Goal: Task Accomplishment & Management: Use online tool/utility

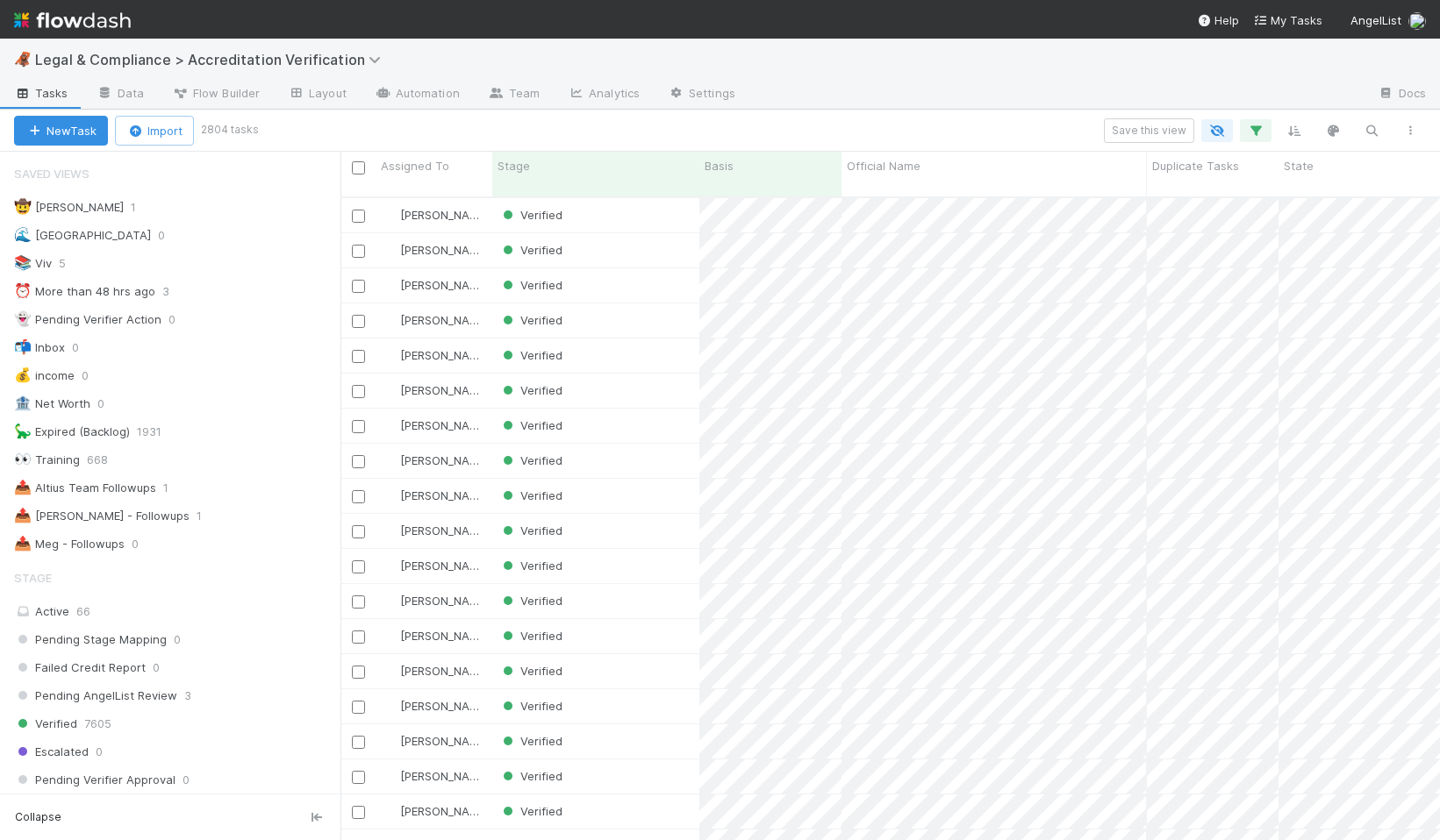
scroll to position [657, 1100]
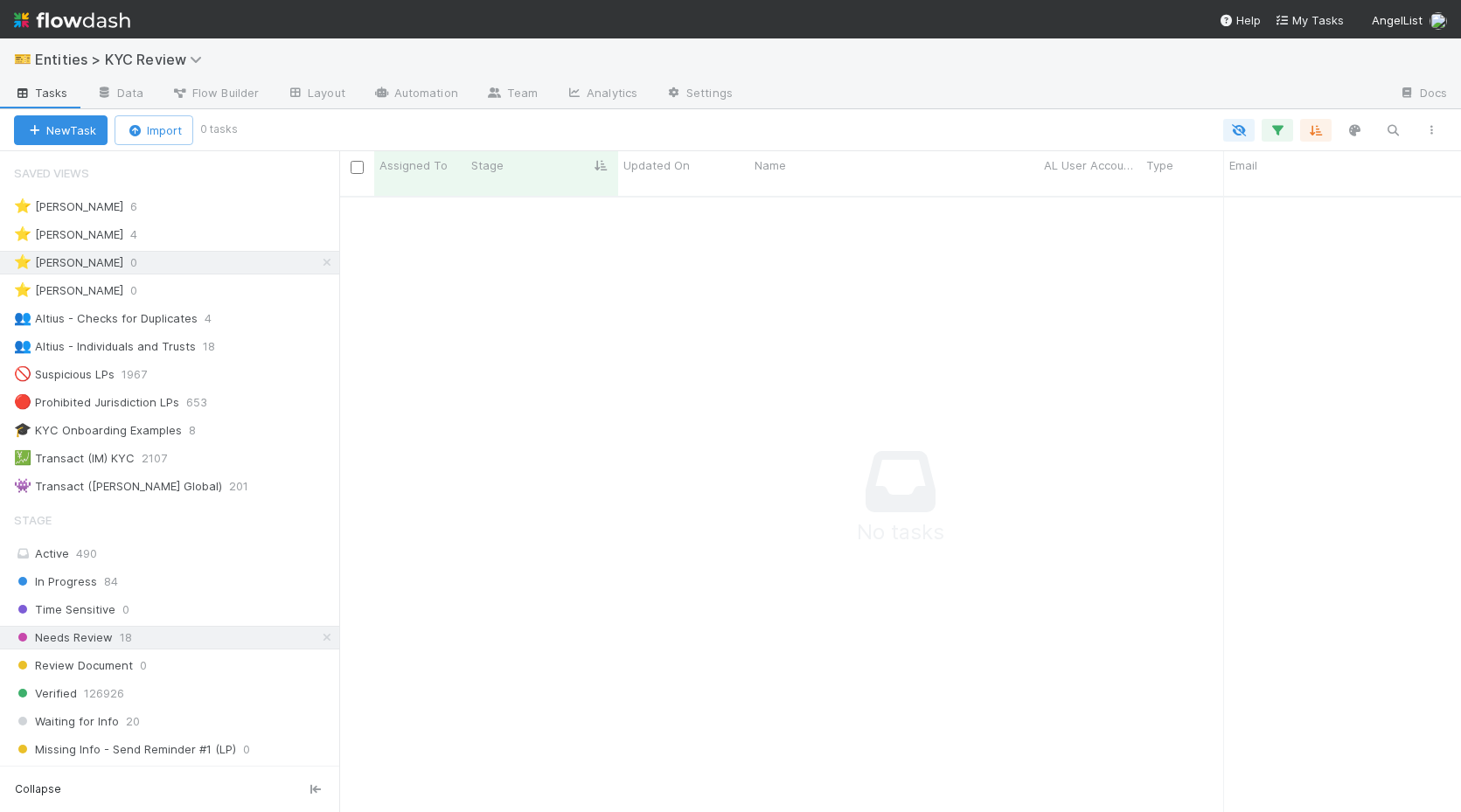
scroll to position [629, 1121]
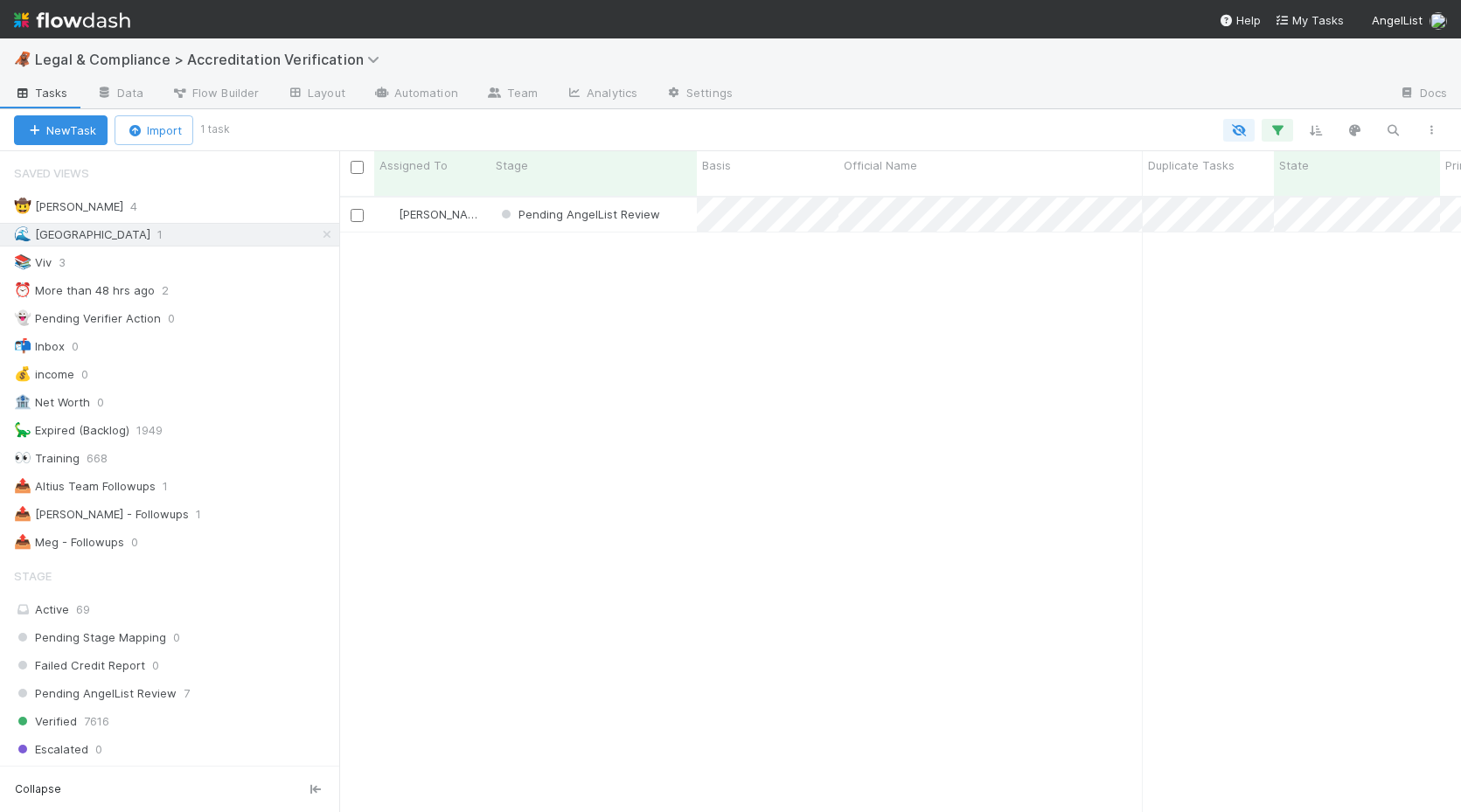
scroll to position [0, 1]
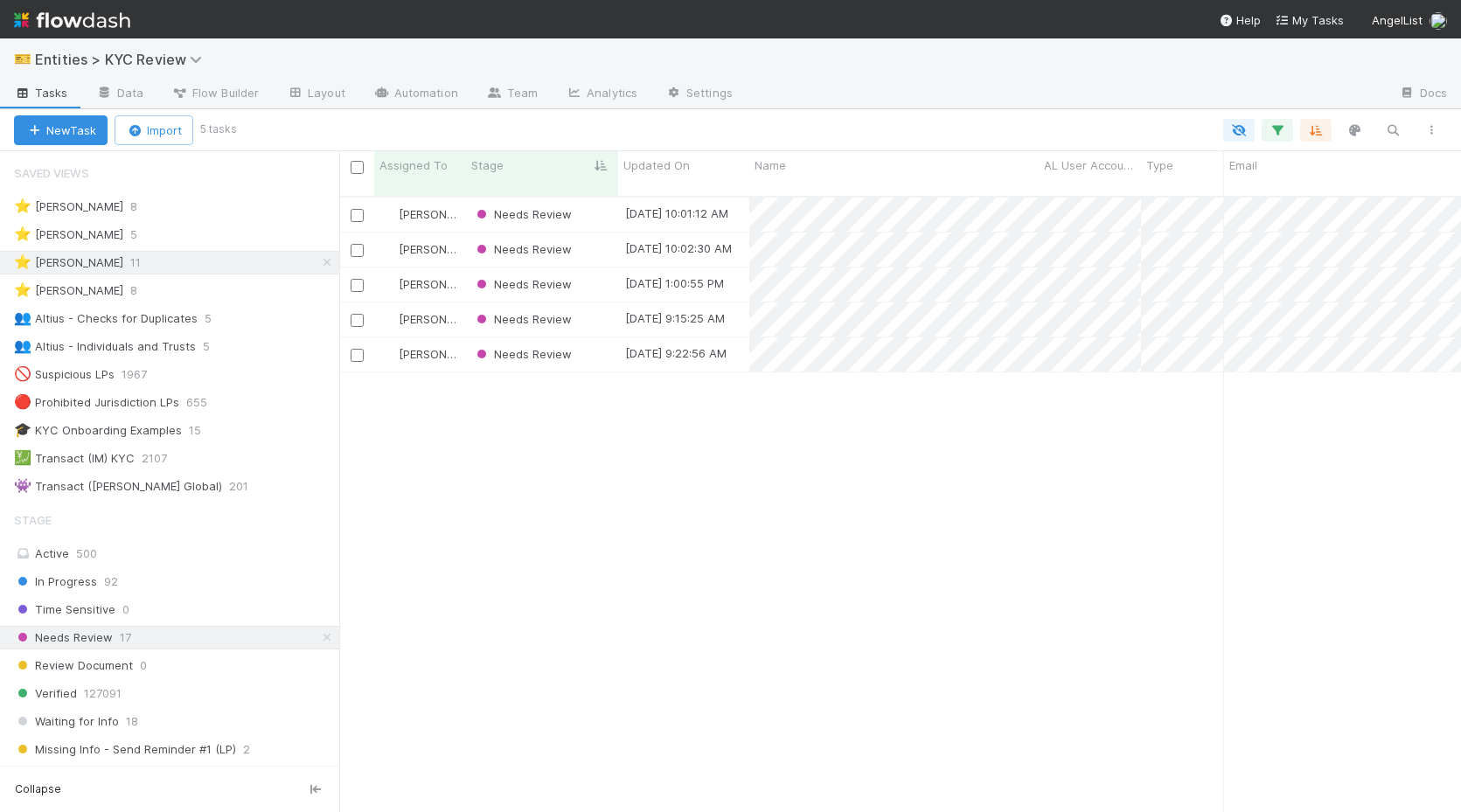
scroll to position [0, 1]
click at [327, 264] on icon at bounding box center [327, 262] width 18 height 12
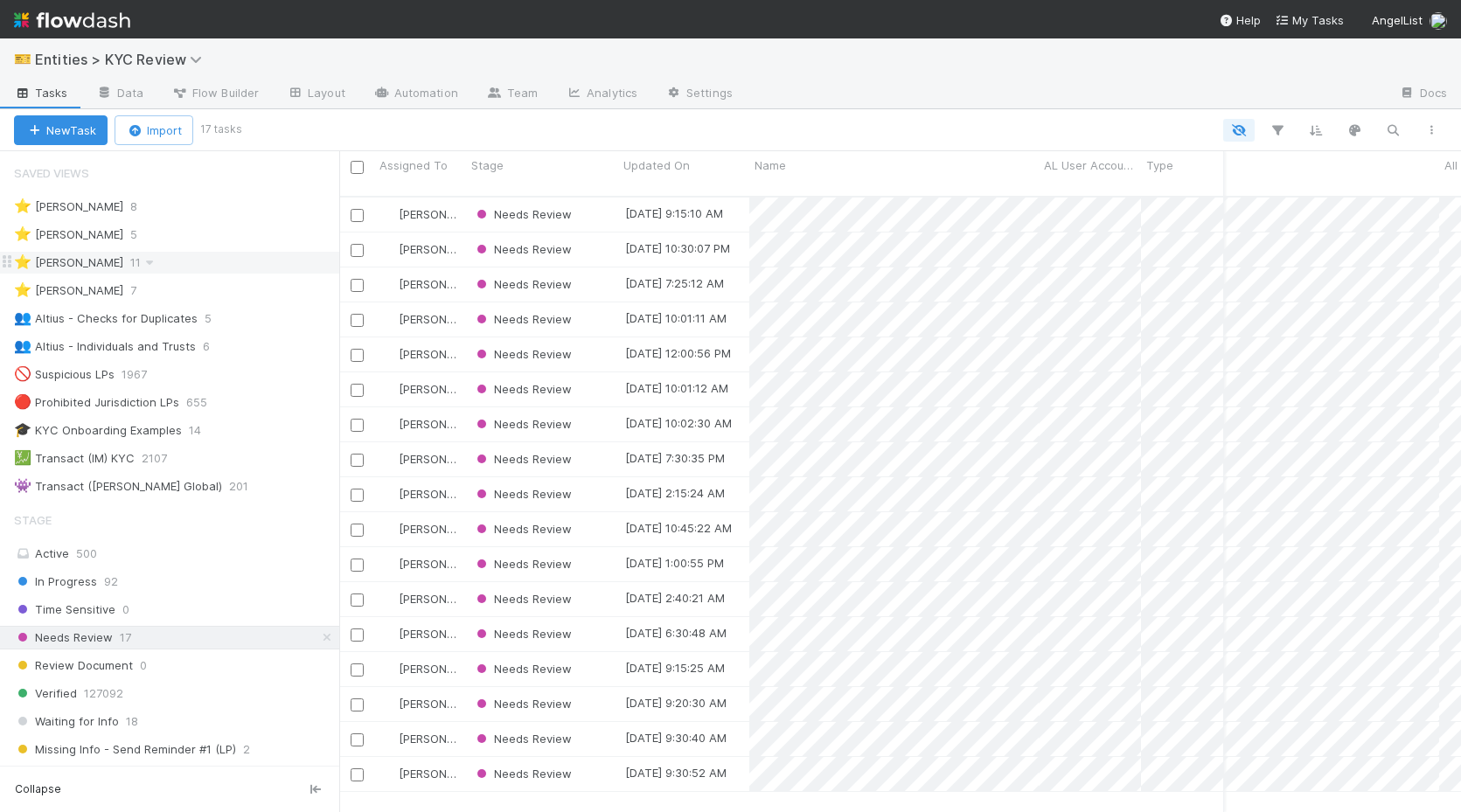
scroll to position [0, 205]
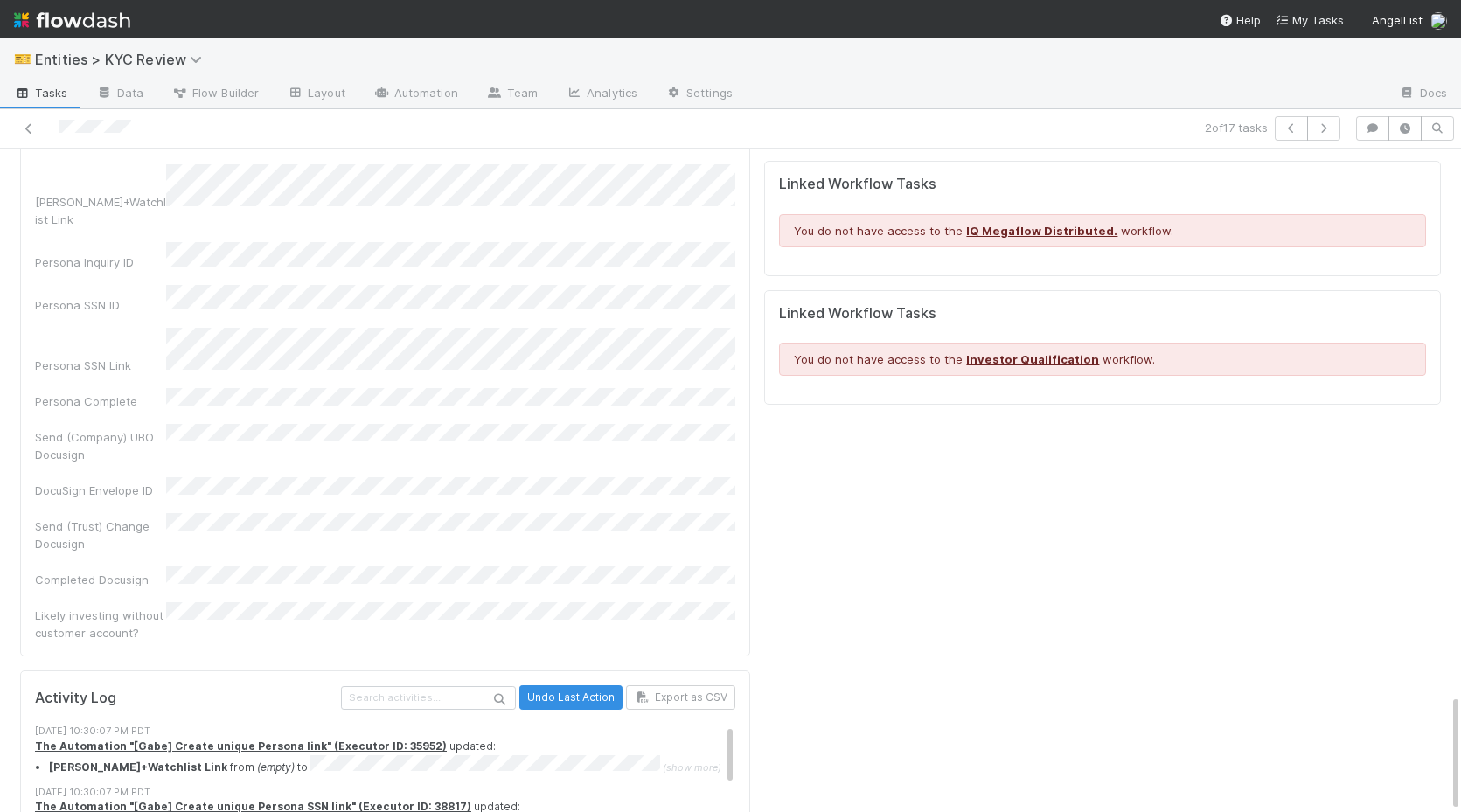
click at [53, 104] on link "Tasks" at bounding box center [41, 94] width 82 height 28
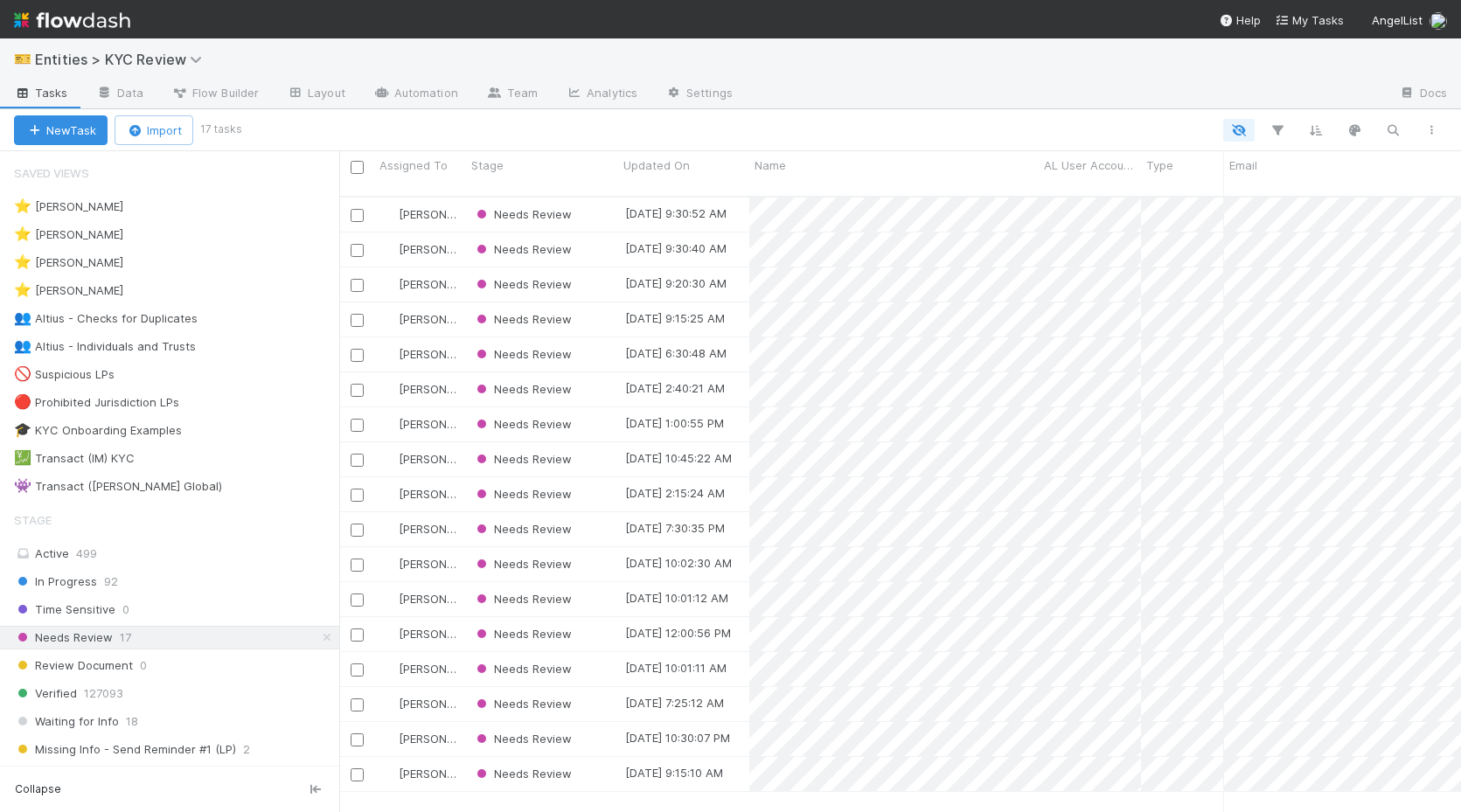
scroll to position [0, 1]
click at [229, 256] on div "⭐ Madison Stomberg 11" at bounding box center [176, 262] width 325 height 22
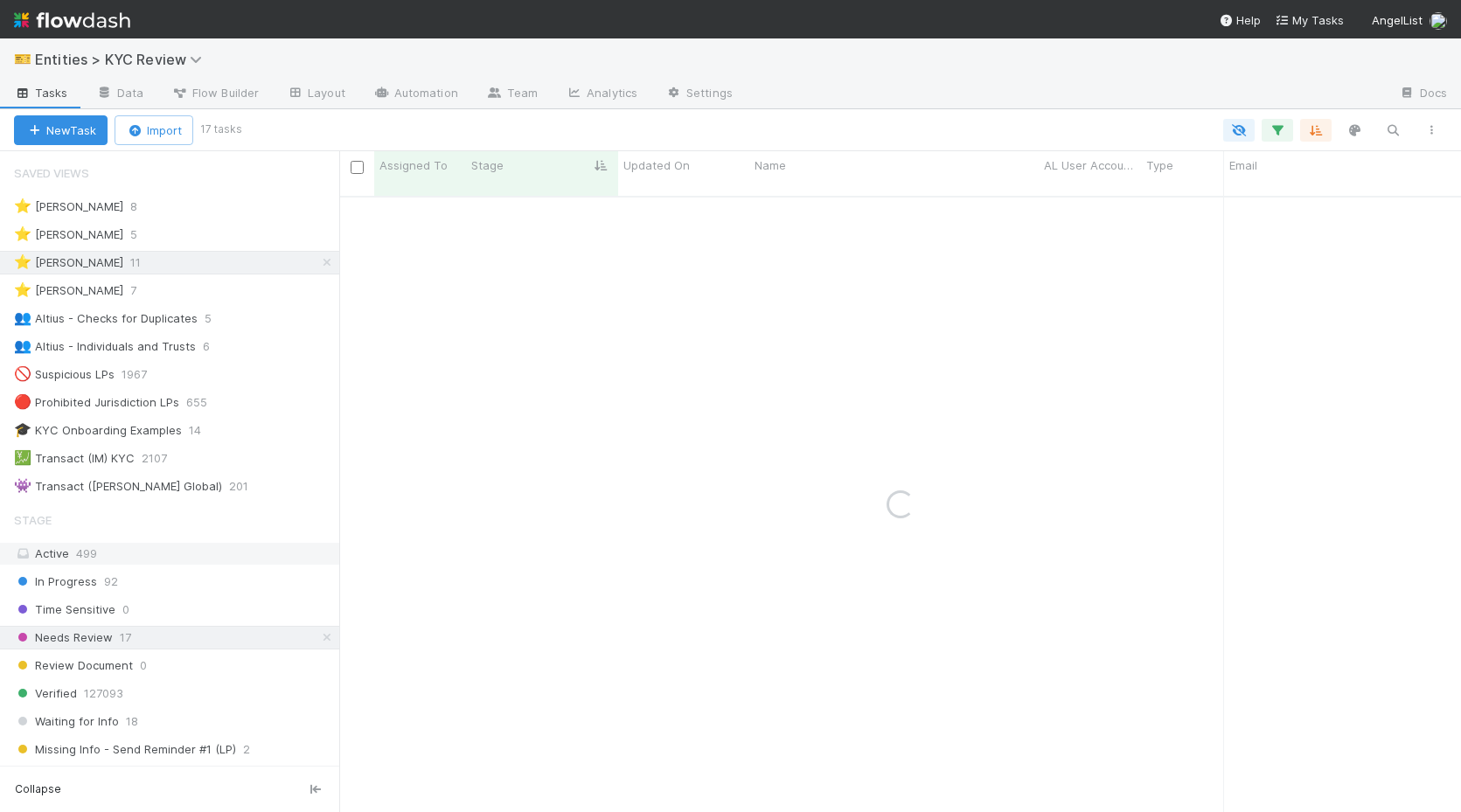
click at [290, 545] on div "Active 499" at bounding box center [175, 554] width 321 height 22
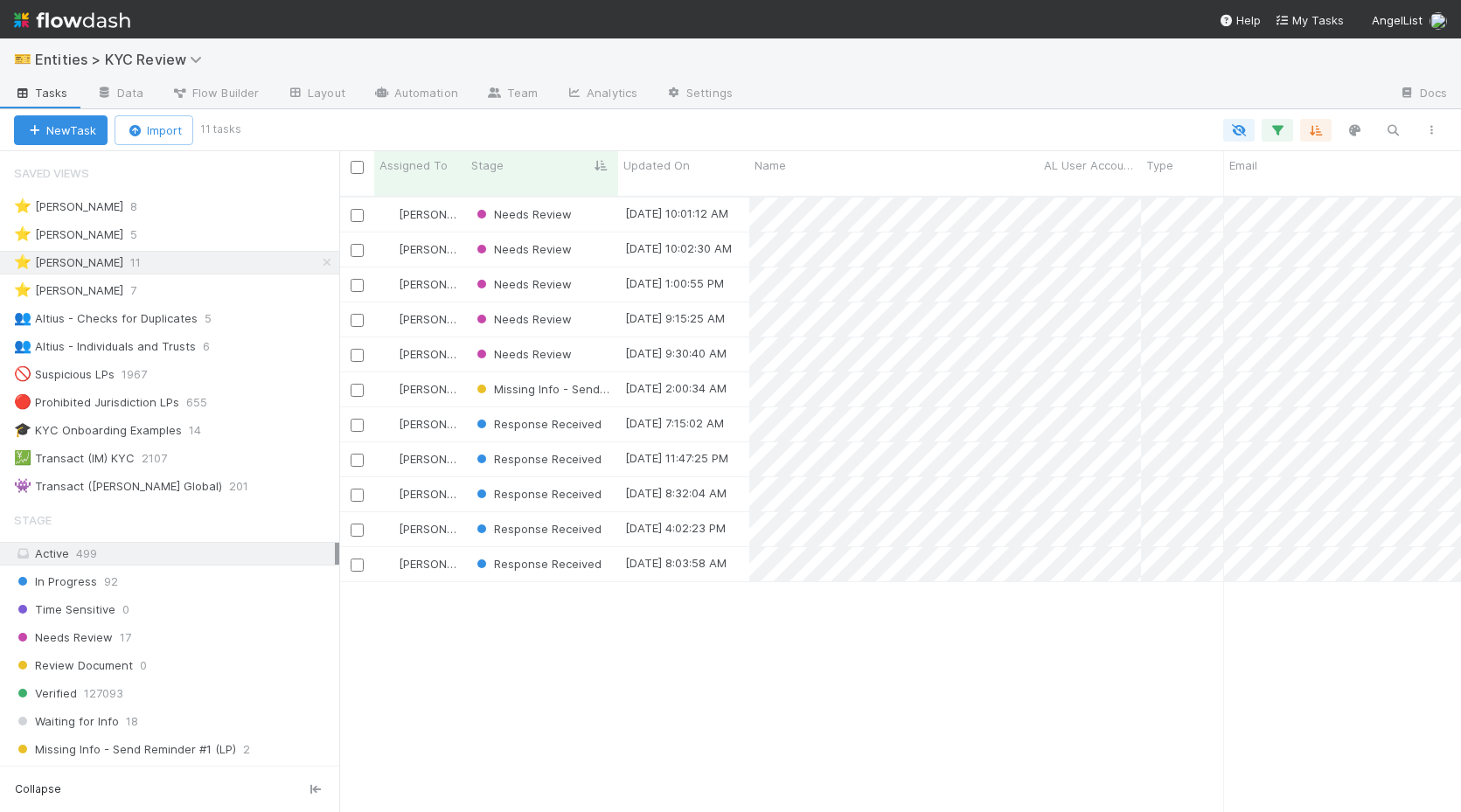
scroll to position [629, 1121]
click at [523, 452] on span "Response Received" at bounding box center [538, 459] width 128 height 14
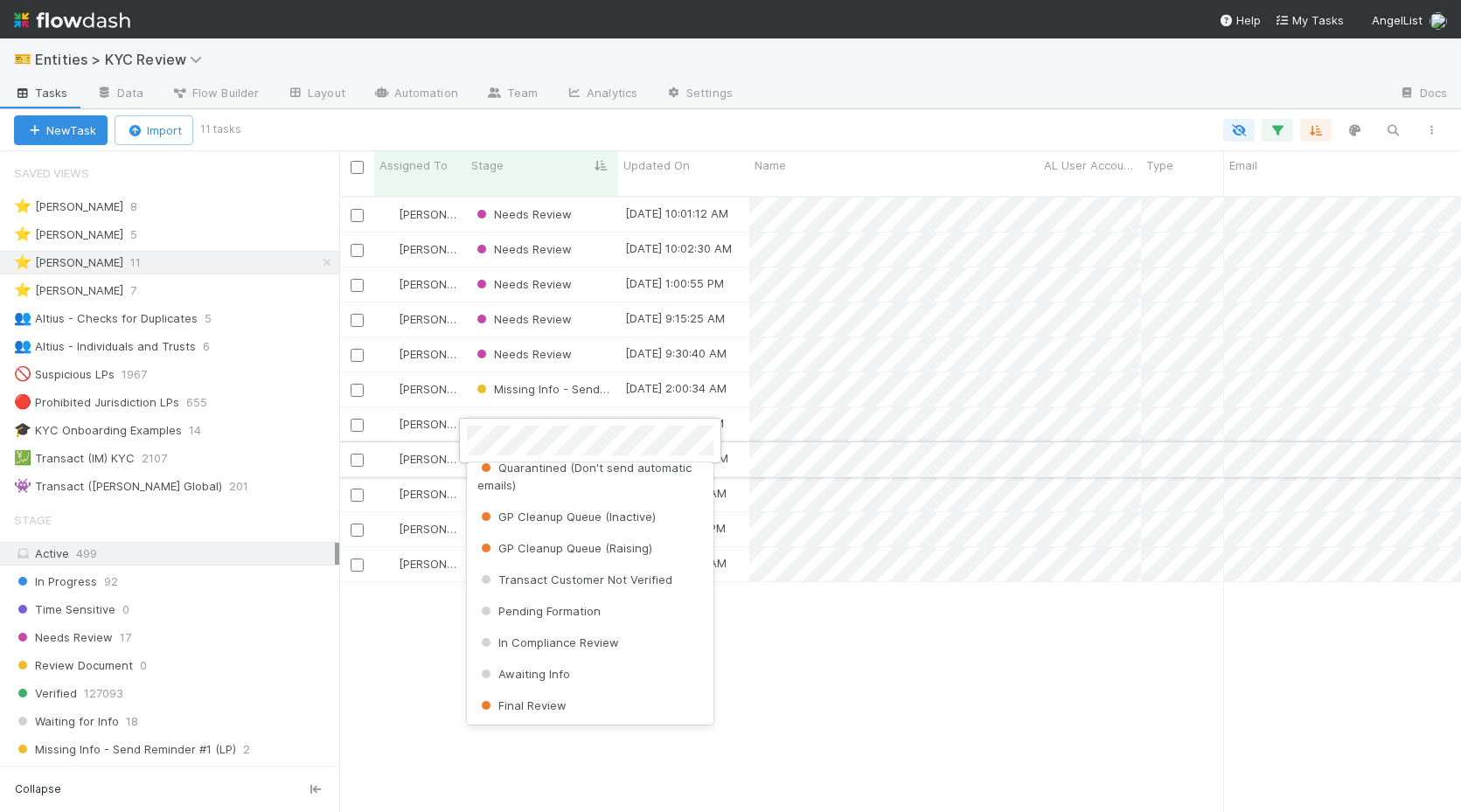
scroll to position [0, 0]
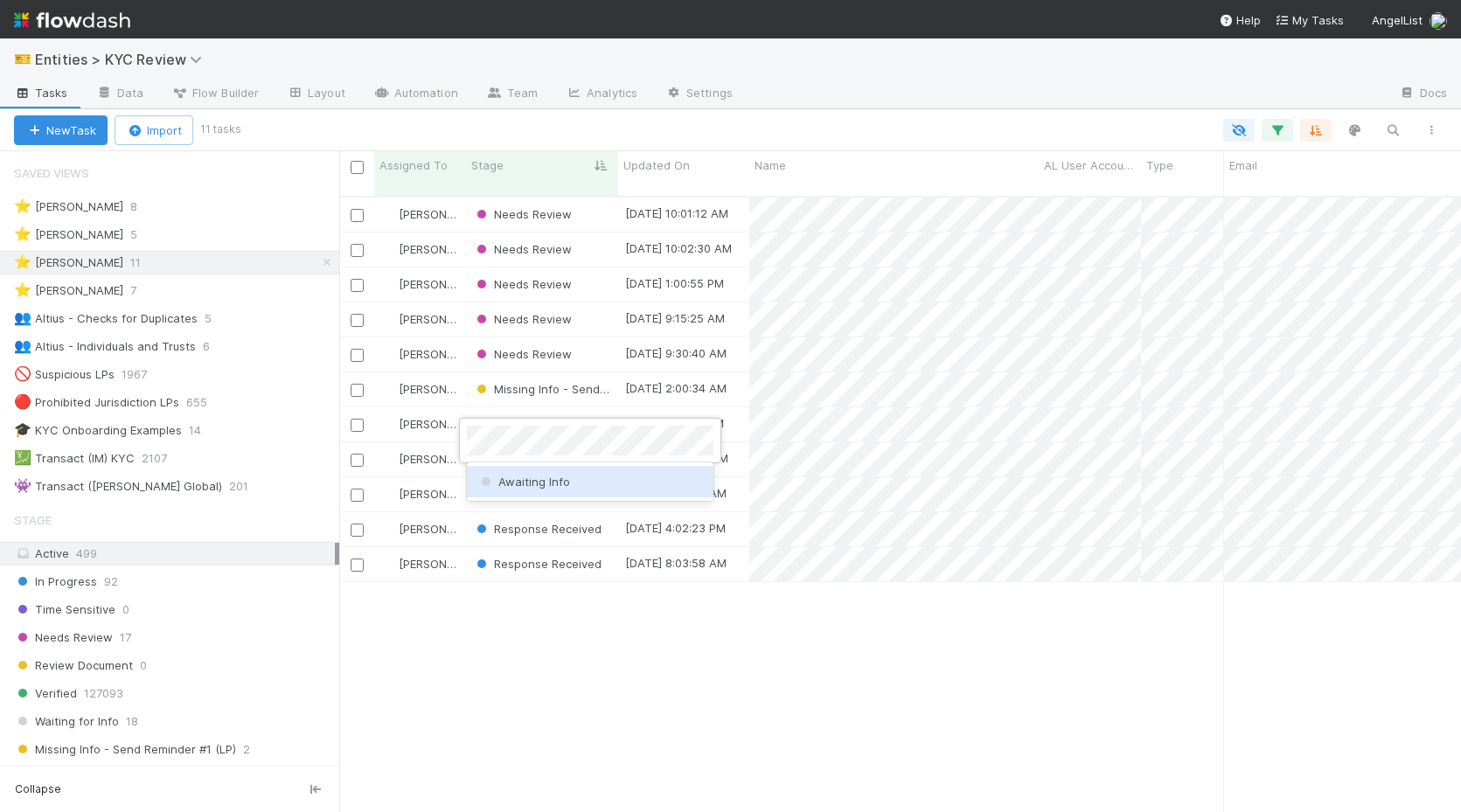
click at [563, 485] on span "Awaiting Info" at bounding box center [523, 481] width 93 height 14
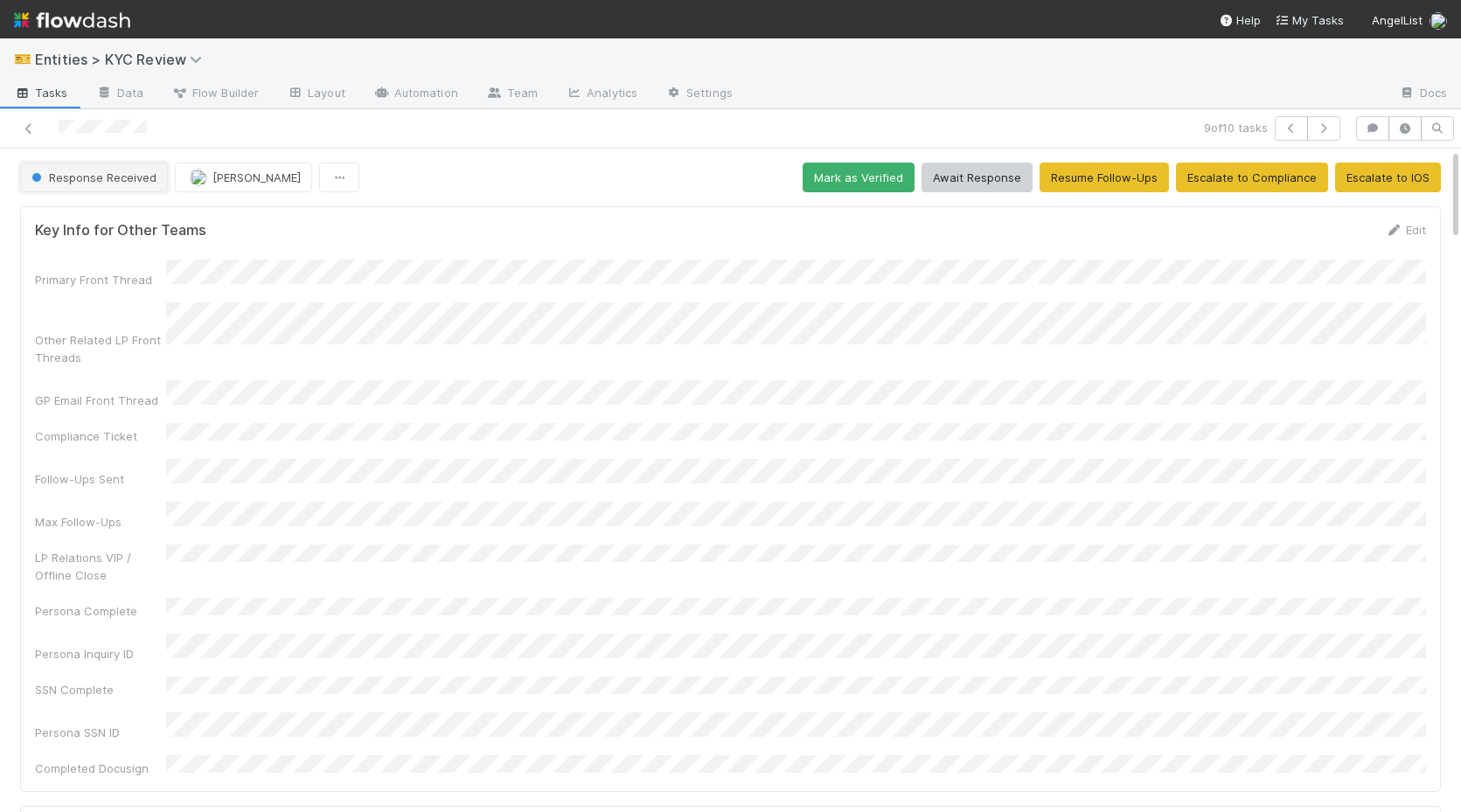
click at [106, 168] on button "Response Received" at bounding box center [94, 176] width 148 height 29
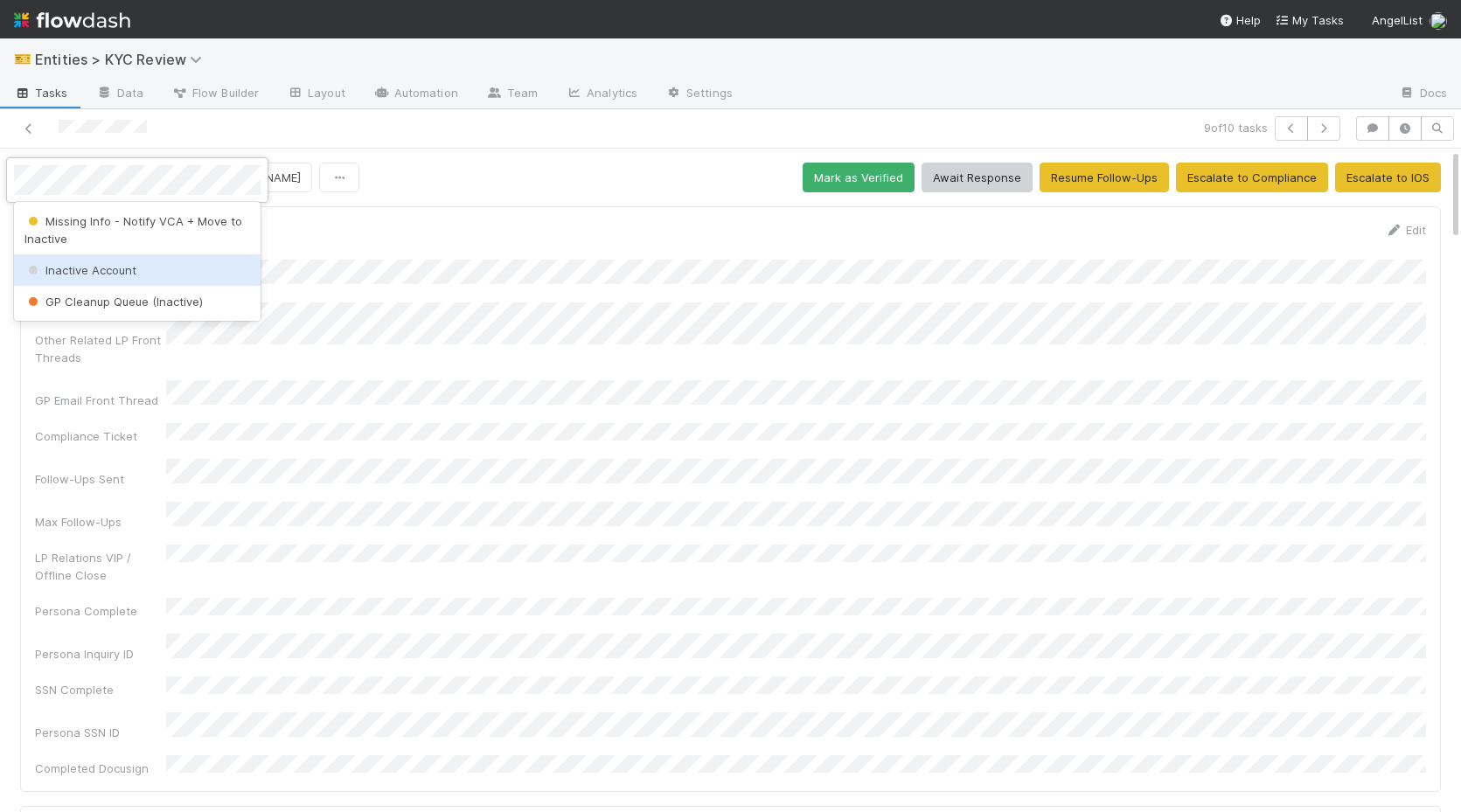
click at [107, 273] on span "Inactive Account" at bounding box center [80, 270] width 112 height 14
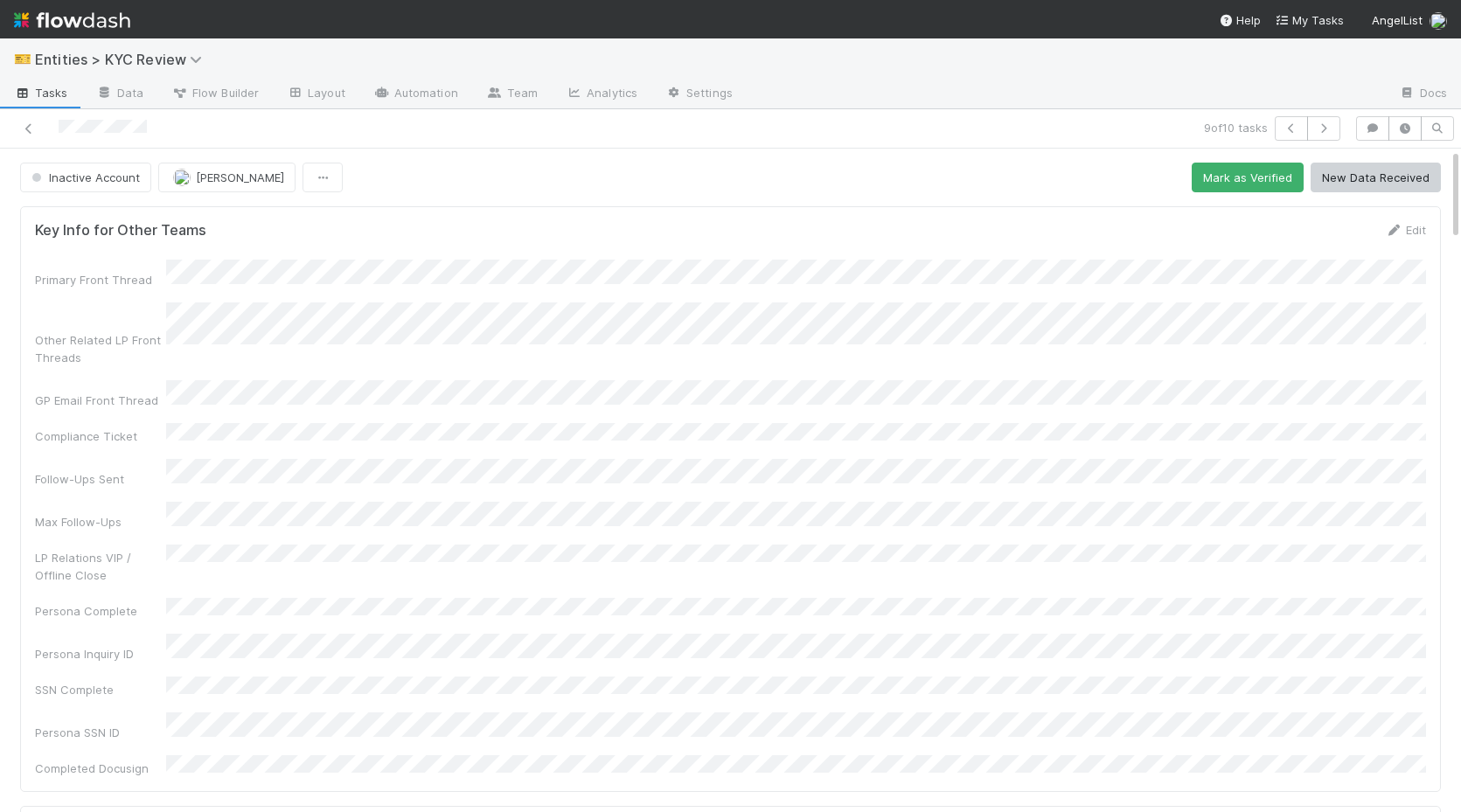
click at [26, 119] on div at bounding box center [343, 127] width 673 height 24
click at [33, 135] on link at bounding box center [29, 128] width 18 height 18
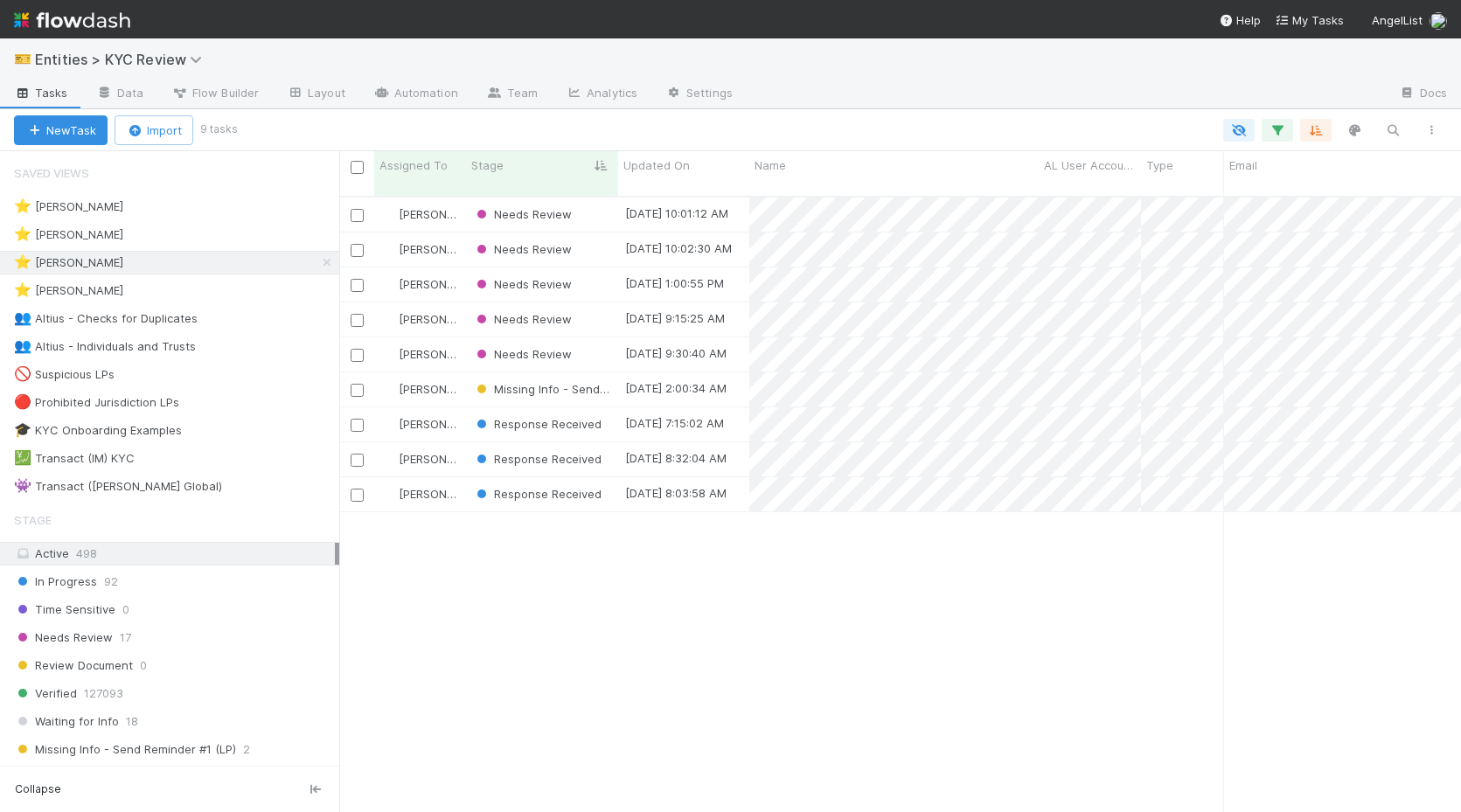
scroll to position [629, 1121]
click at [610, 206] on div "Needs Review" at bounding box center [542, 215] width 152 height 34
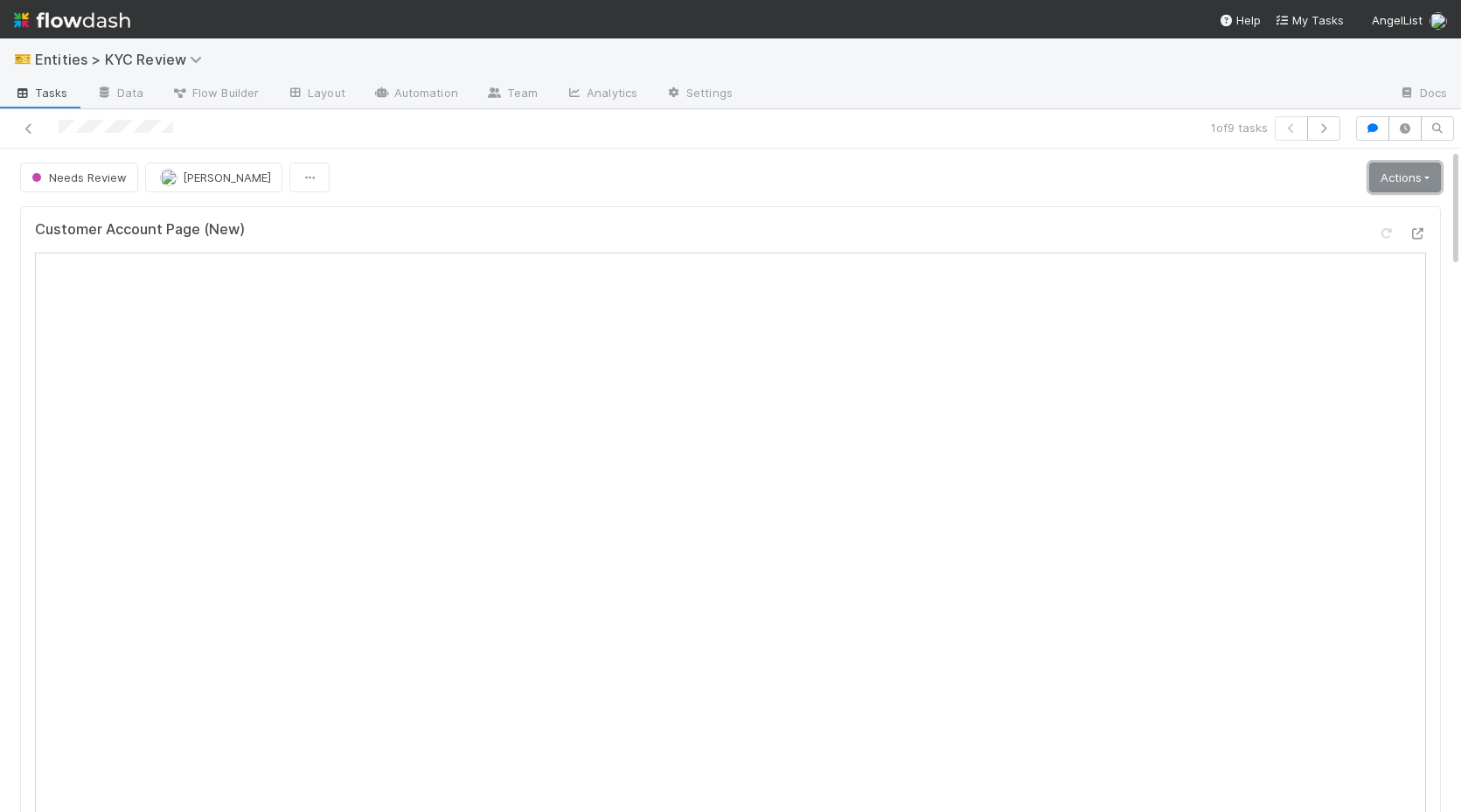
click at [1388, 182] on link "Actions" at bounding box center [1405, 176] width 71 height 29
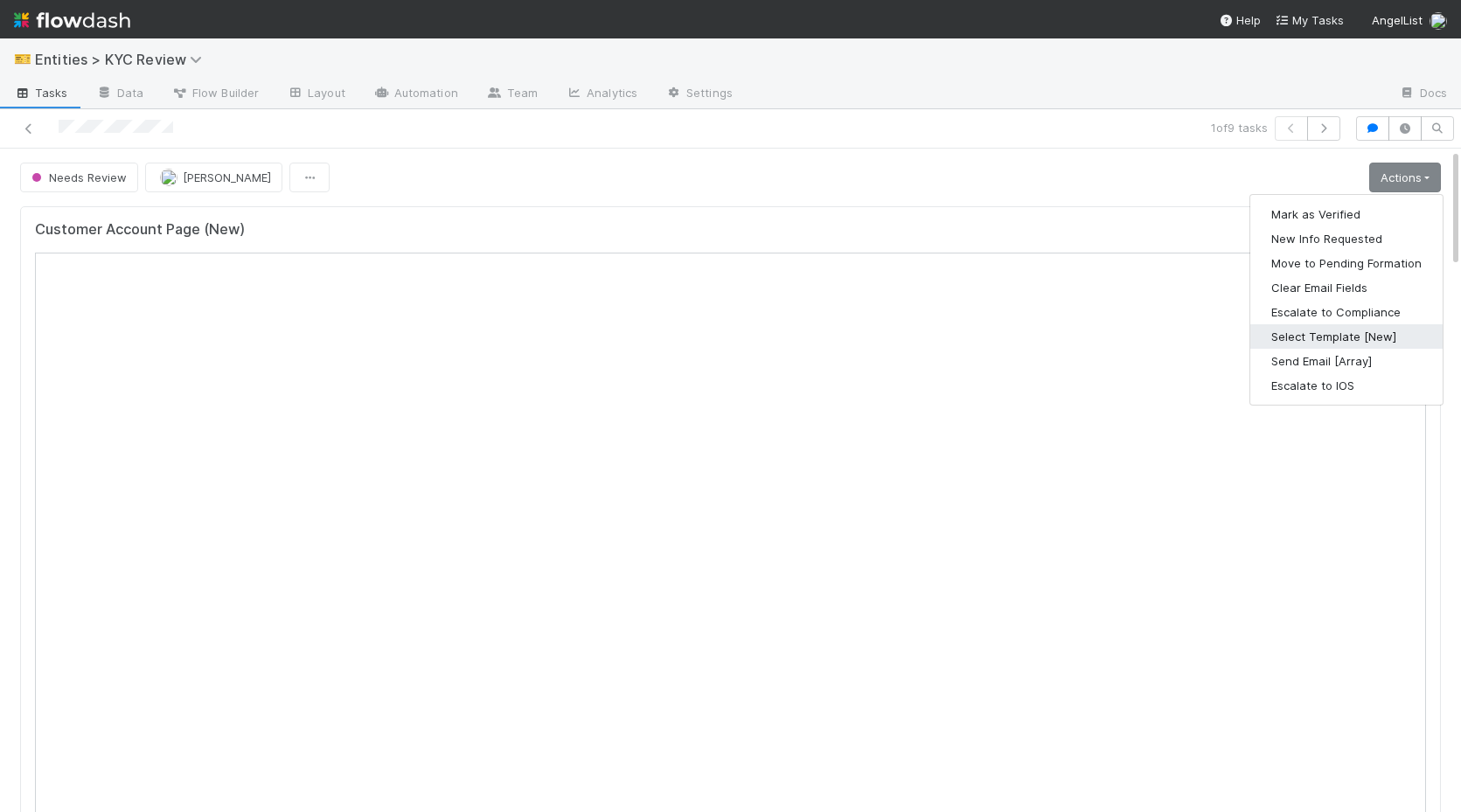
click at [1320, 332] on button "Select Template [New]" at bounding box center [1346, 336] width 193 height 24
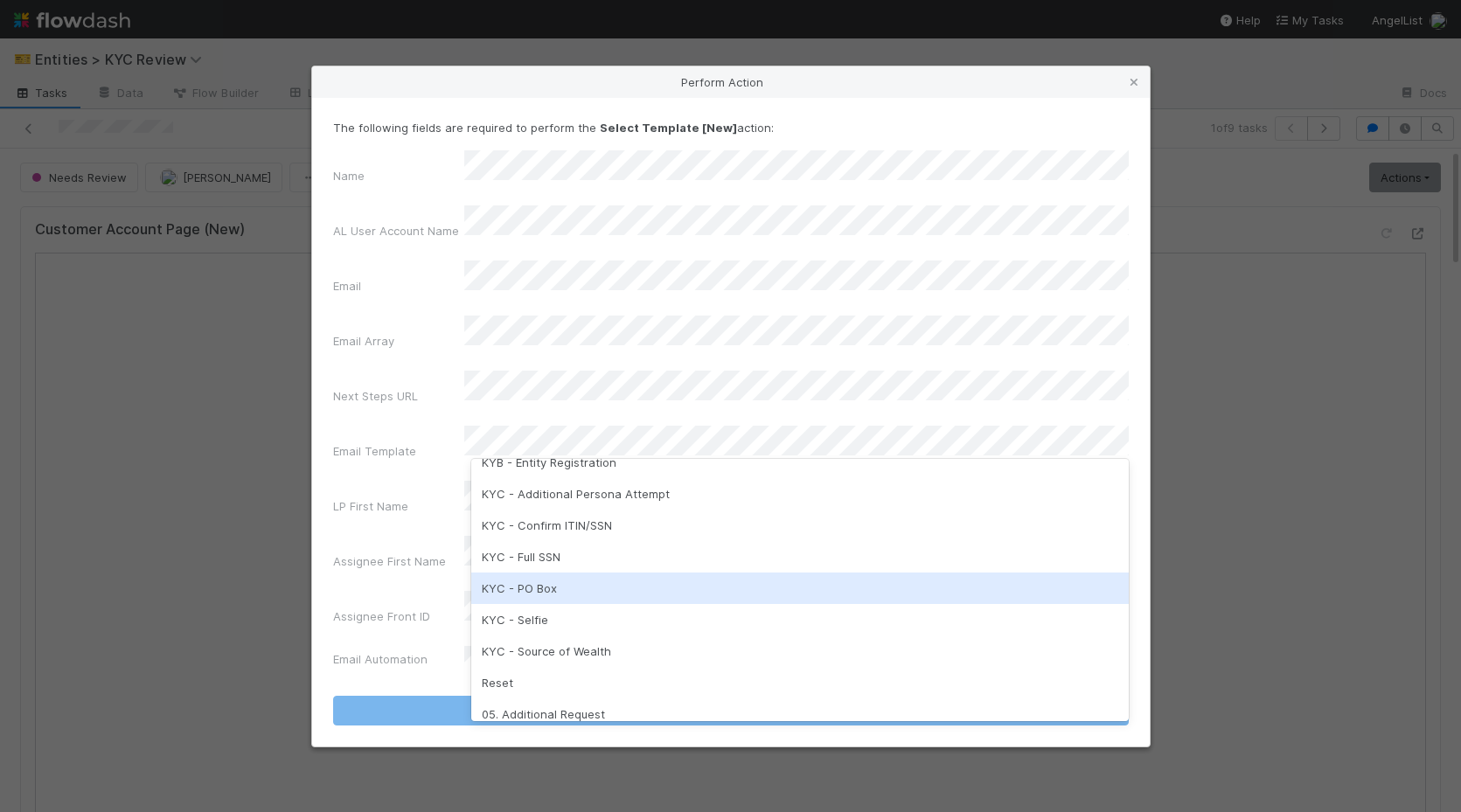
scroll to position [390, 0]
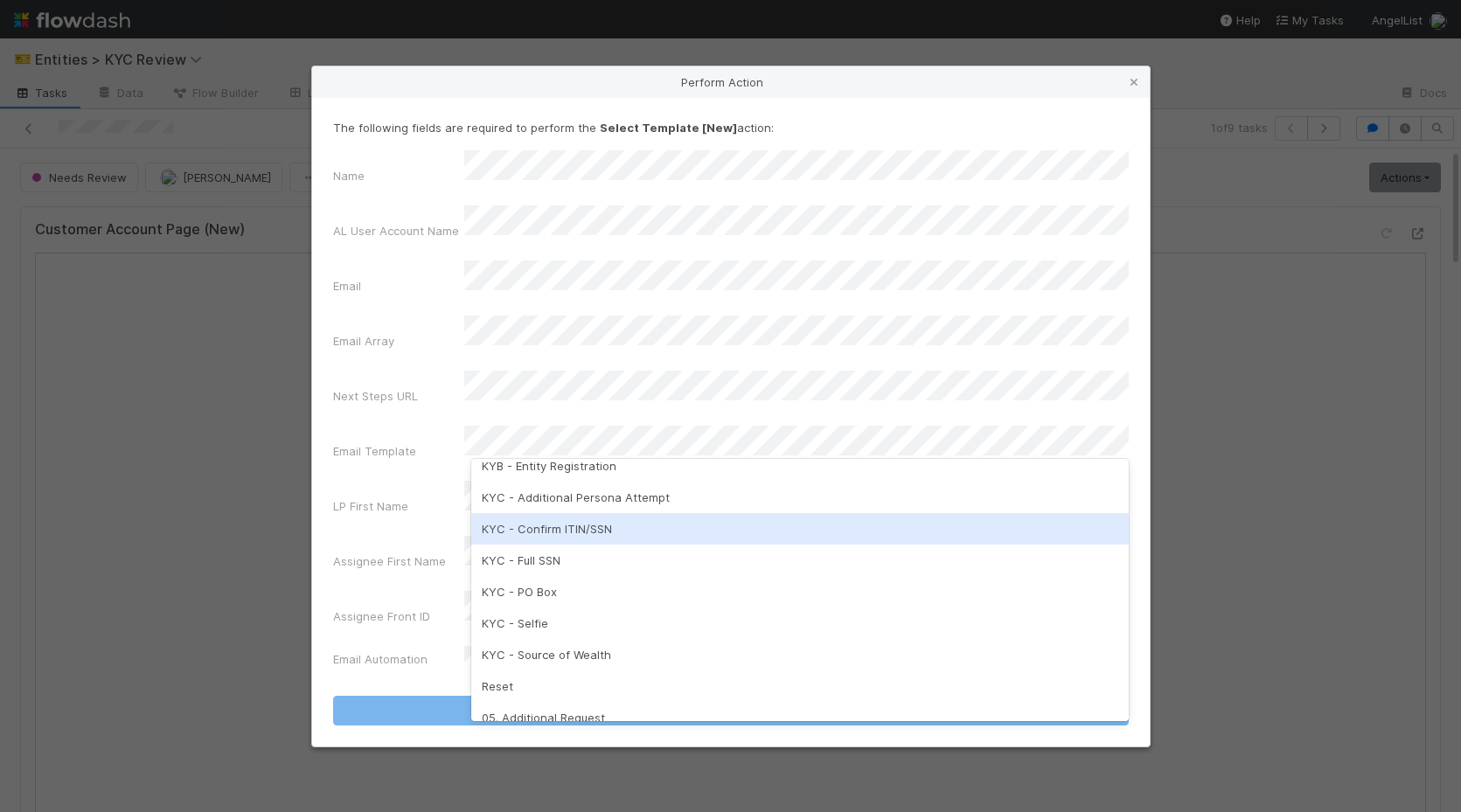
click at [600, 532] on div "KYC - Confirm ITIN/SSN" at bounding box center [800, 529] width 657 height 31
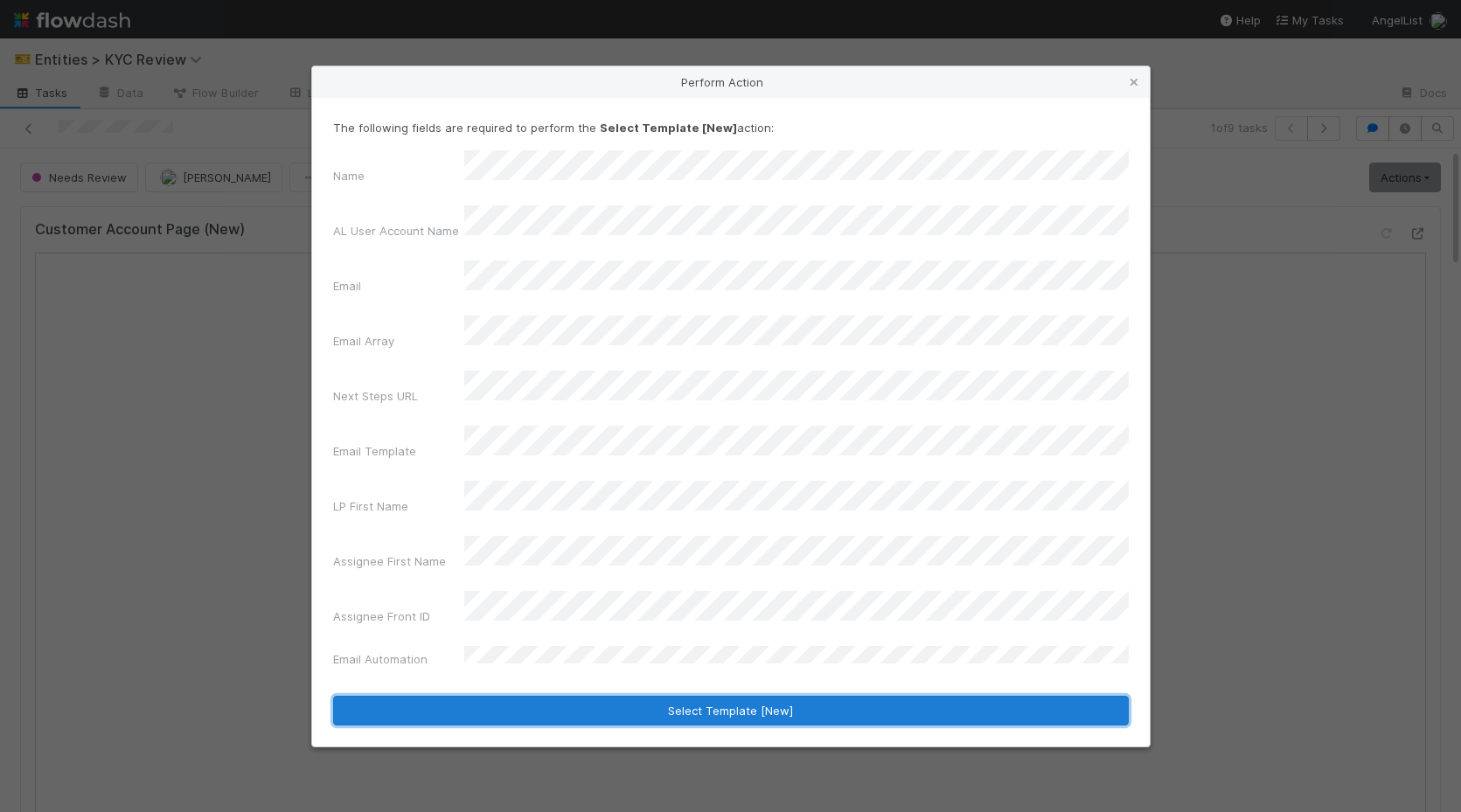
click at [700, 696] on button "Select Template [New]" at bounding box center [731, 710] width 795 height 29
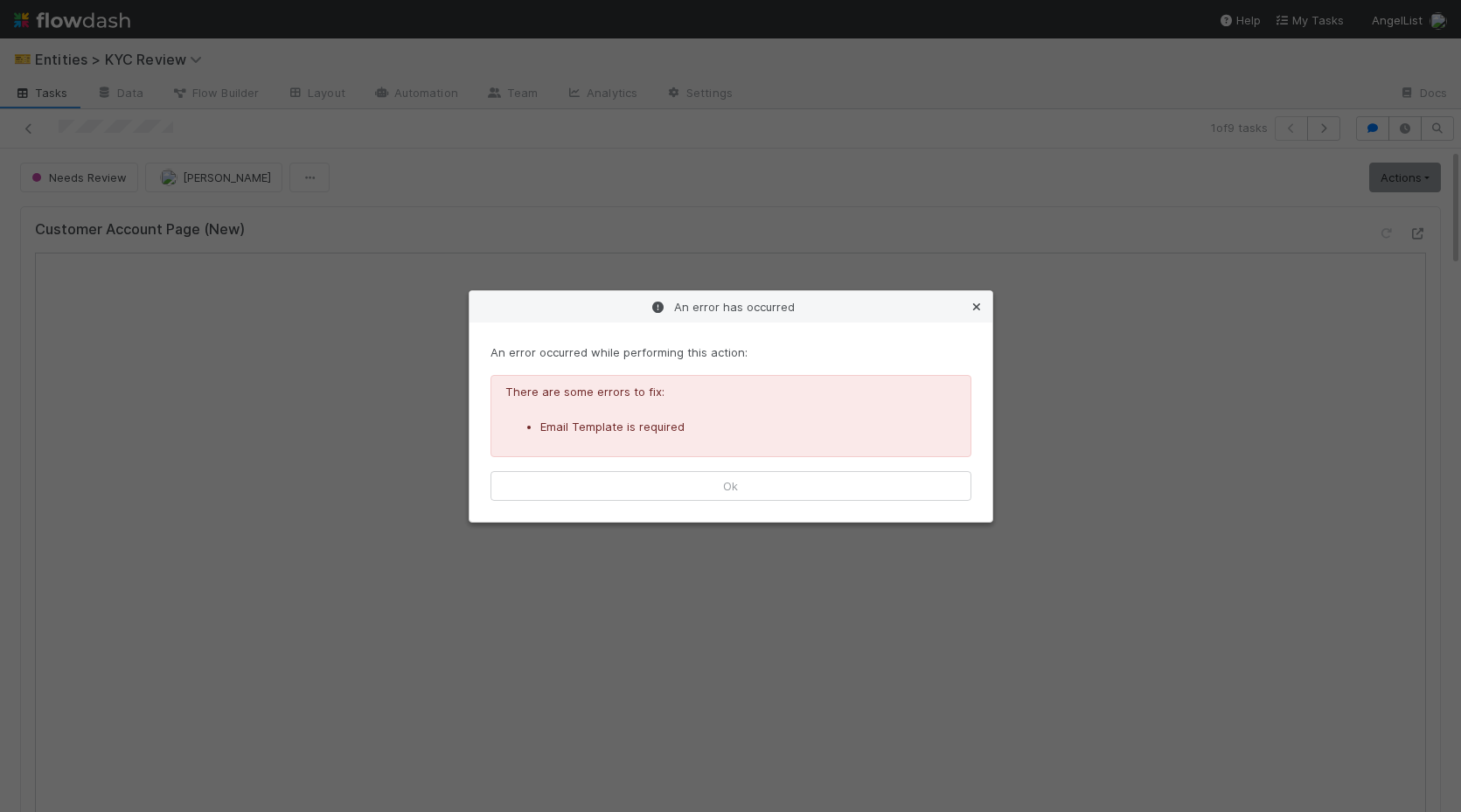
click at [968, 308] on icon at bounding box center [977, 307] width 18 height 12
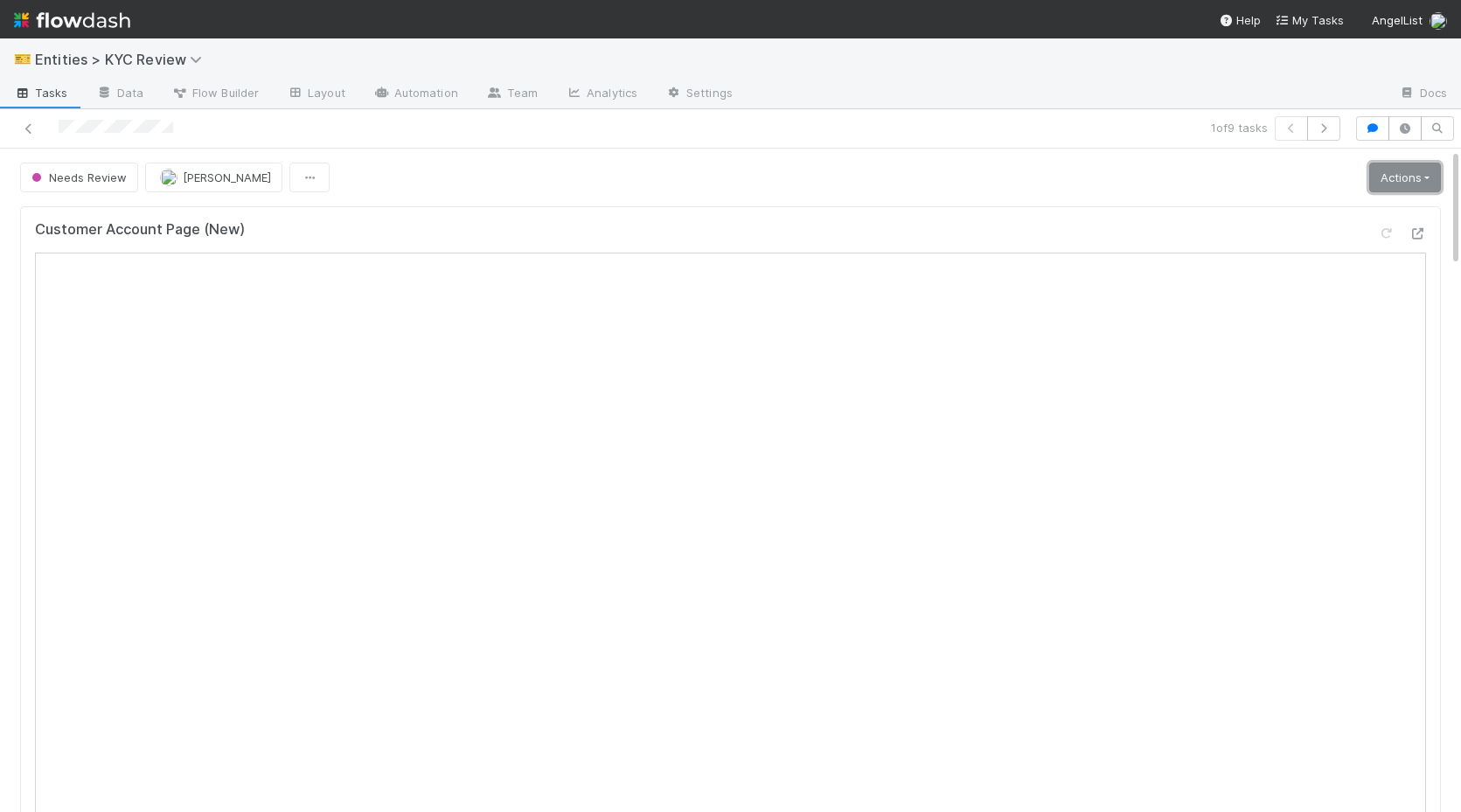
click at [1425, 180] on link "Actions" at bounding box center [1405, 176] width 71 height 29
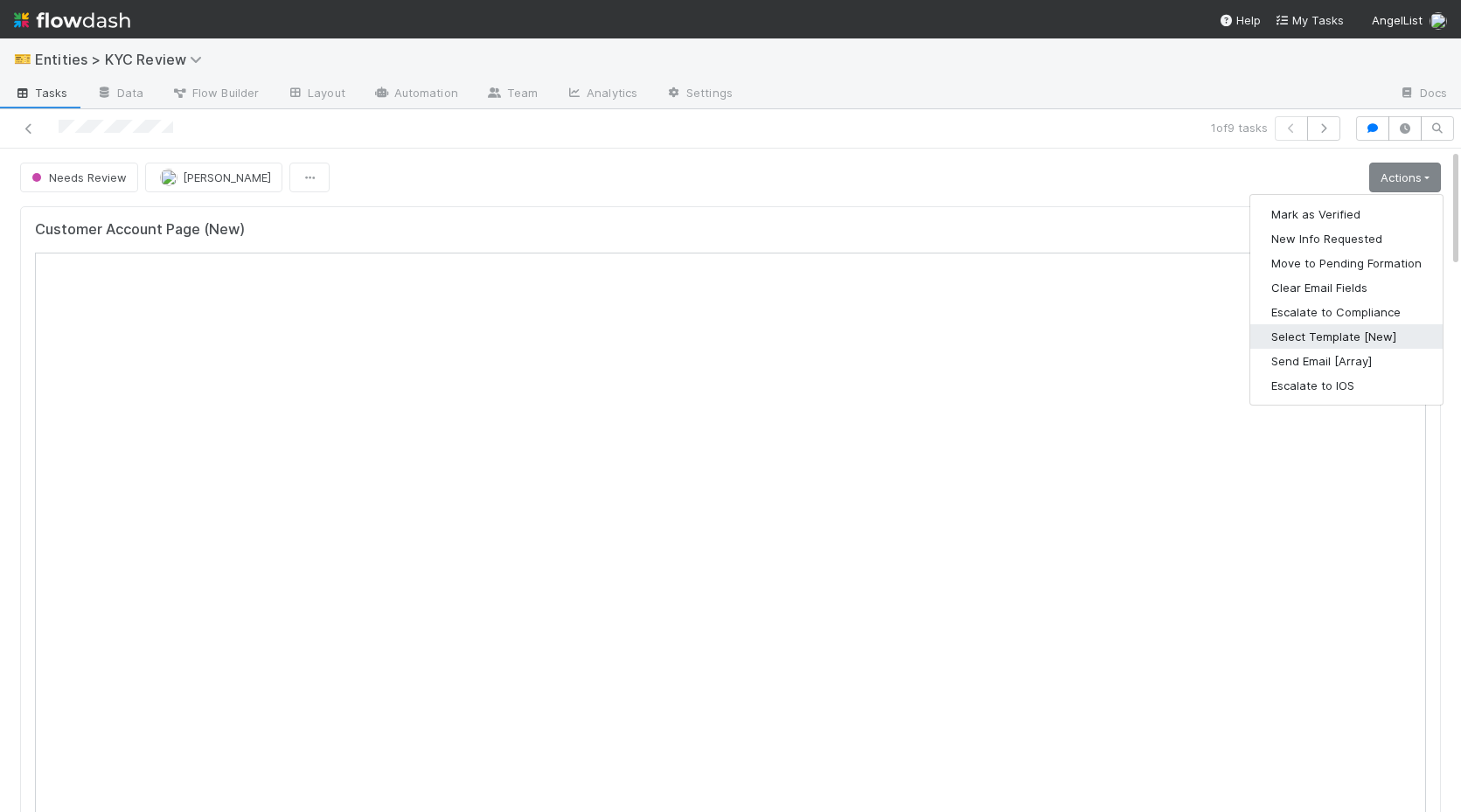
click at [1291, 336] on button "Select Template [New]" at bounding box center [1346, 336] width 193 height 24
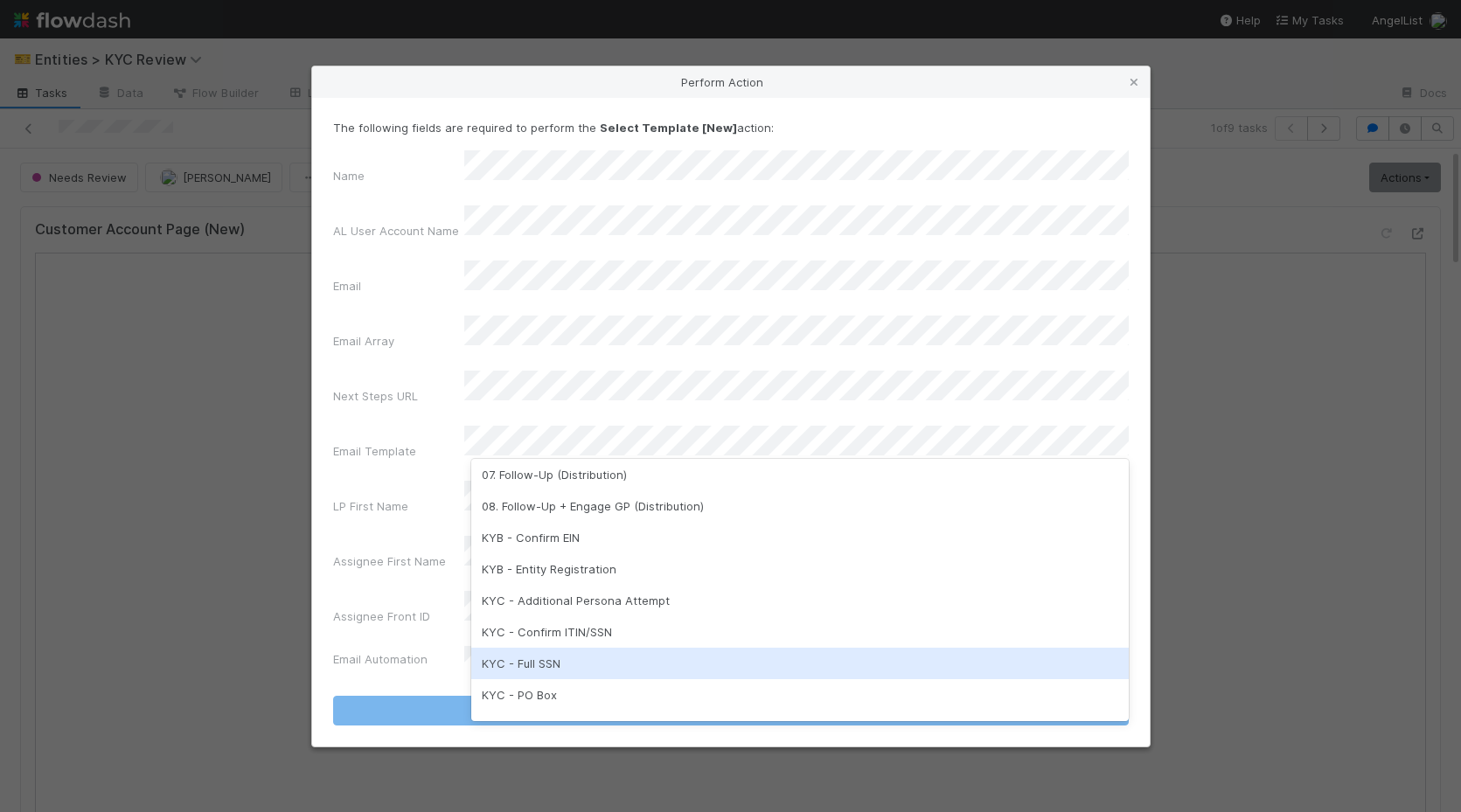
scroll to position [437, 0]
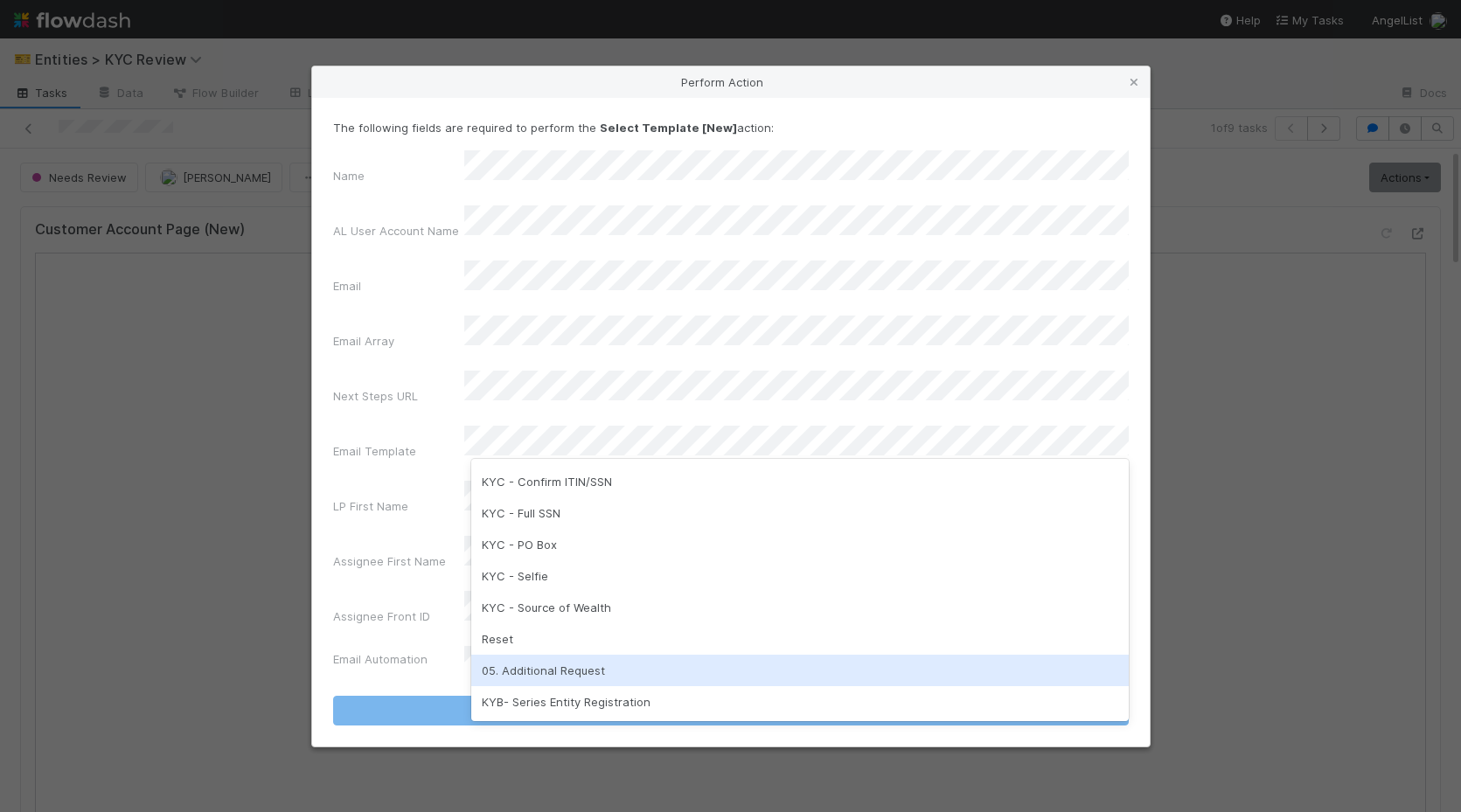
click at [558, 669] on div "05. Additional Request" at bounding box center [800, 669] width 657 height 31
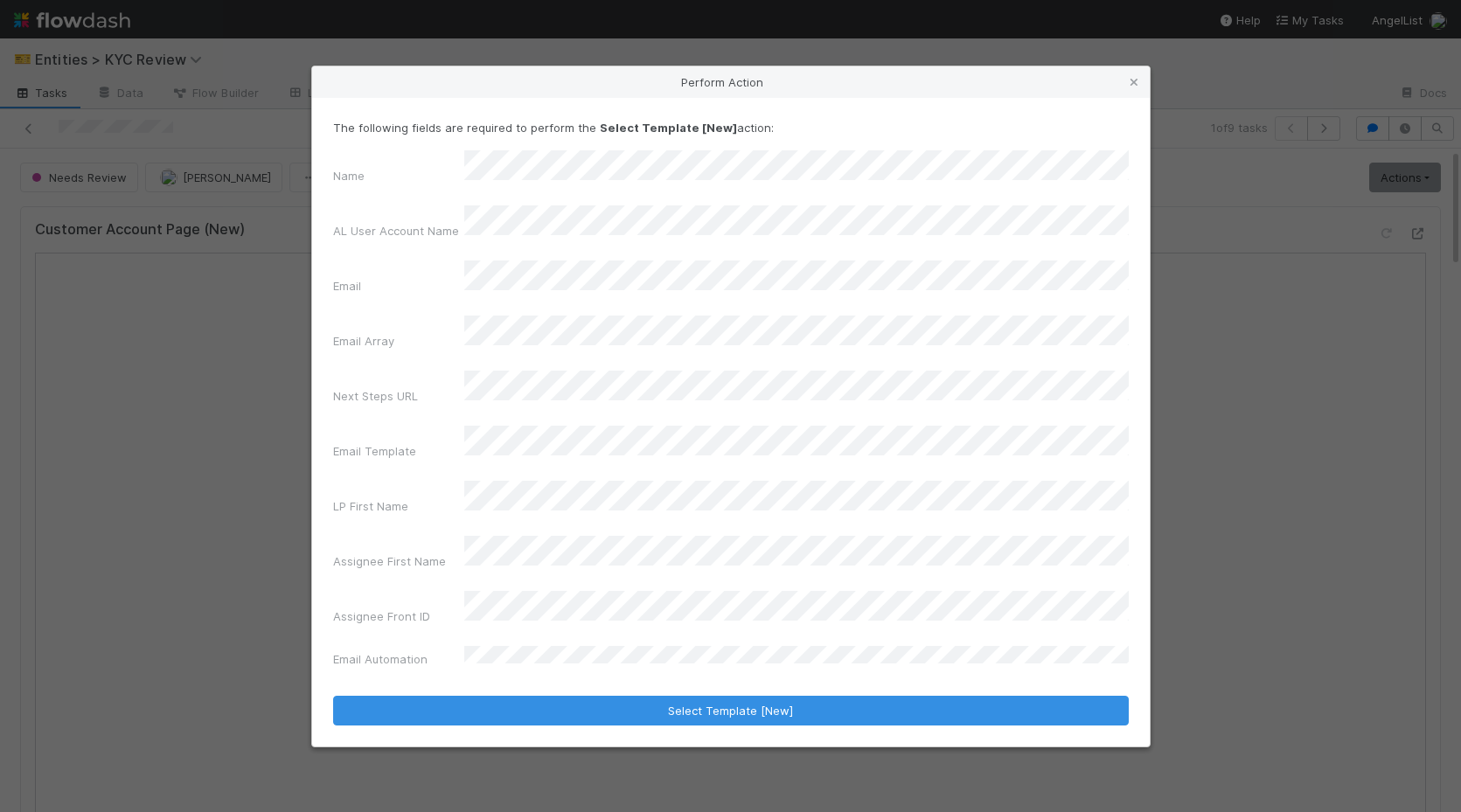
click at [587, 646] on form "The following fields are required to perform the Select Template [New] action: …" at bounding box center [731, 422] width 795 height 607
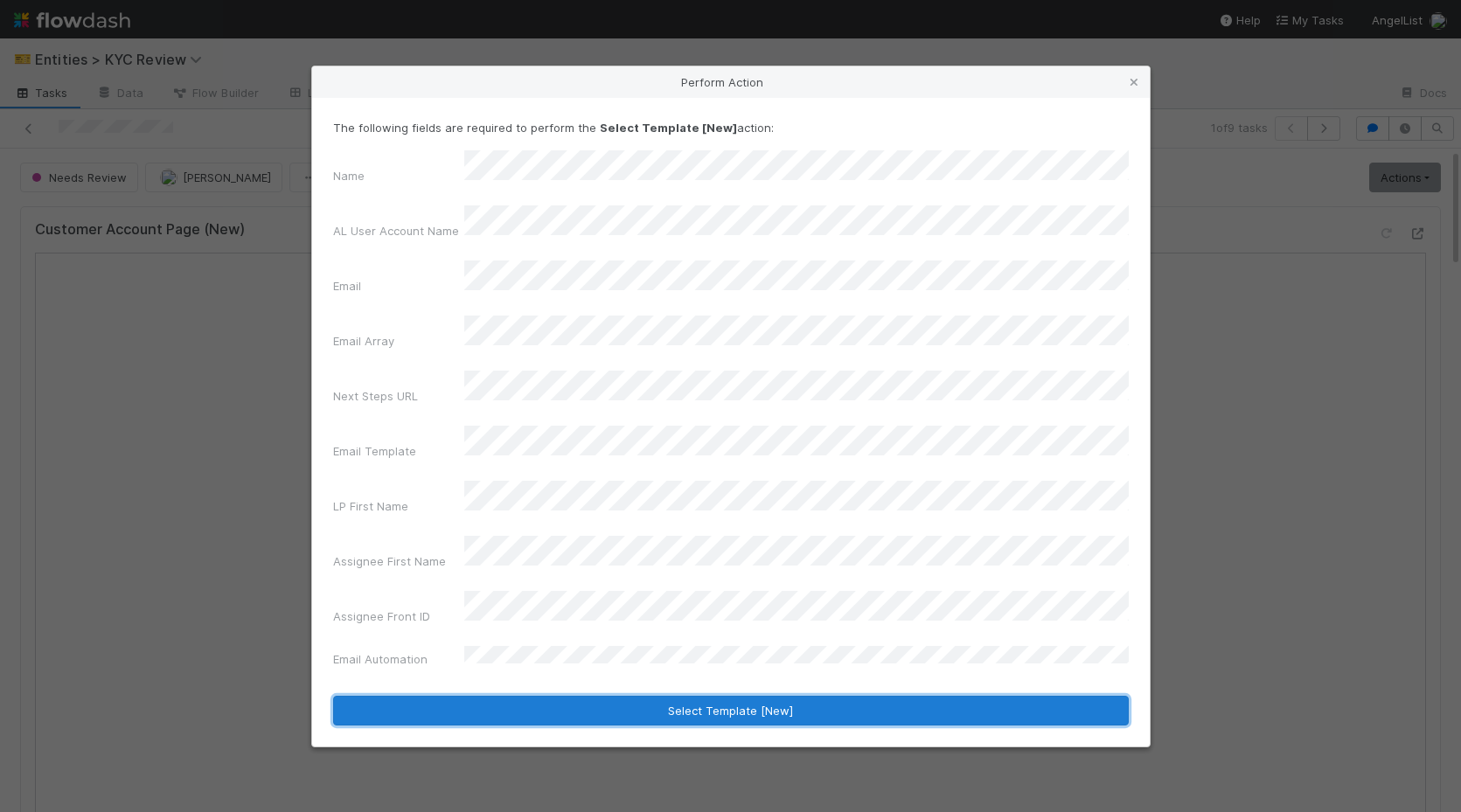
click at [591, 696] on button "Select Template [New]" at bounding box center [731, 710] width 795 height 29
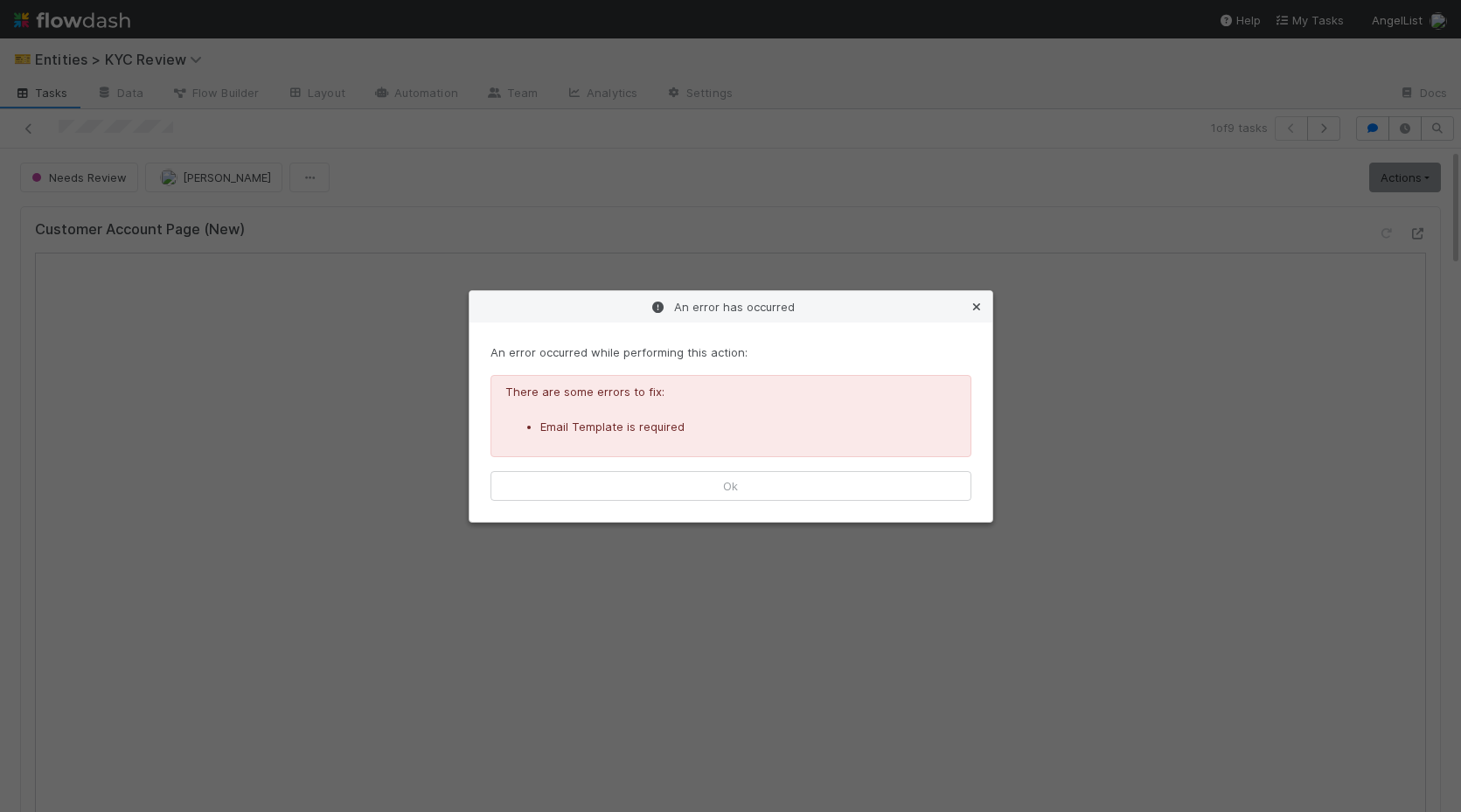
click at [979, 301] on icon at bounding box center [977, 307] width 18 height 12
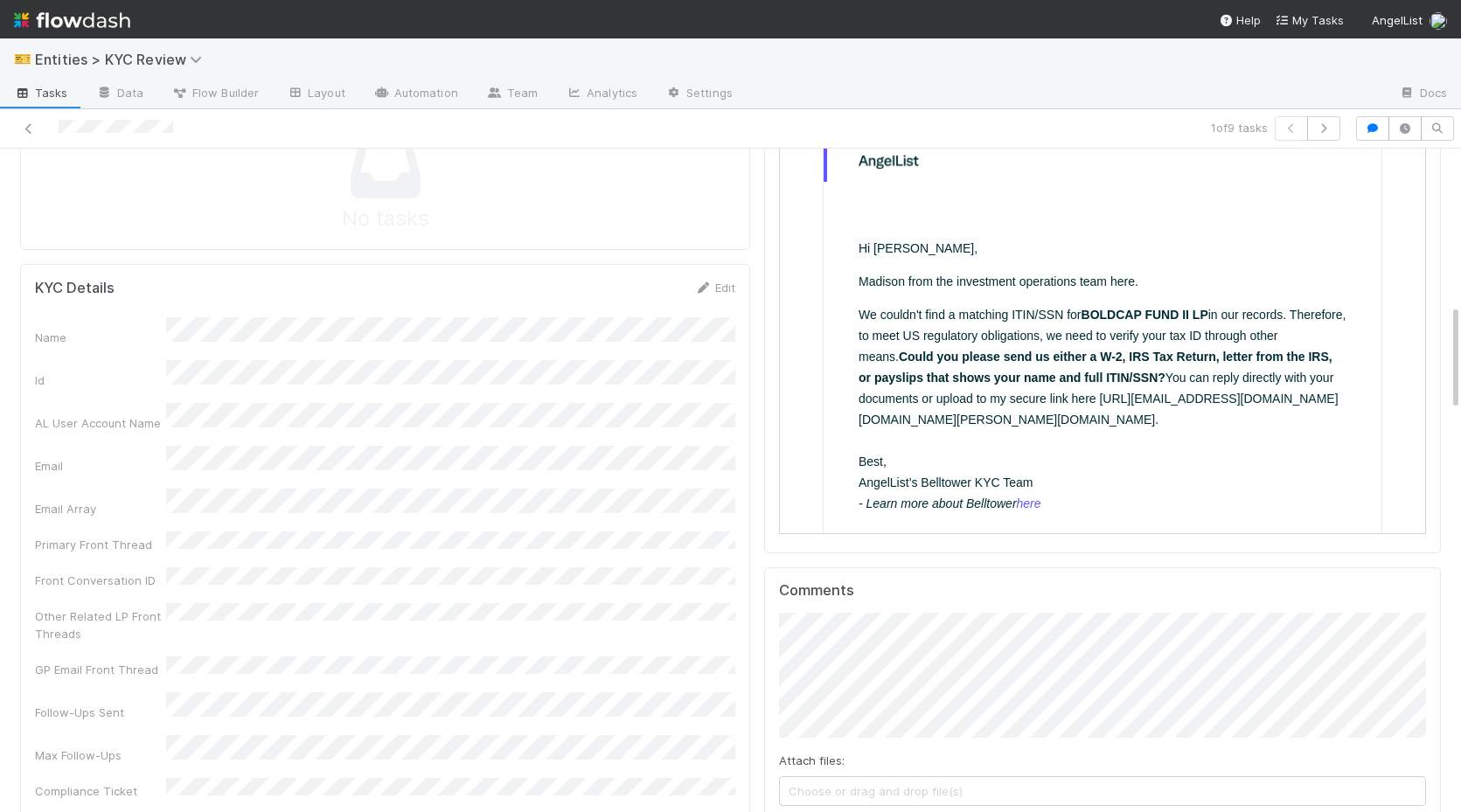
scroll to position [920, 0]
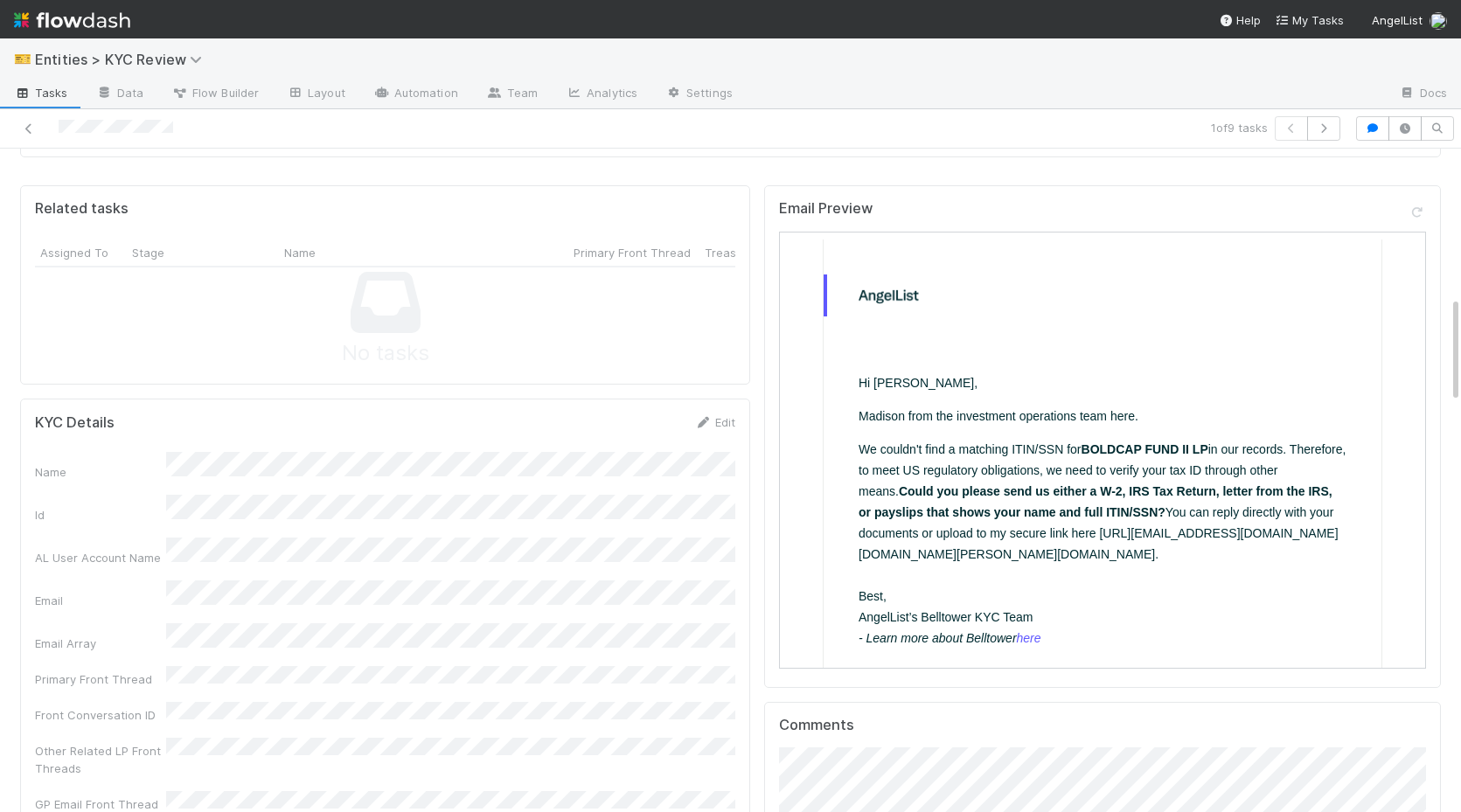
click at [708, 422] on icon at bounding box center [703, 422] width 18 height 12
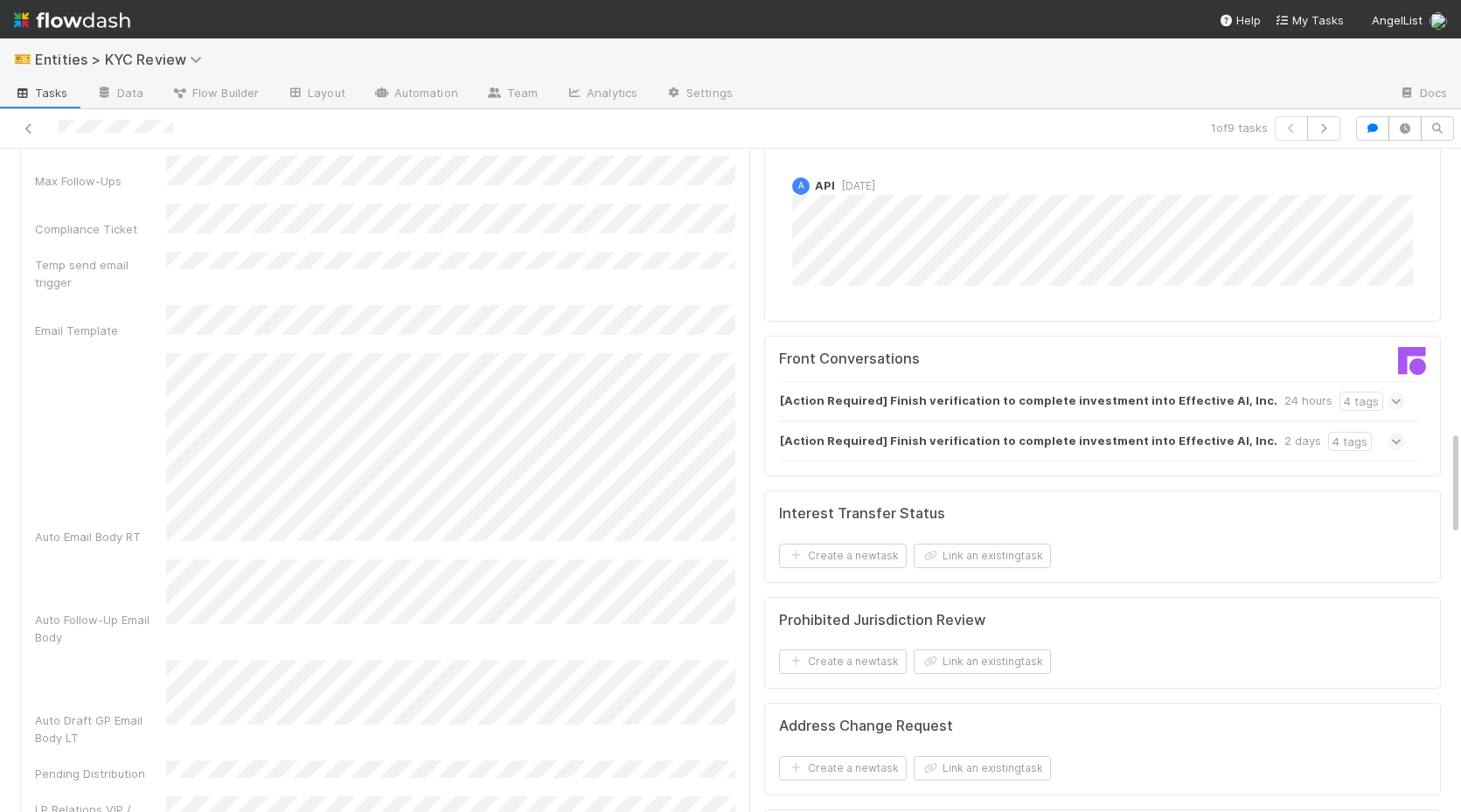
scroll to position [1760, 0]
click at [160, 354] on div "Auto Email Body RT" at bounding box center [384, 450] width 700 height 193
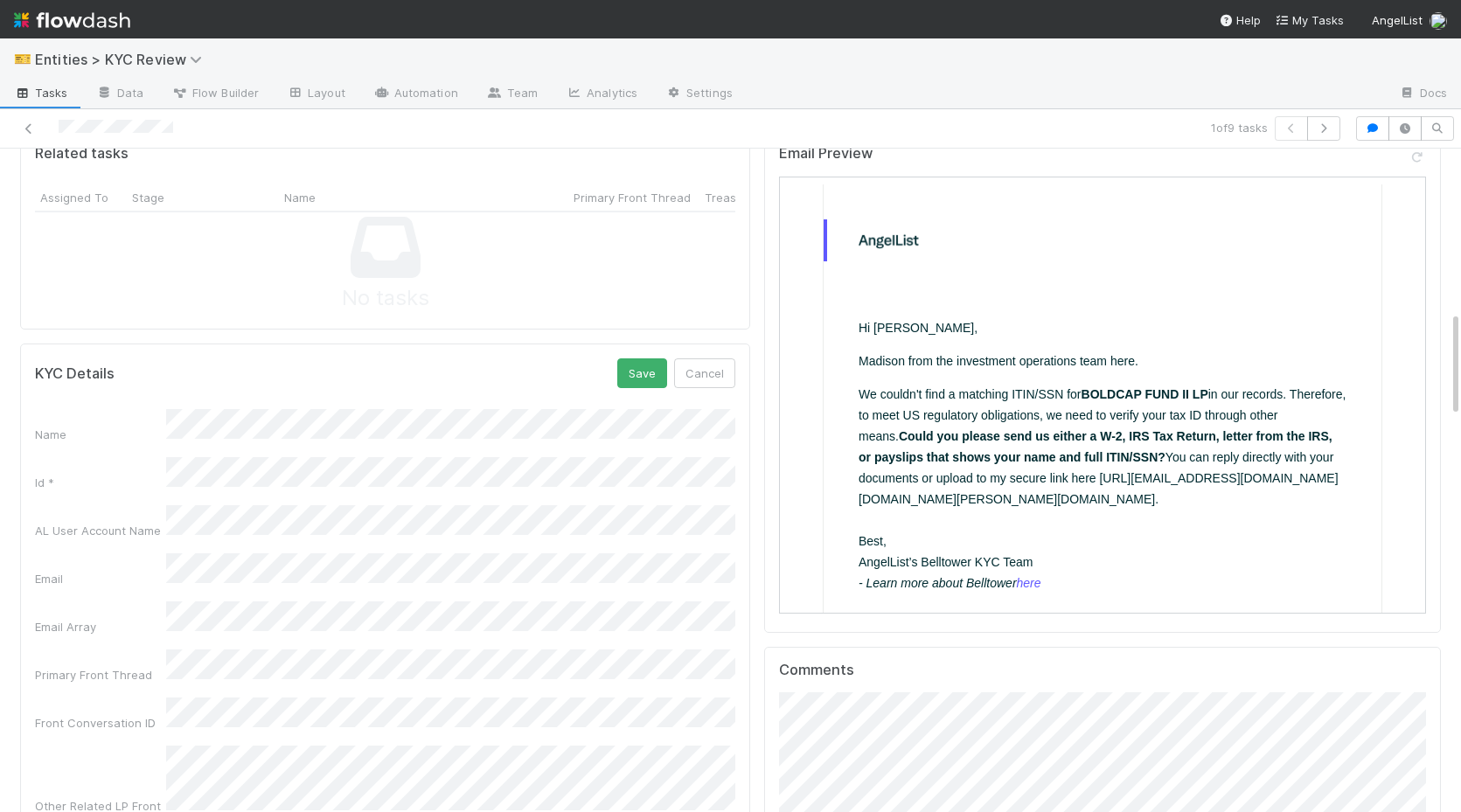
scroll to position [1046, 0]
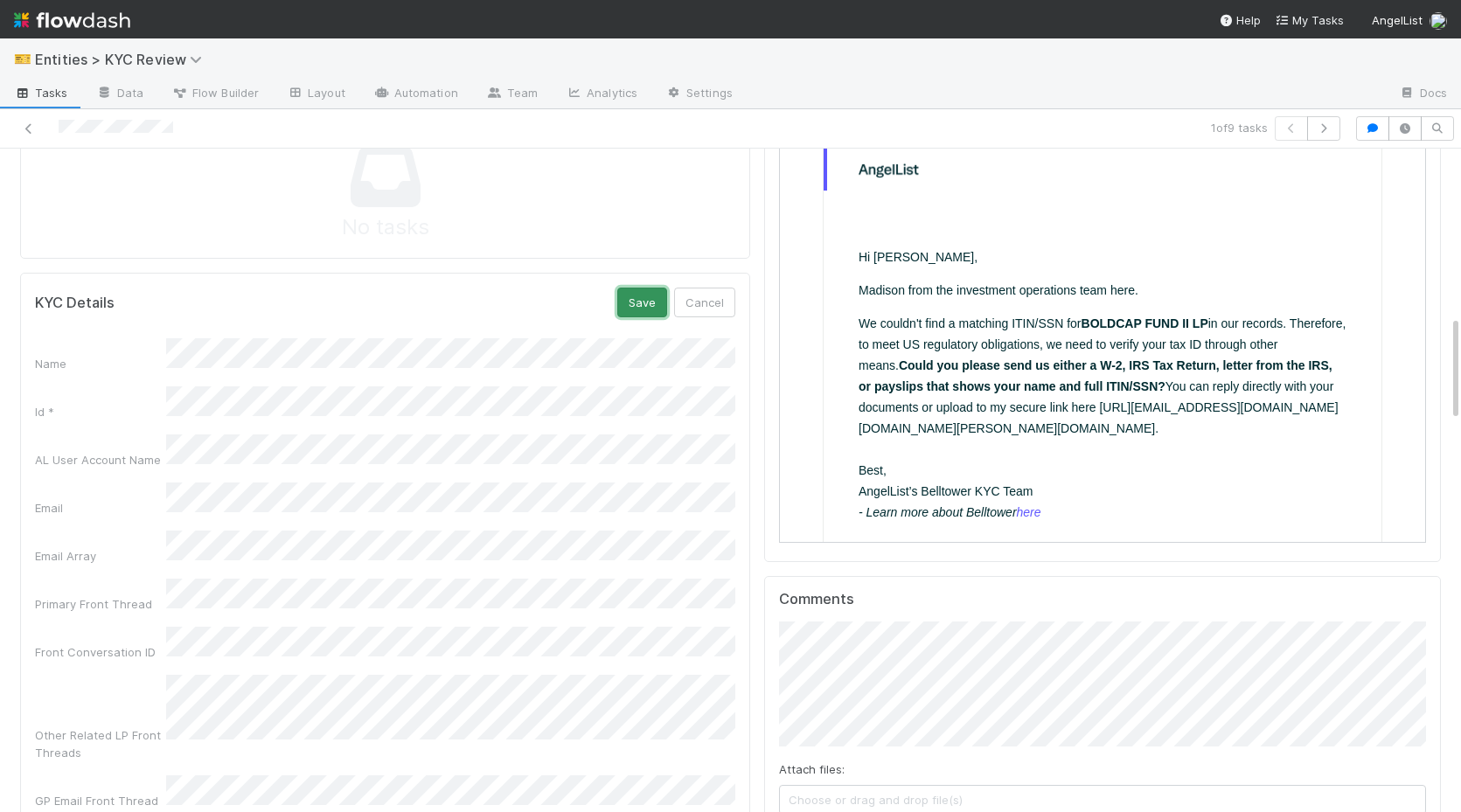
click at [626, 311] on button "Save" at bounding box center [642, 302] width 50 height 29
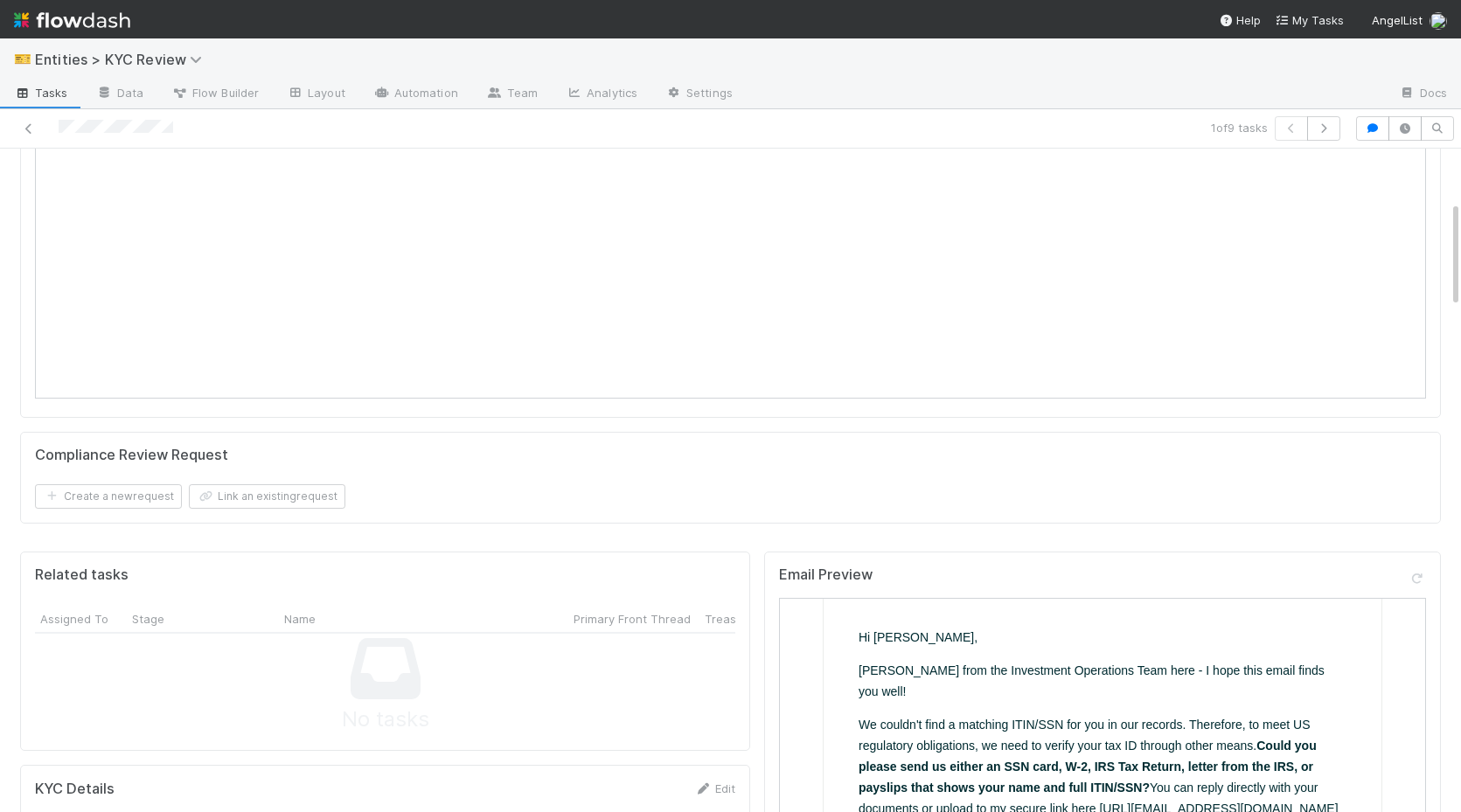
scroll to position [0, 0]
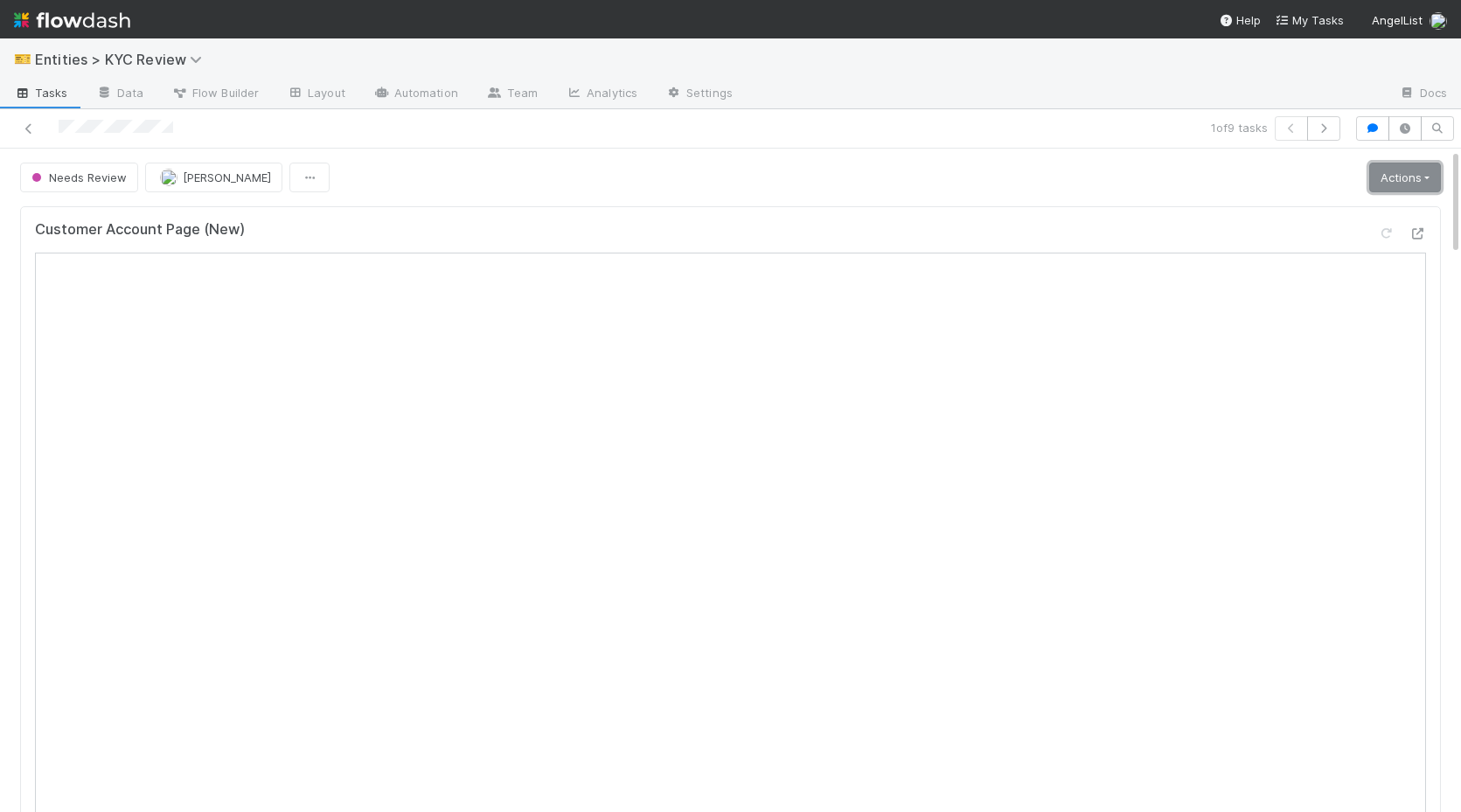
click at [1386, 175] on link "Actions" at bounding box center [1405, 176] width 71 height 29
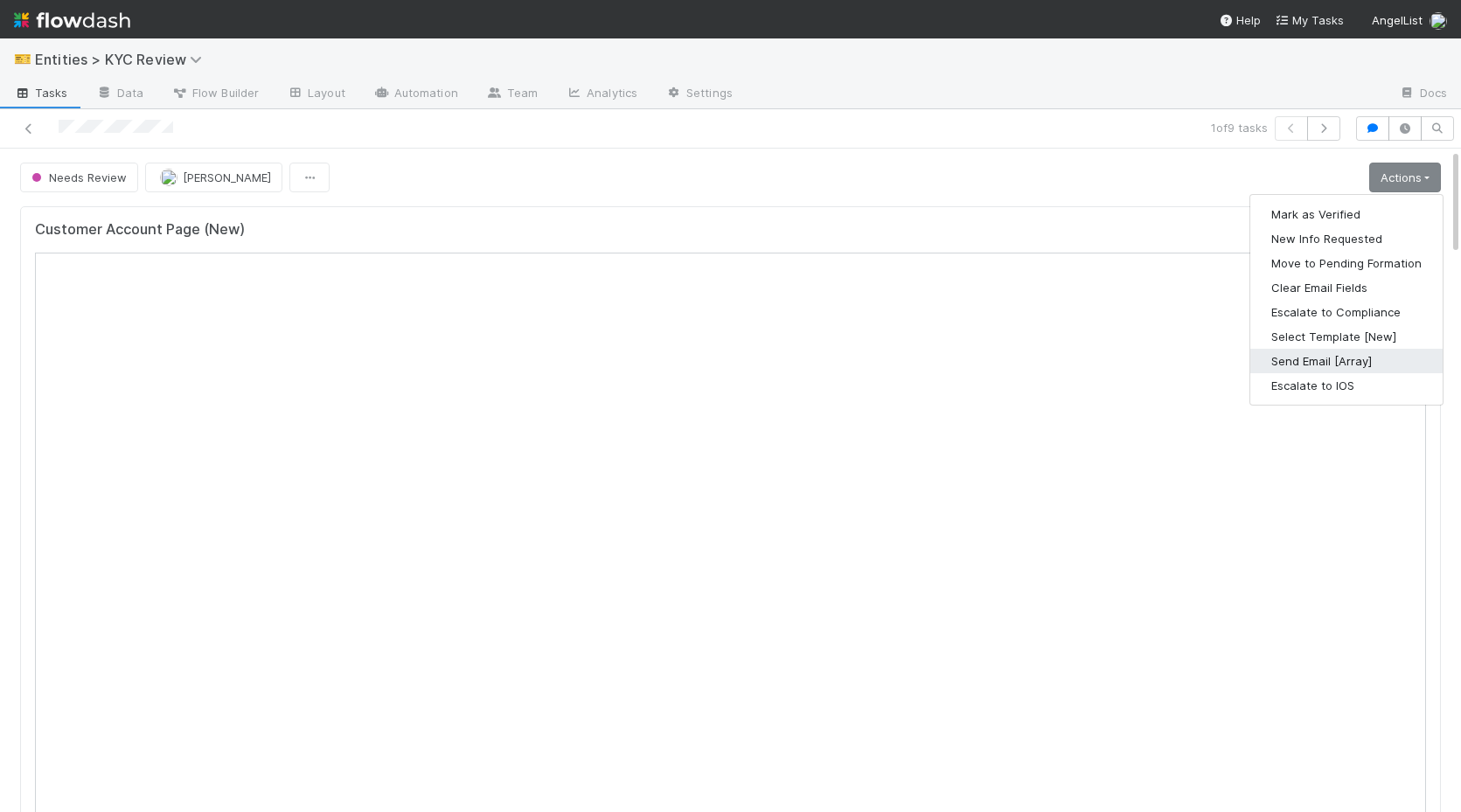
click at [1351, 365] on button "Send Email [Array]" at bounding box center [1346, 360] width 193 height 24
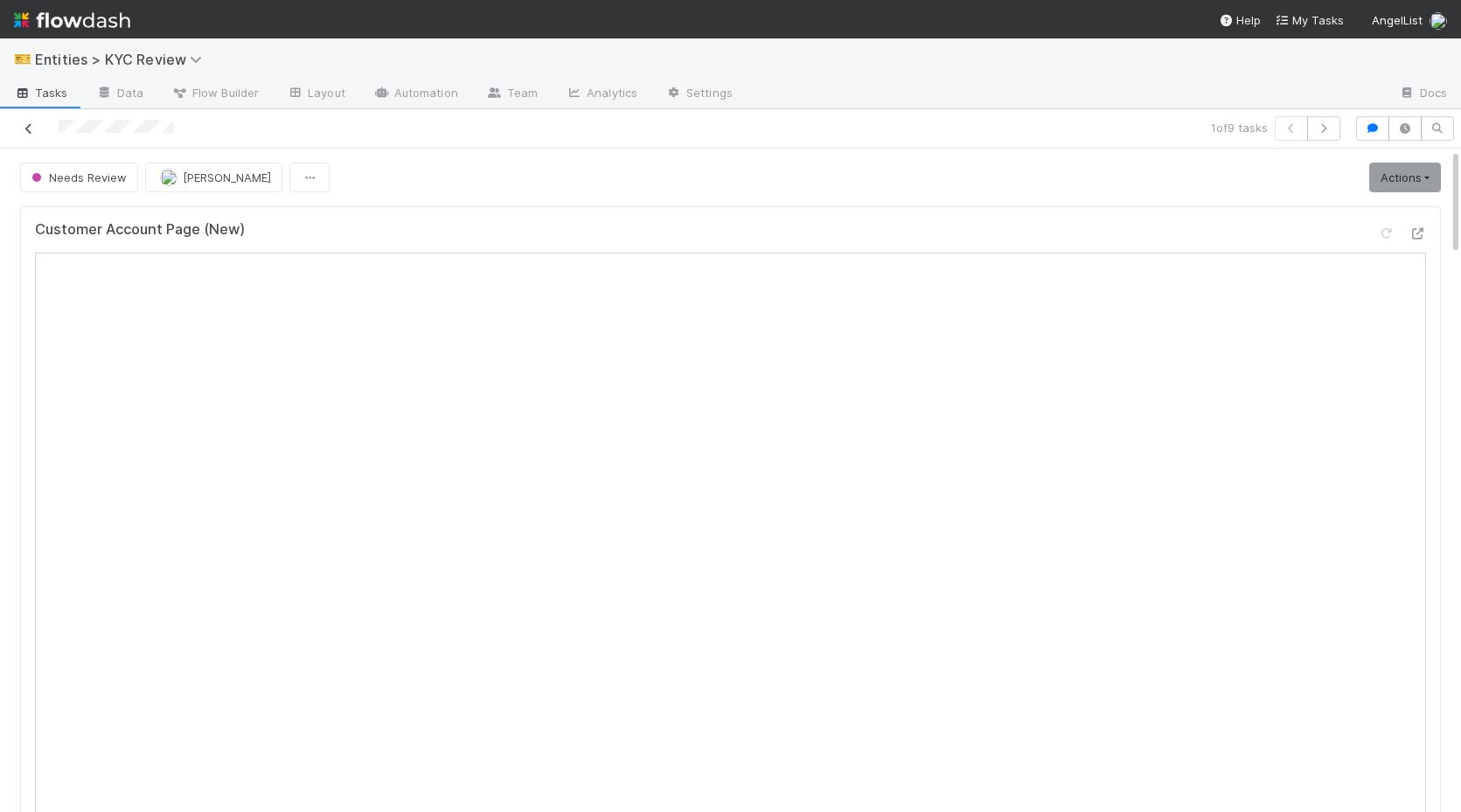
click at [22, 121] on link at bounding box center [29, 128] width 18 height 18
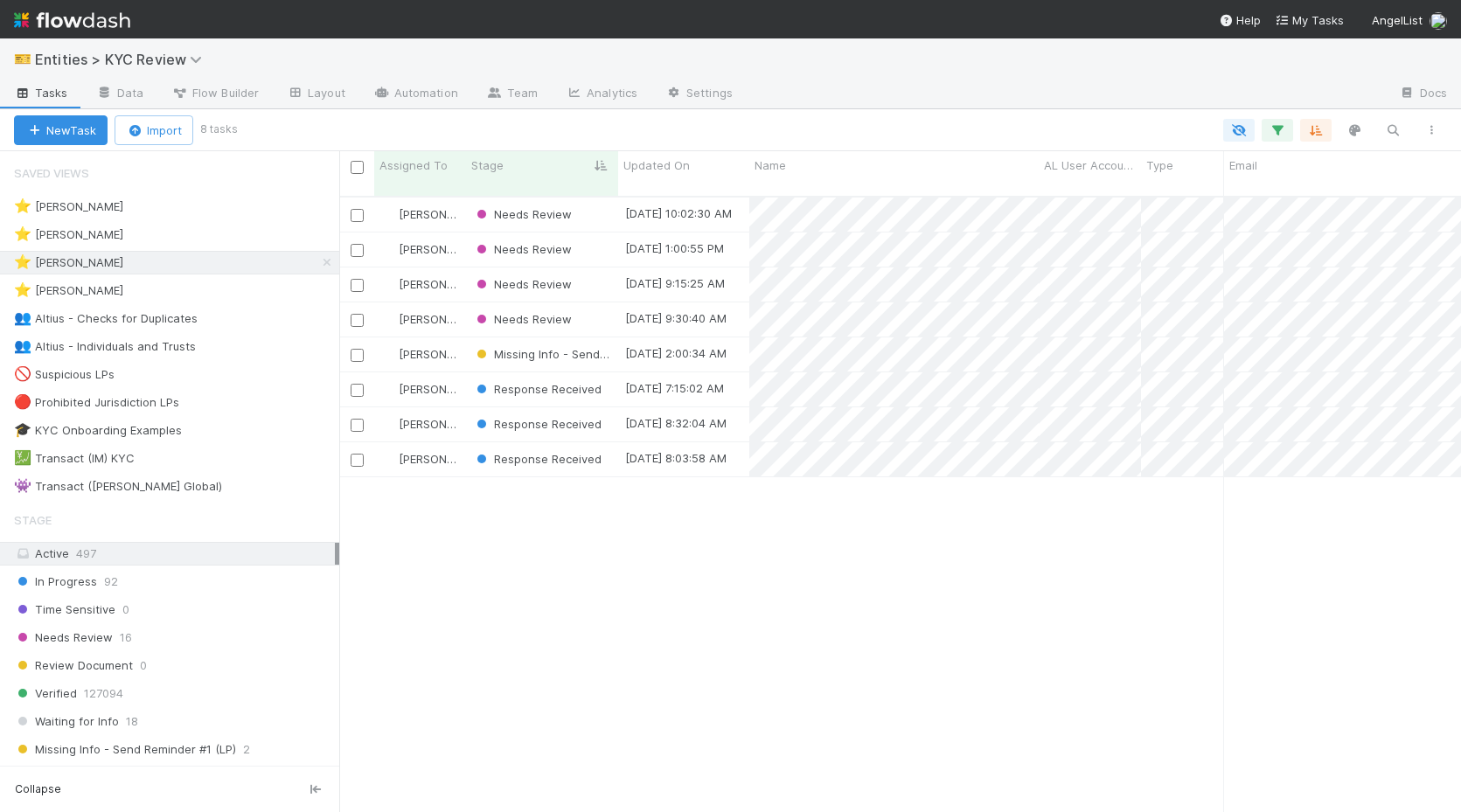
scroll to position [0, 1]
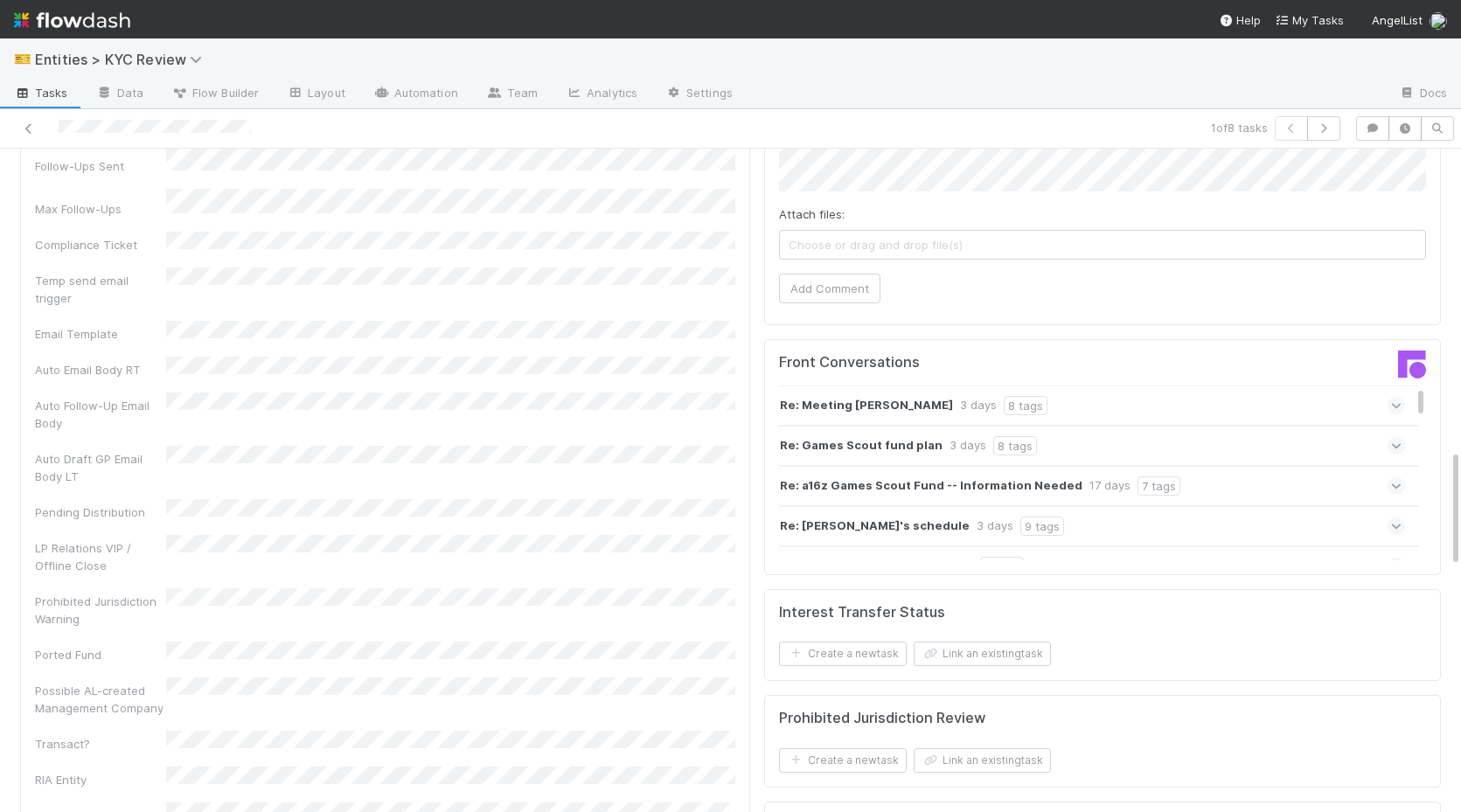
scroll to position [1534, 0]
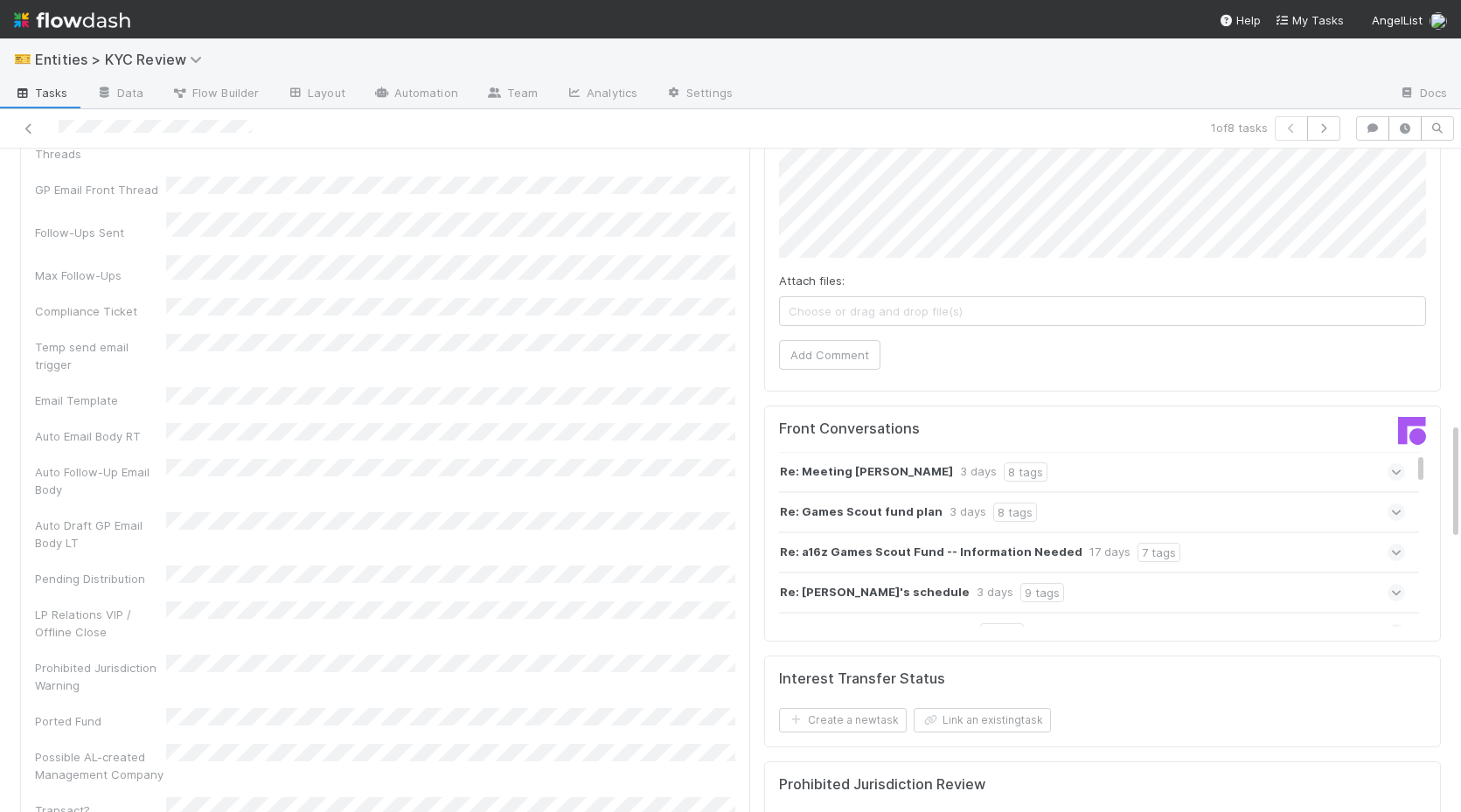
click at [875, 483] on div "Re: Meeting Goutham 3 days 8 tags" at bounding box center [1092, 472] width 626 height 40
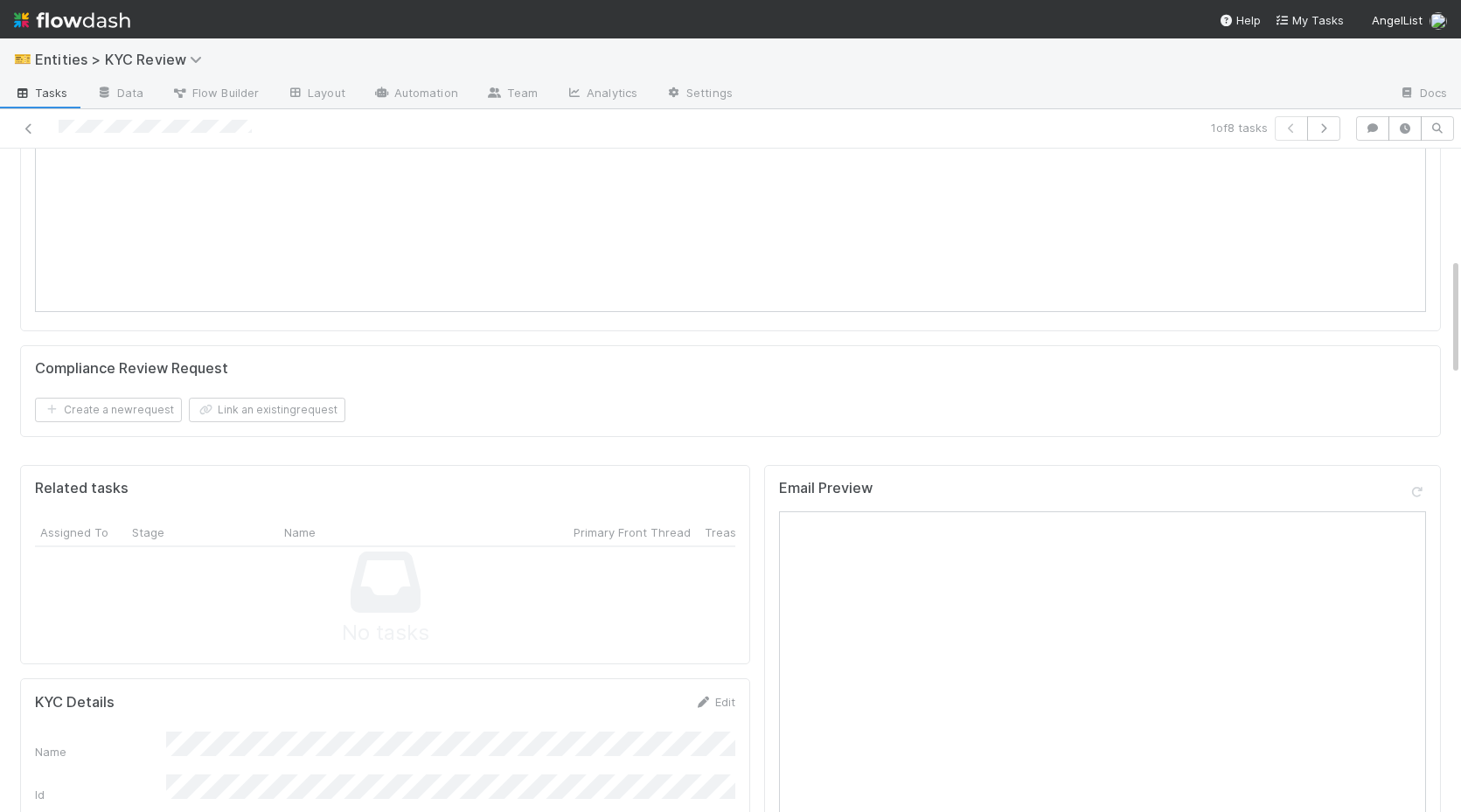
scroll to position [0, 0]
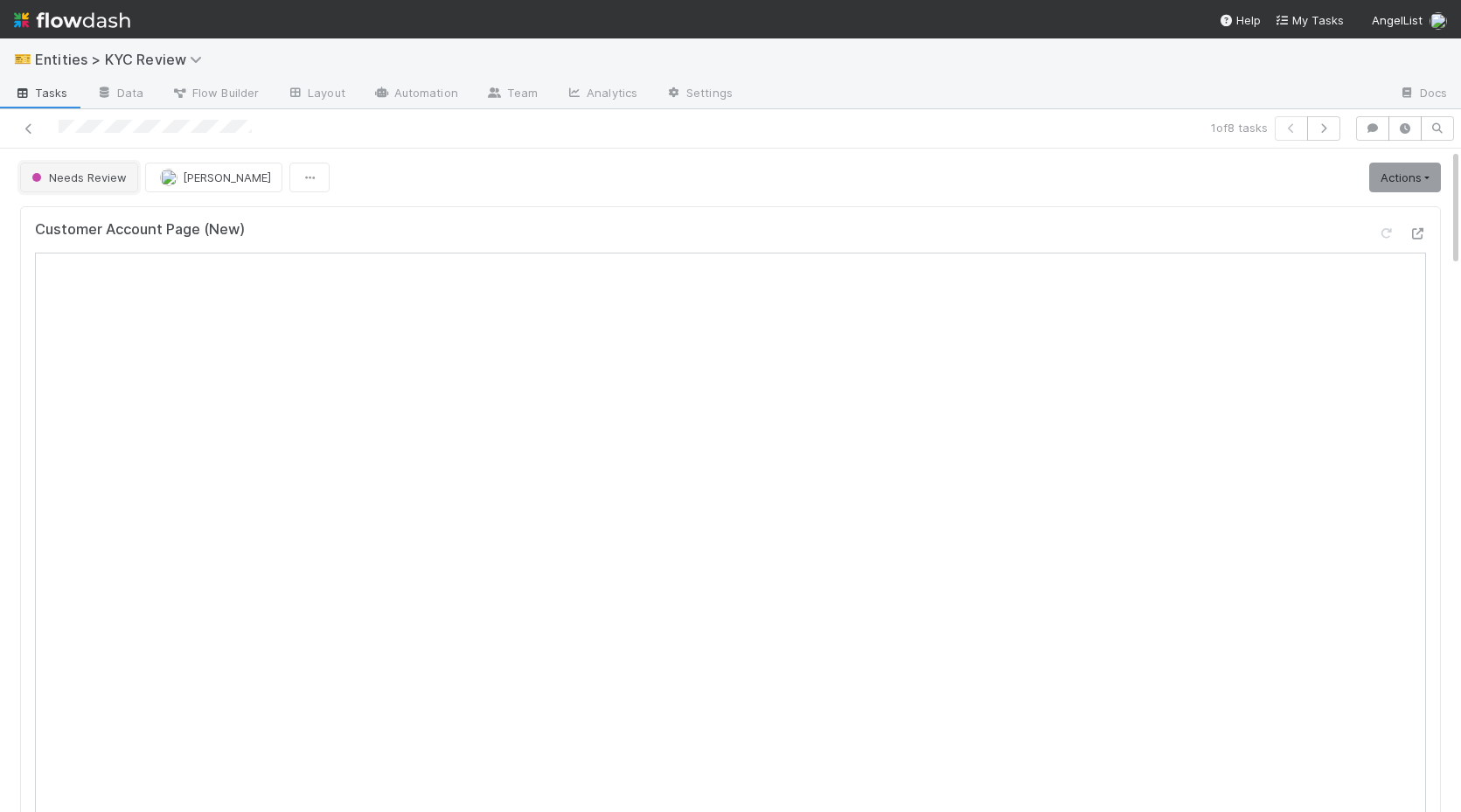
click at [97, 178] on span "Needs Review" at bounding box center [77, 177] width 99 height 14
click at [28, 126] on icon at bounding box center [29, 128] width 18 height 12
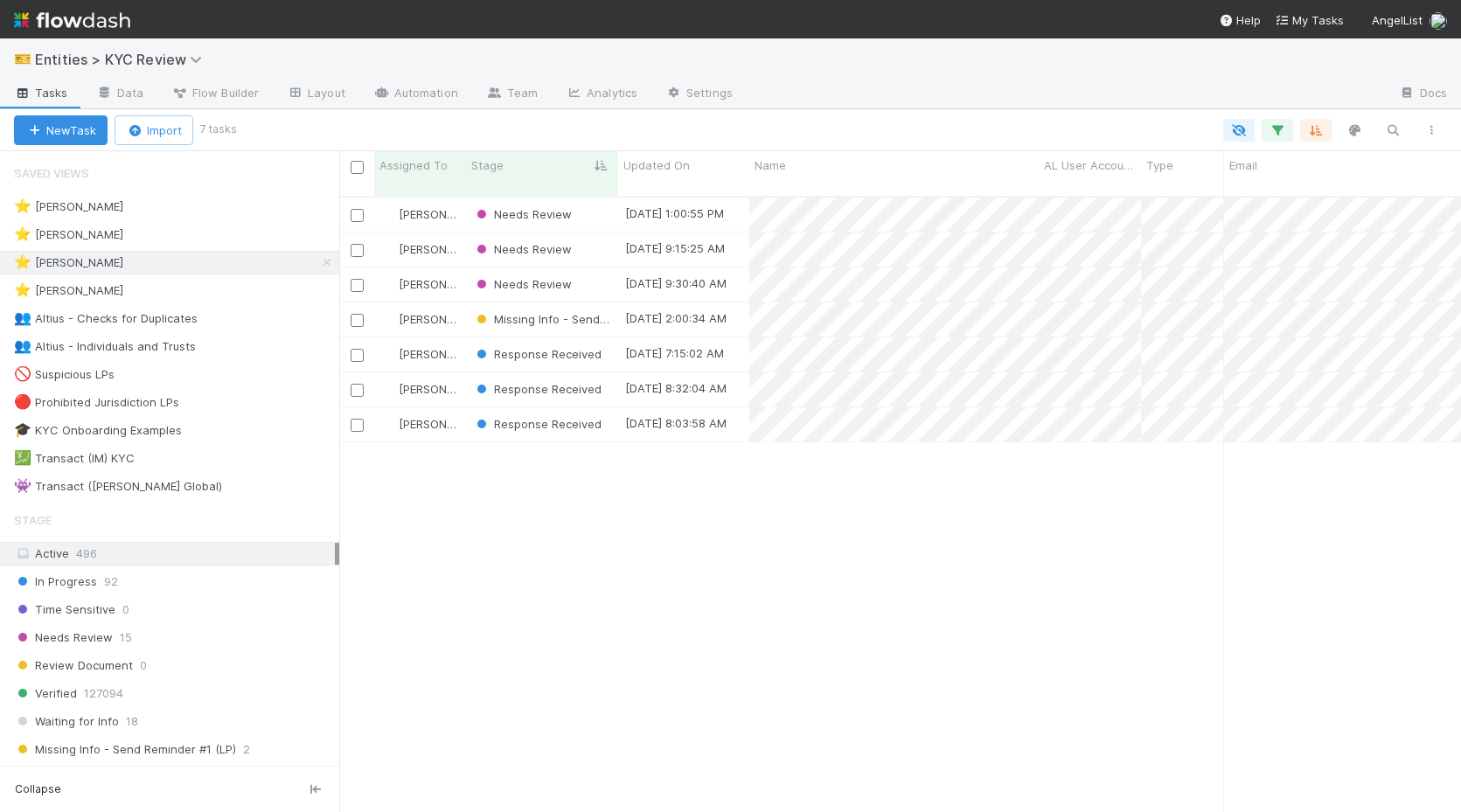
scroll to position [0, 1]
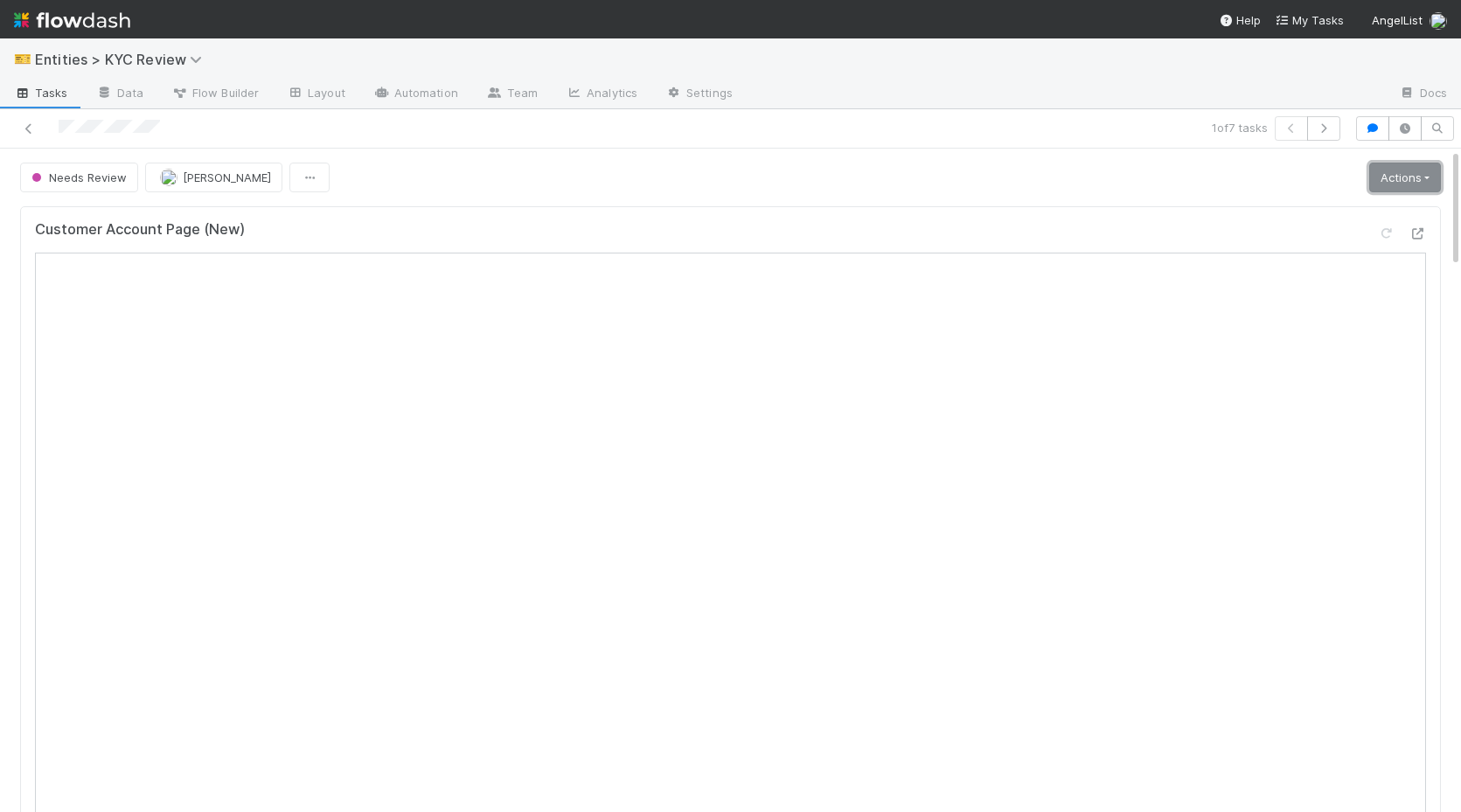
click at [1414, 176] on link "Actions" at bounding box center [1405, 176] width 71 height 29
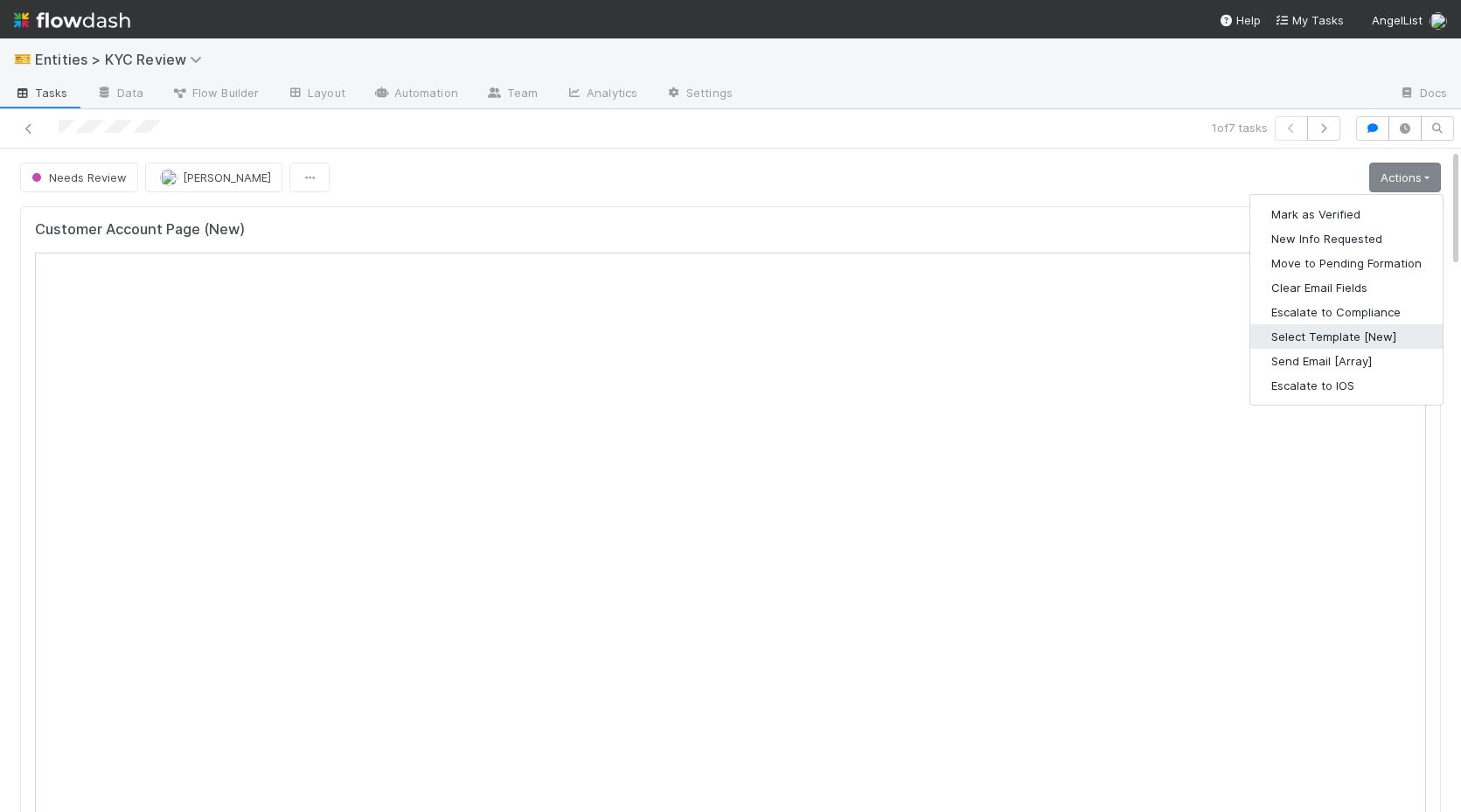
click at [1331, 336] on button "Select Template [New]" at bounding box center [1346, 336] width 193 height 24
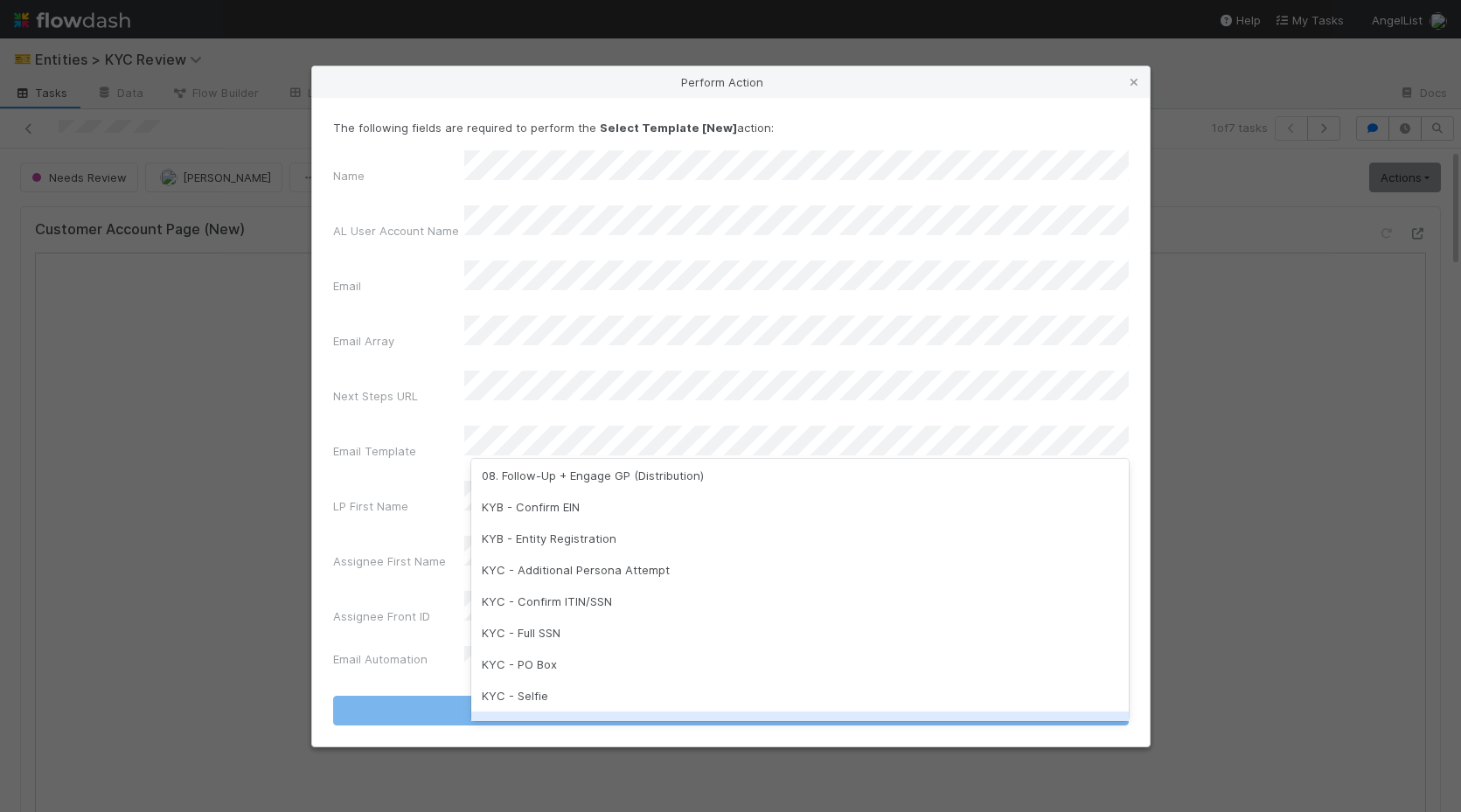
scroll to position [315, 0]
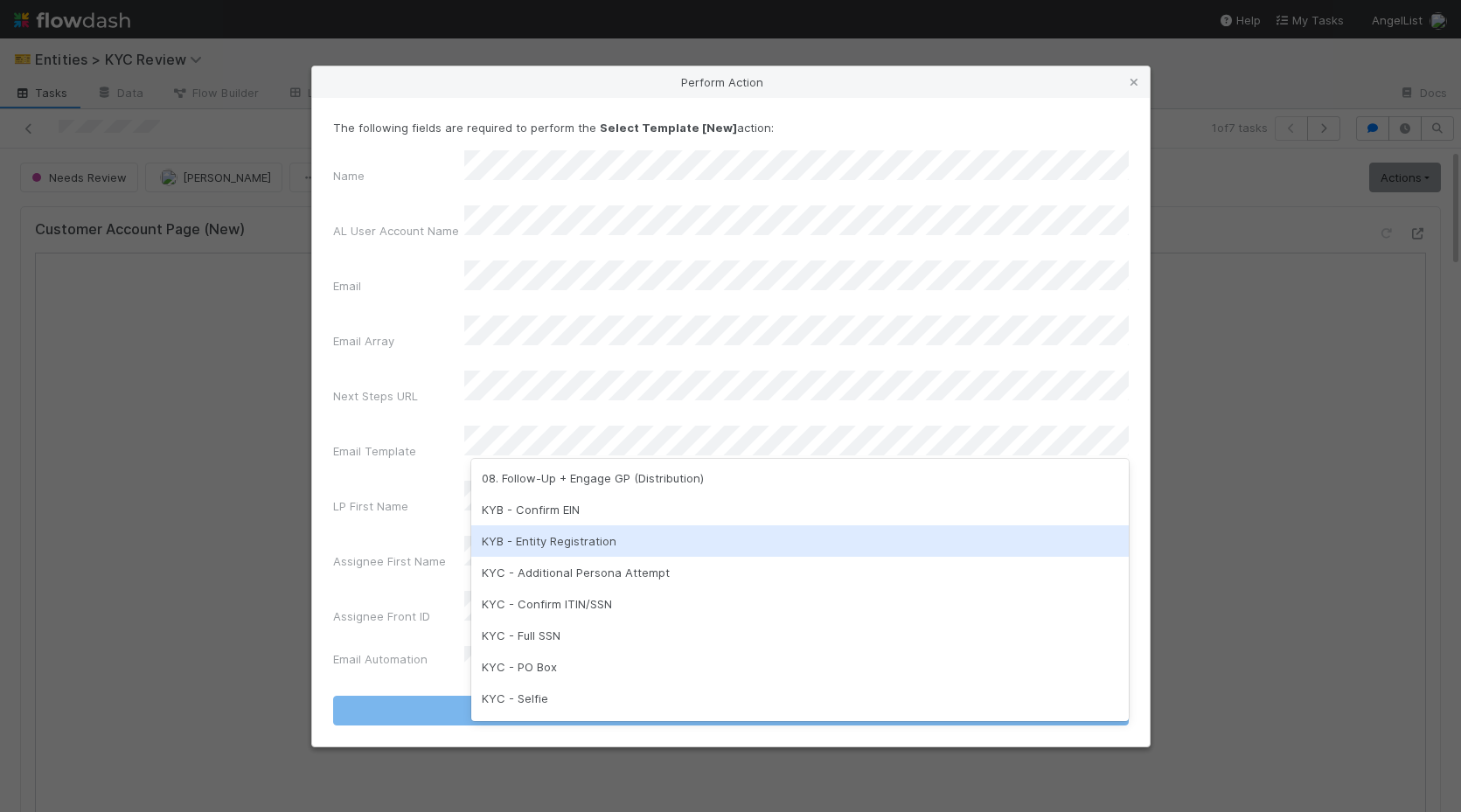
click at [577, 542] on div "KYB - Entity Registration" at bounding box center [800, 540] width 657 height 31
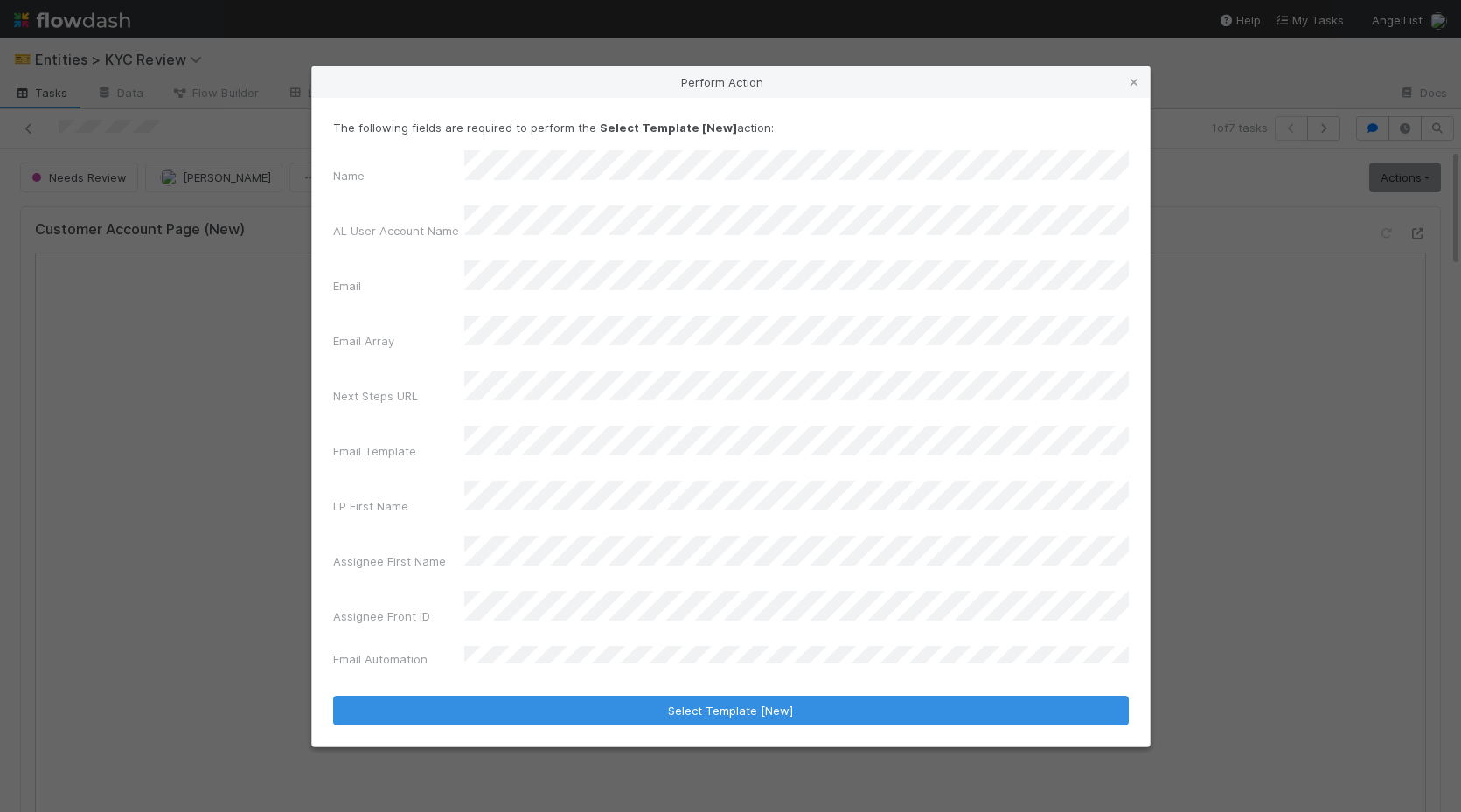
click at [621, 679] on div "The following fields are required to perform the Select Template [New] action: …" at bounding box center [730, 422] width 837 height 649
click at [674, 645] on form "The following fields are required to perform the Select Template [New] action: …" at bounding box center [731, 422] width 795 height 607
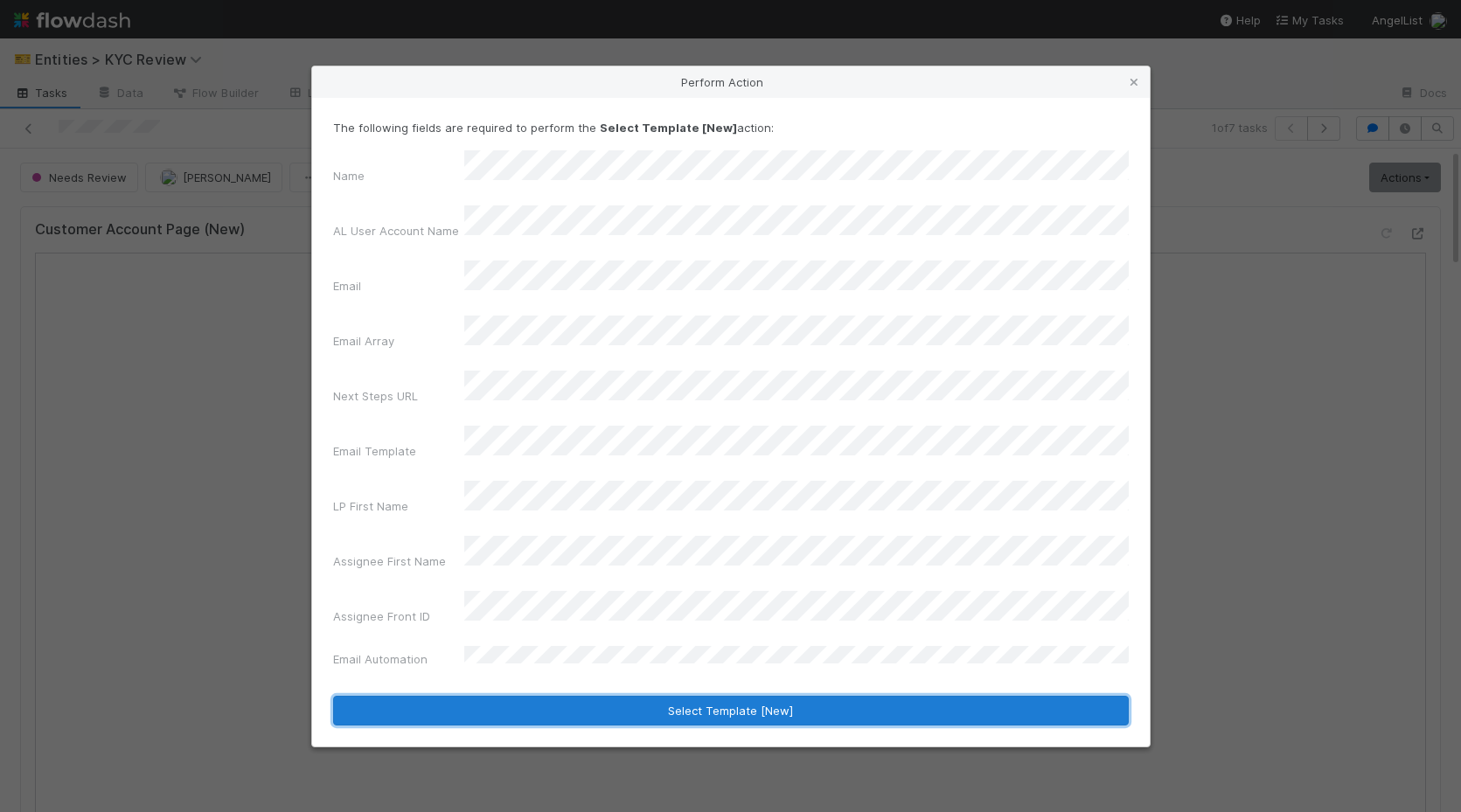
click at [677, 696] on button "Select Template [New]" at bounding box center [731, 710] width 795 height 29
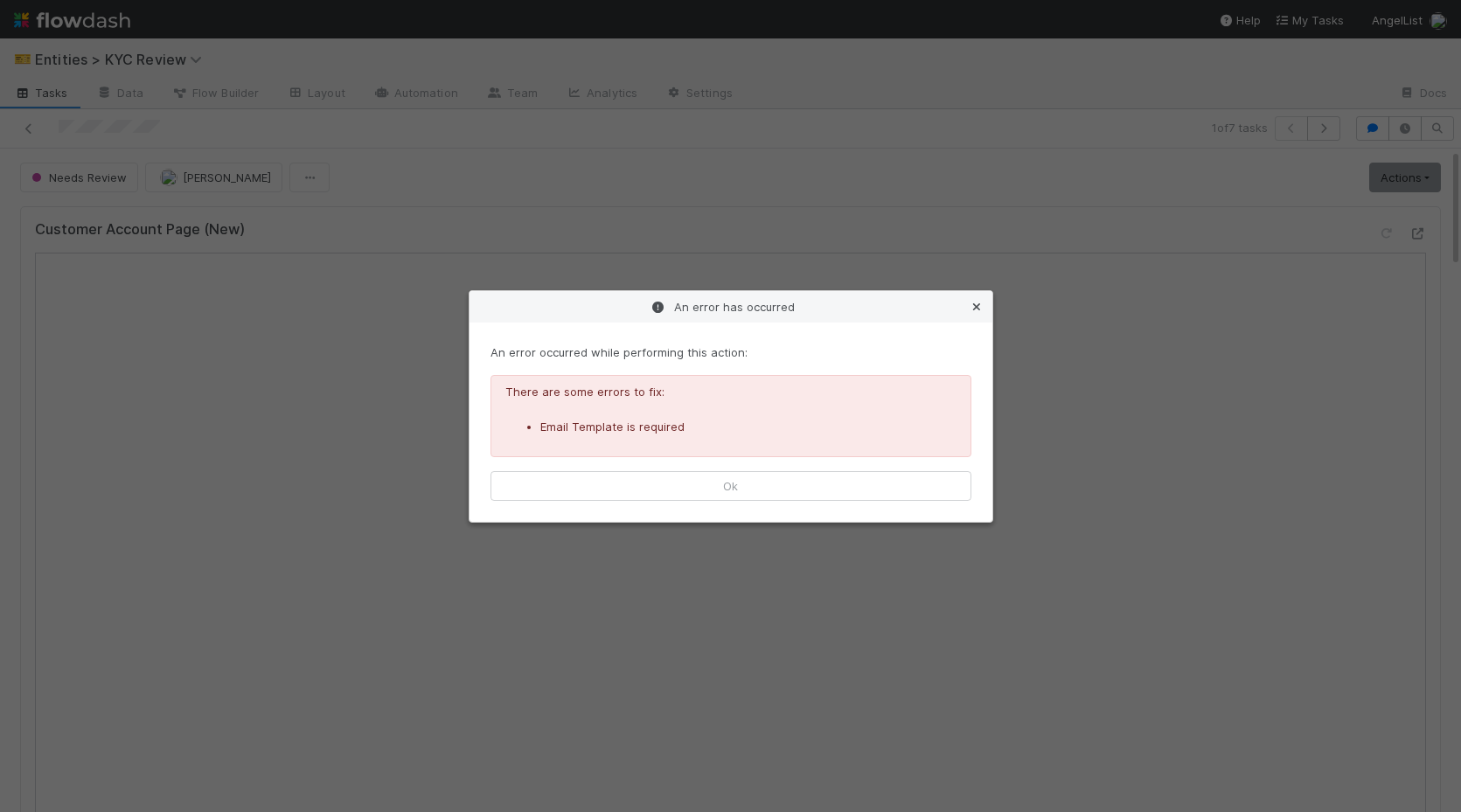
click at [975, 309] on icon at bounding box center [977, 307] width 18 height 12
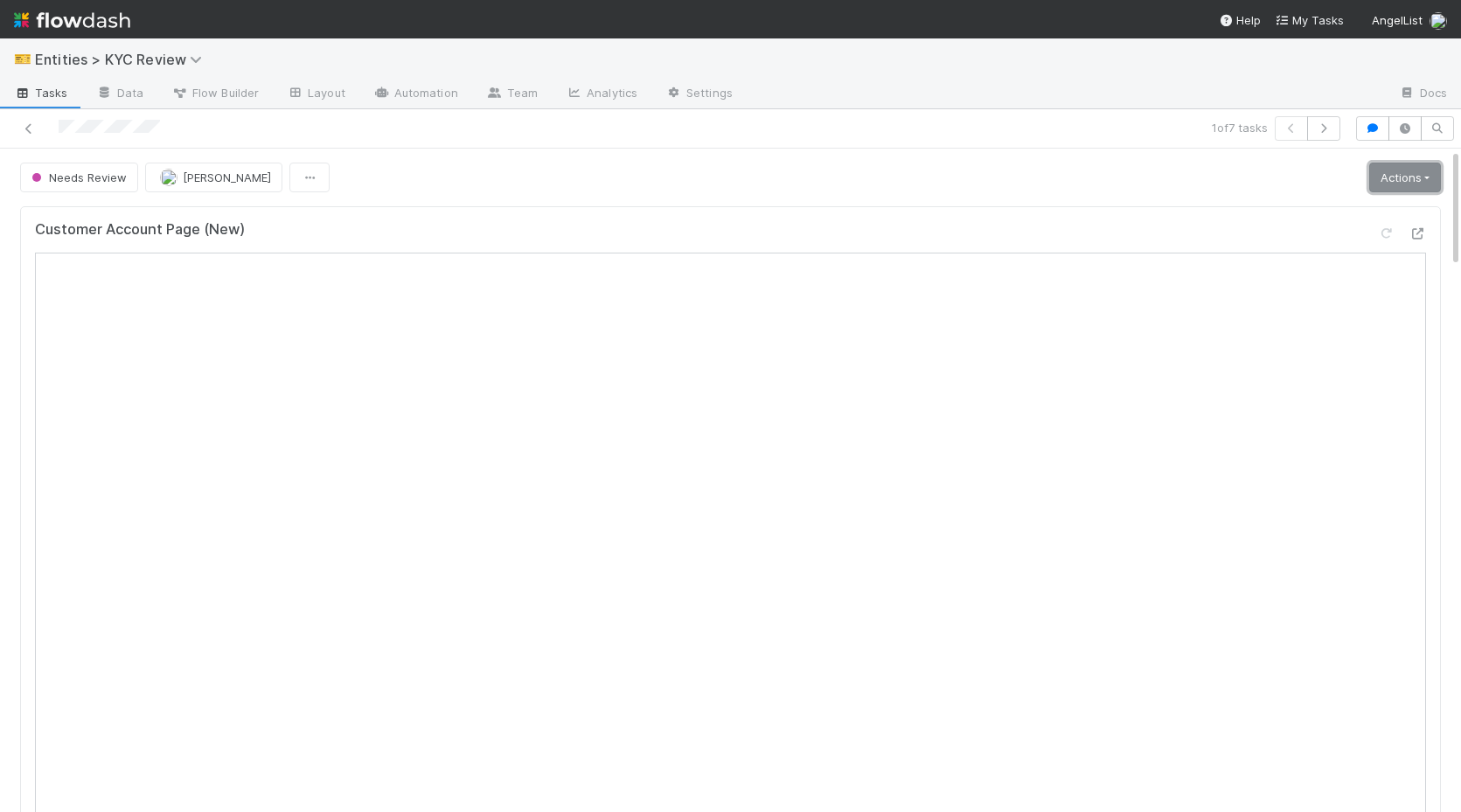
click at [1390, 170] on link "Actions" at bounding box center [1405, 176] width 71 height 29
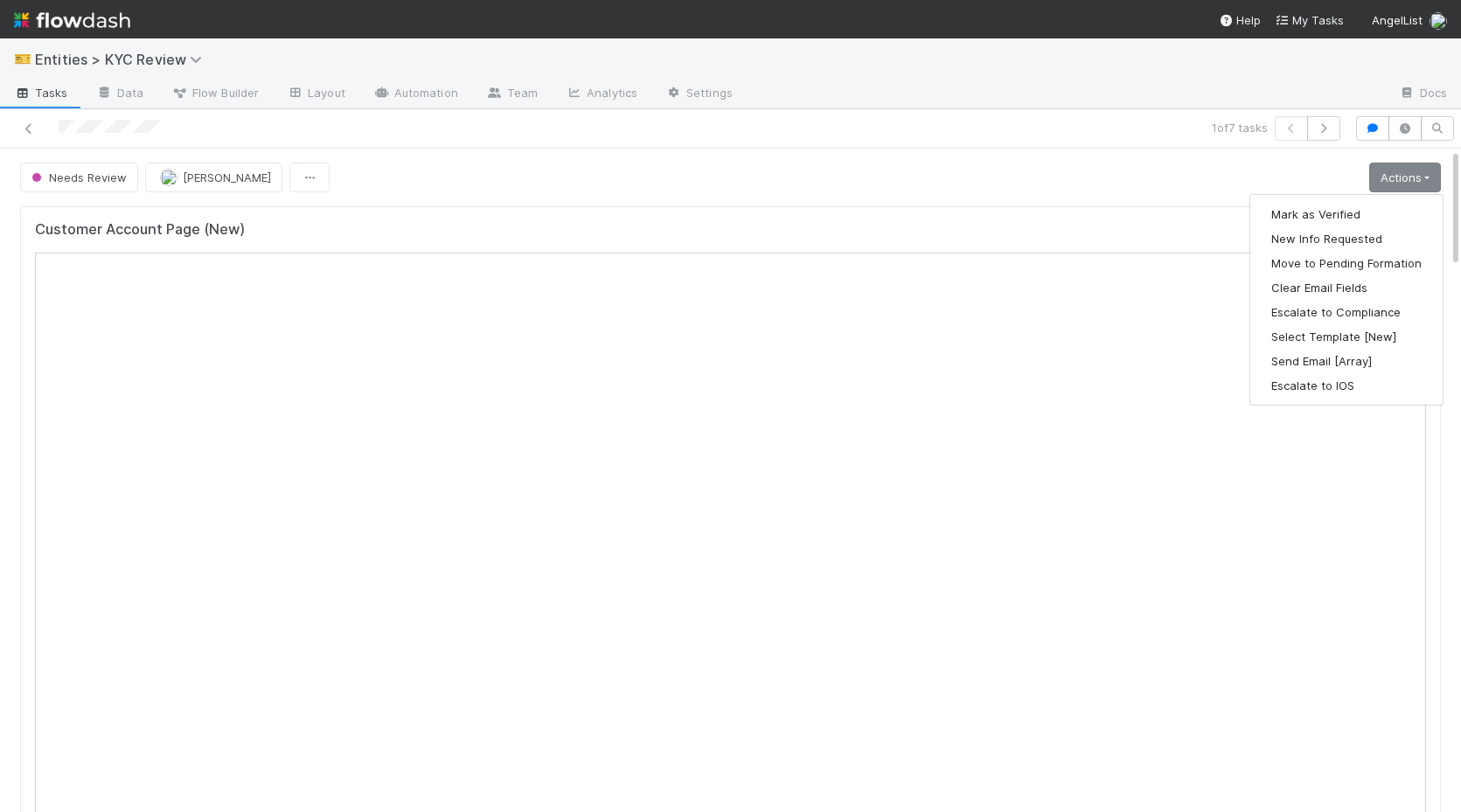
click at [1003, 202] on div "Customer Account Page (New) Compliance Review Request Create a new request Link…" at bounding box center [730, 649] width 1434 height 898
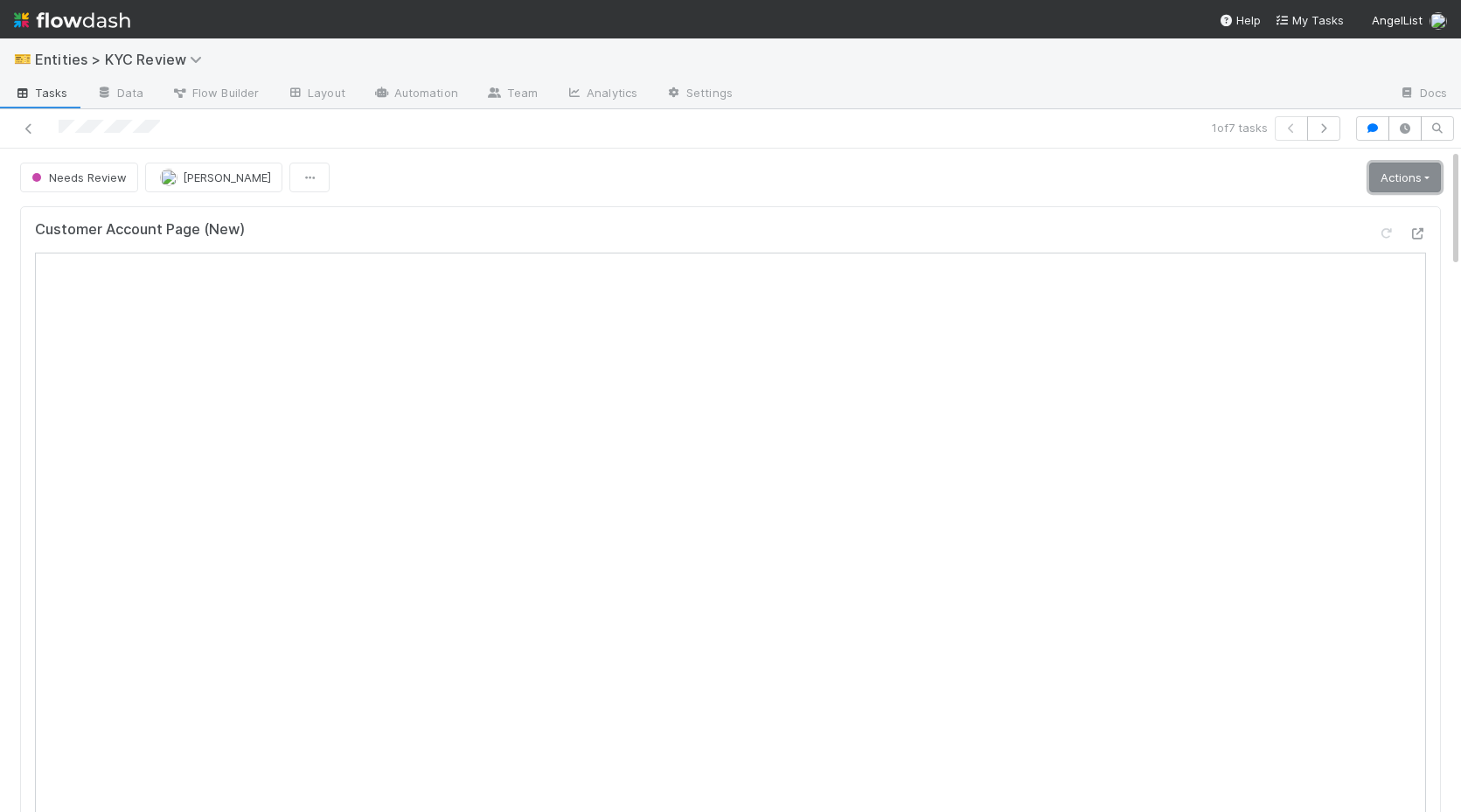
click at [1400, 184] on link "Actions" at bounding box center [1405, 176] width 71 height 29
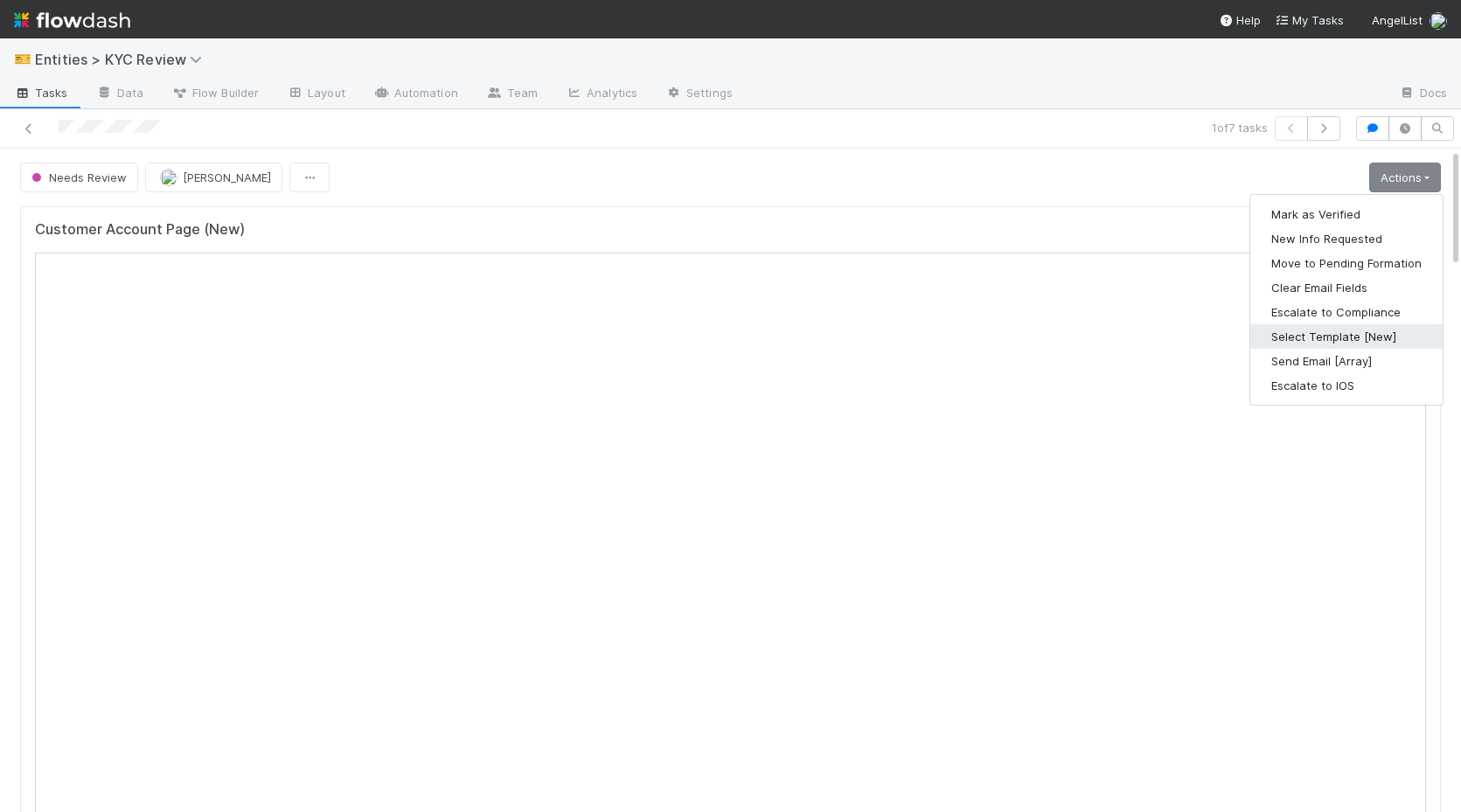
click at [1314, 338] on button "Select Template [New]" at bounding box center [1346, 336] width 193 height 24
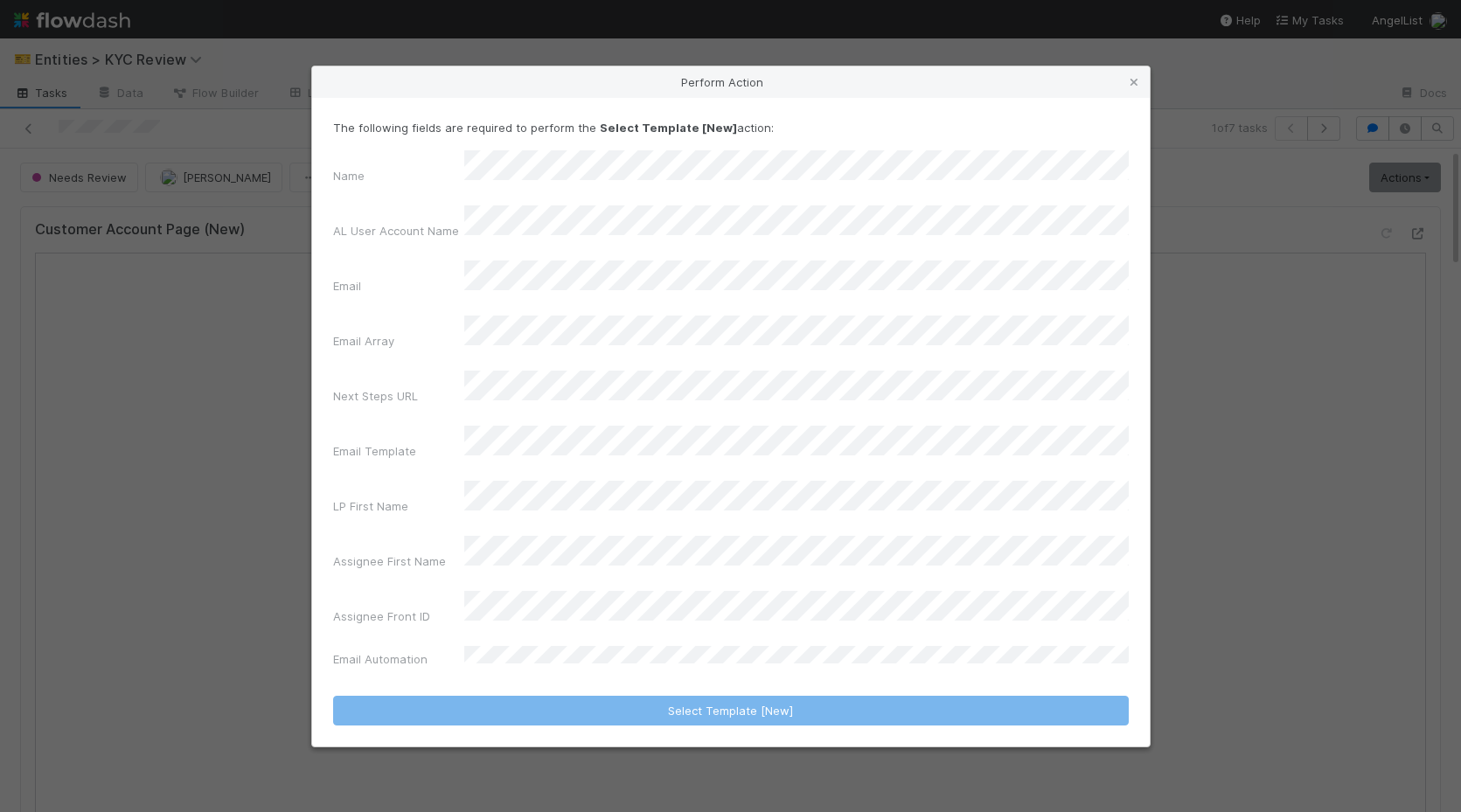
click at [579, 453] on div "Name AL User Account Name Email Email Array Next Steps URL Email Template LP Fi…" at bounding box center [731, 413] width 795 height 524
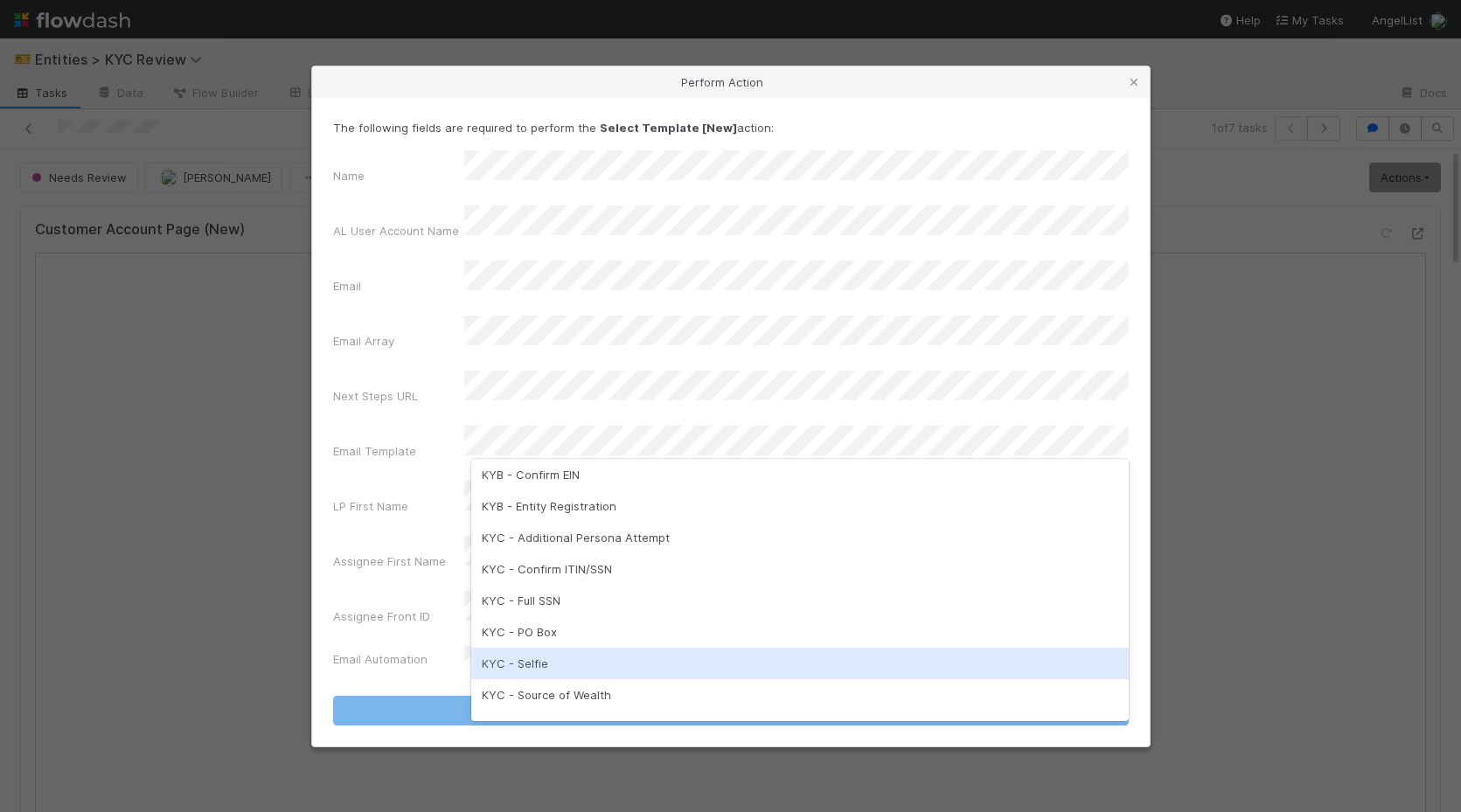
scroll to position [437, 0]
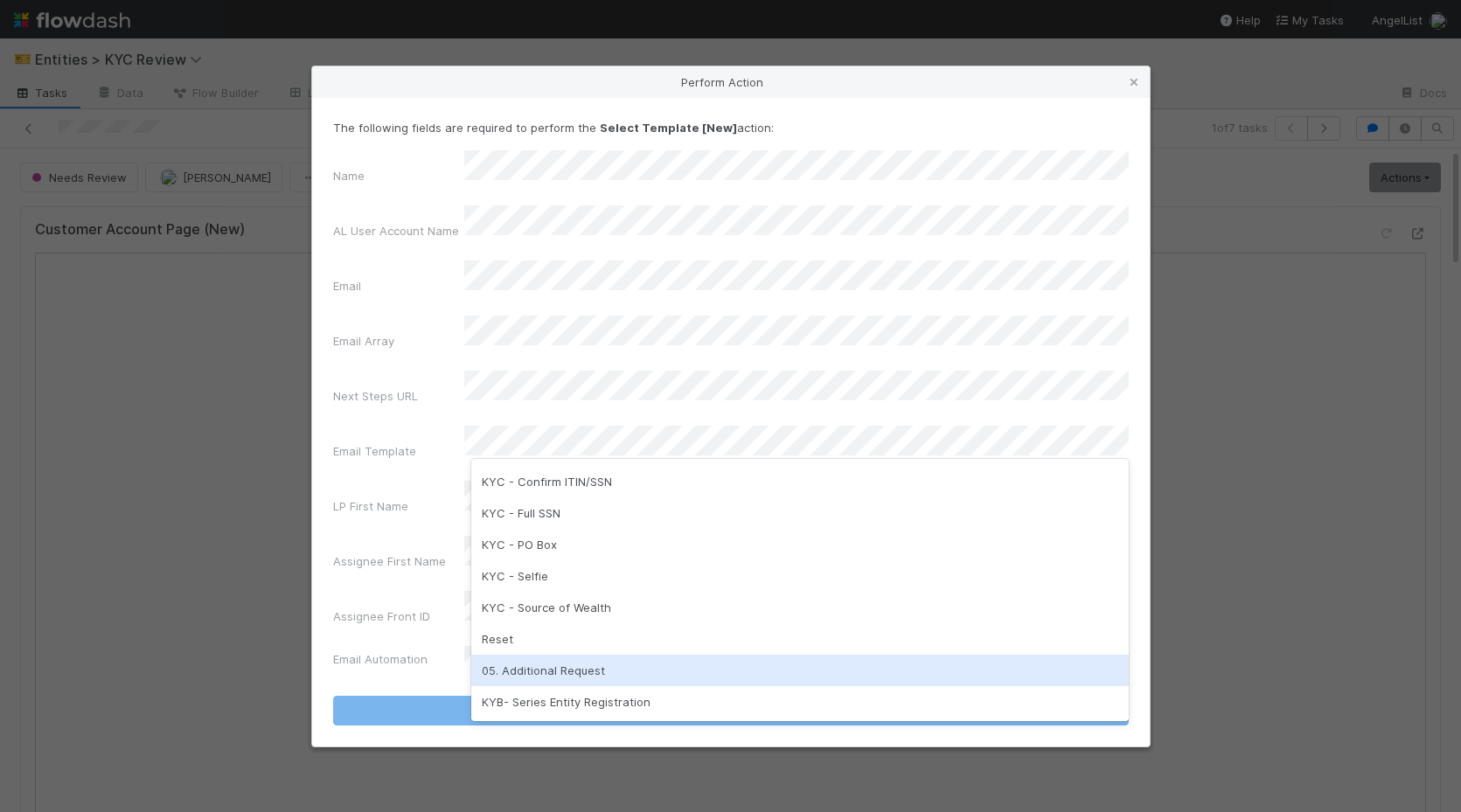
click at [612, 669] on div "05. Additional Request" at bounding box center [800, 669] width 657 height 31
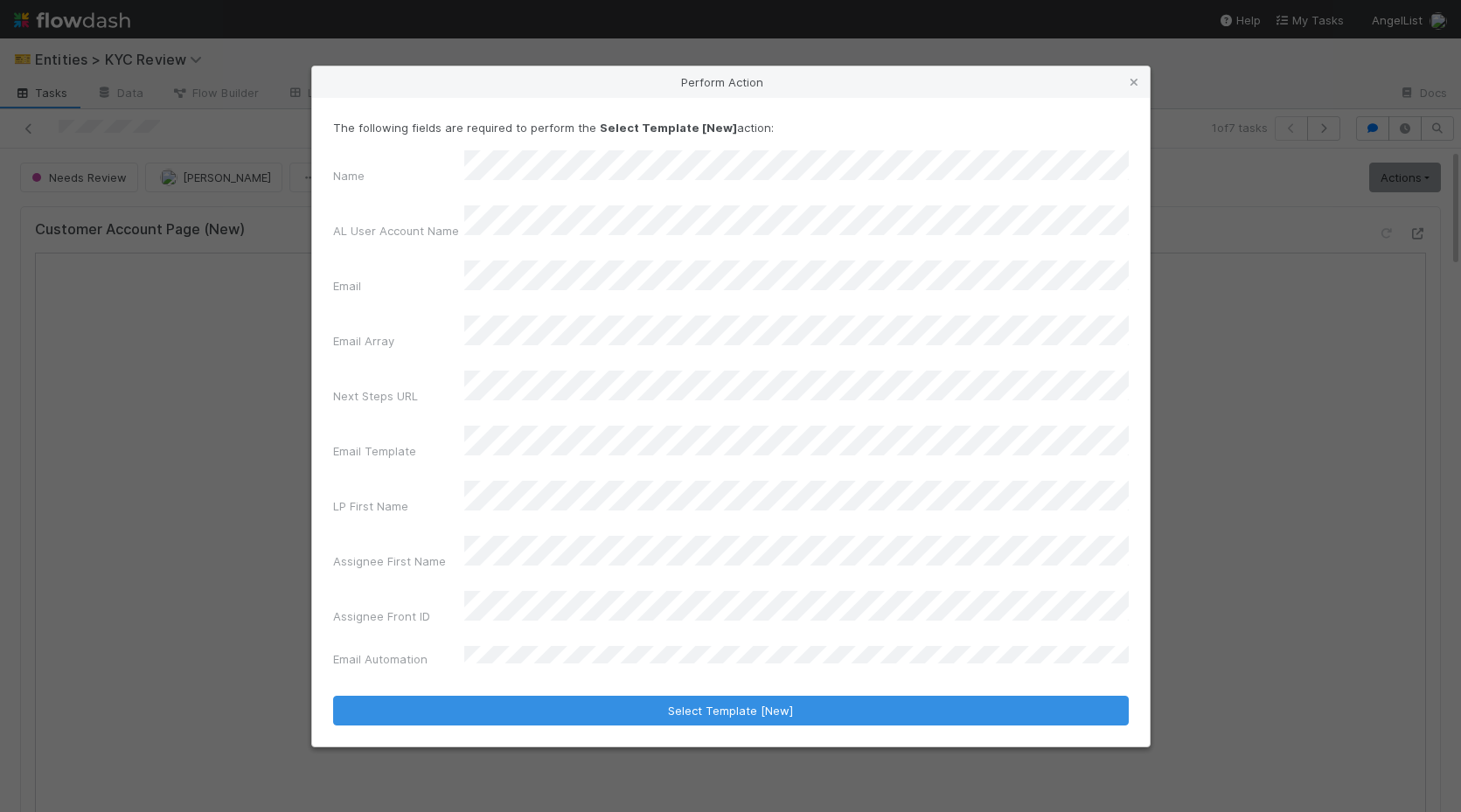
click at [689, 677] on div "The following fields are required to perform the Select Template [New] action: …" at bounding box center [730, 422] width 837 height 649
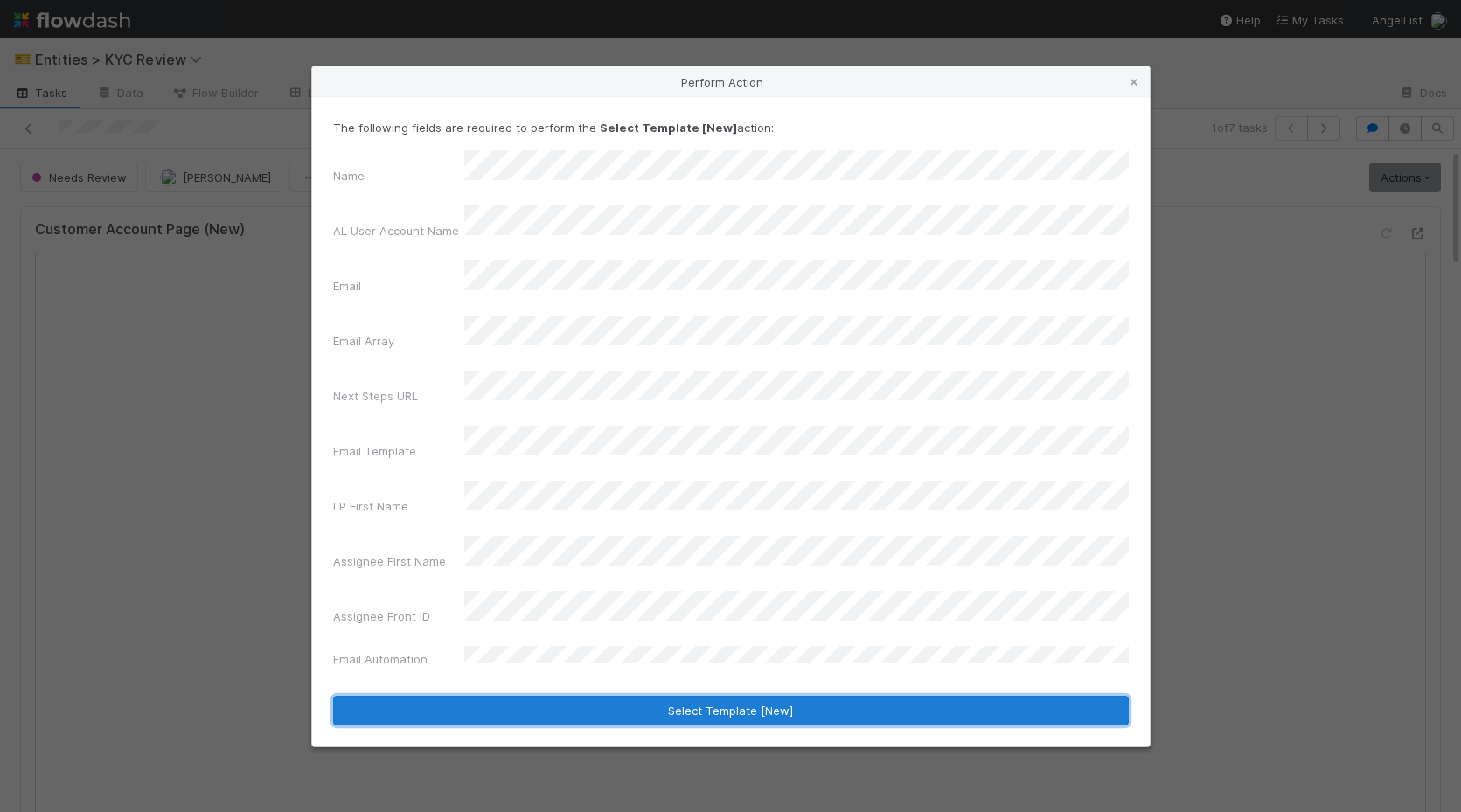
click at [723, 696] on button "Select Template [New]" at bounding box center [731, 710] width 795 height 29
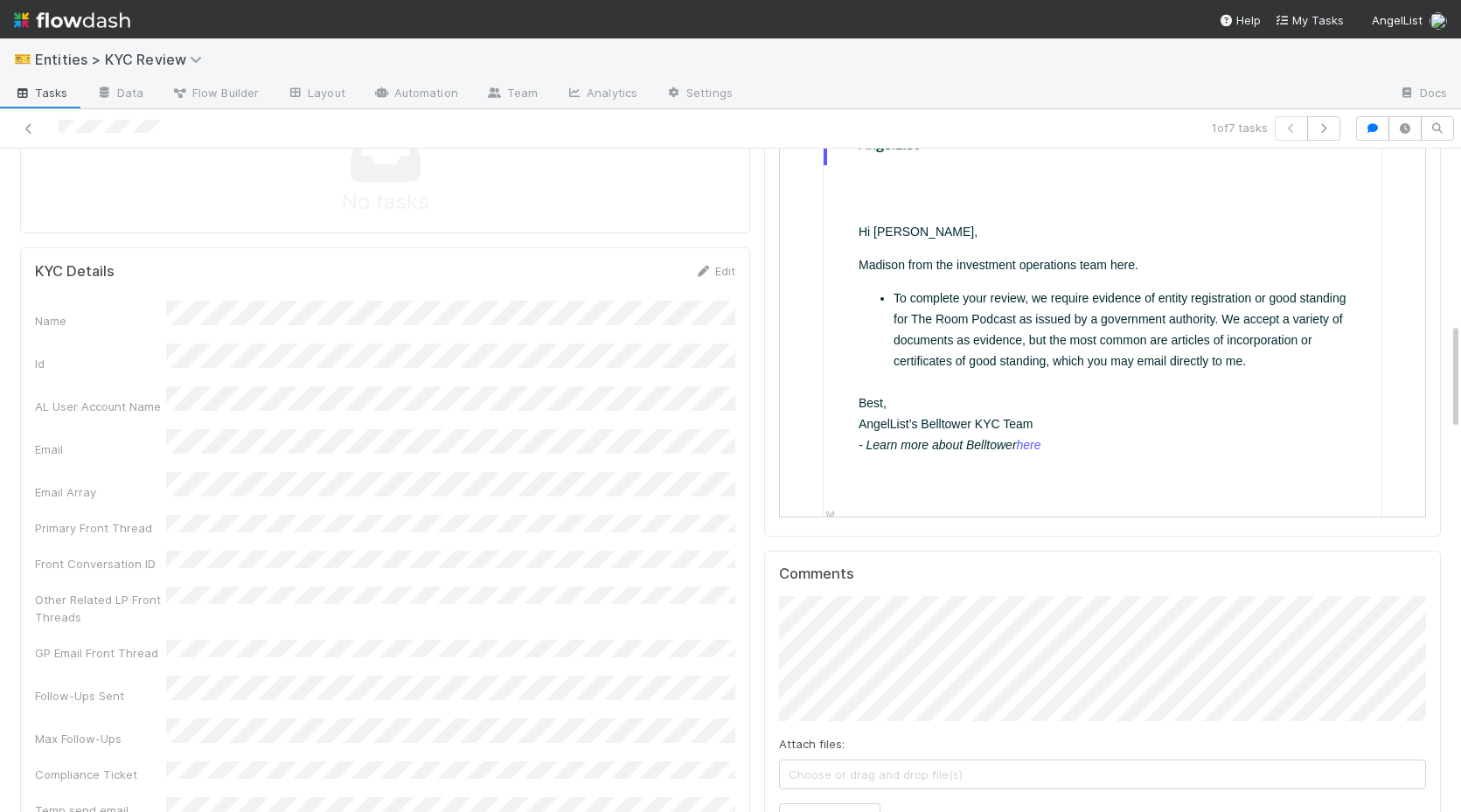
scroll to position [1059, 0]
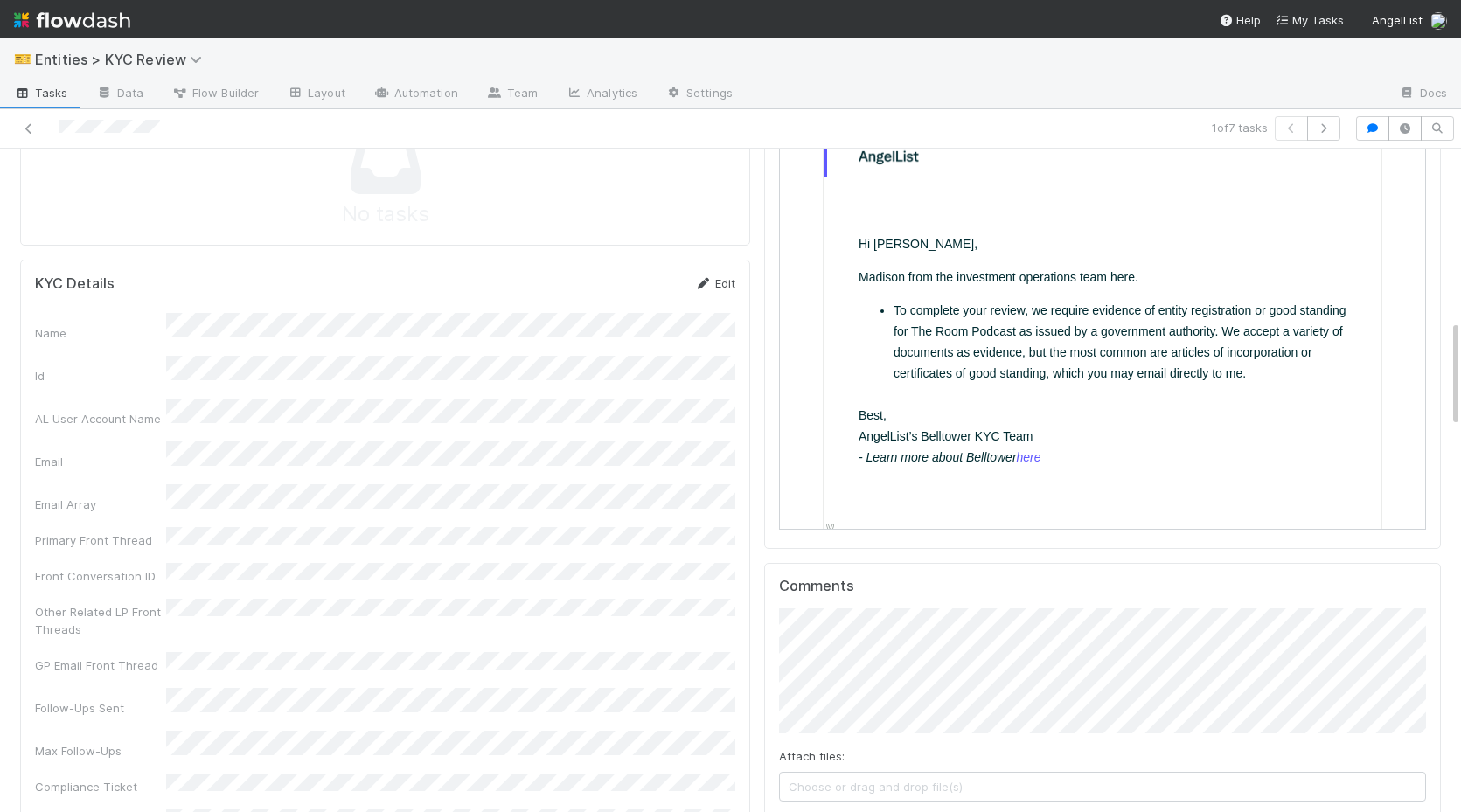
click at [705, 283] on icon at bounding box center [703, 283] width 18 height 12
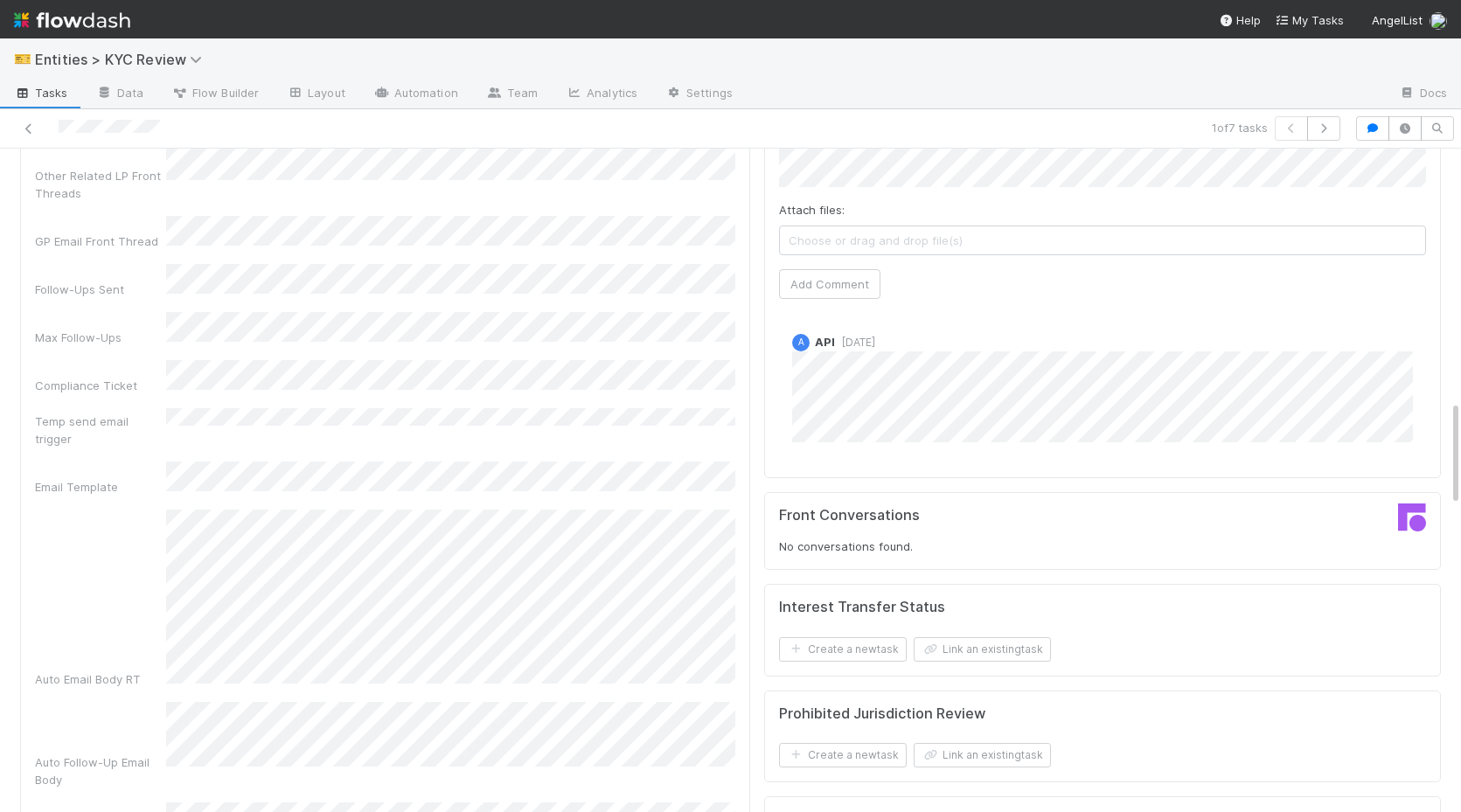
scroll to position [1668, 0]
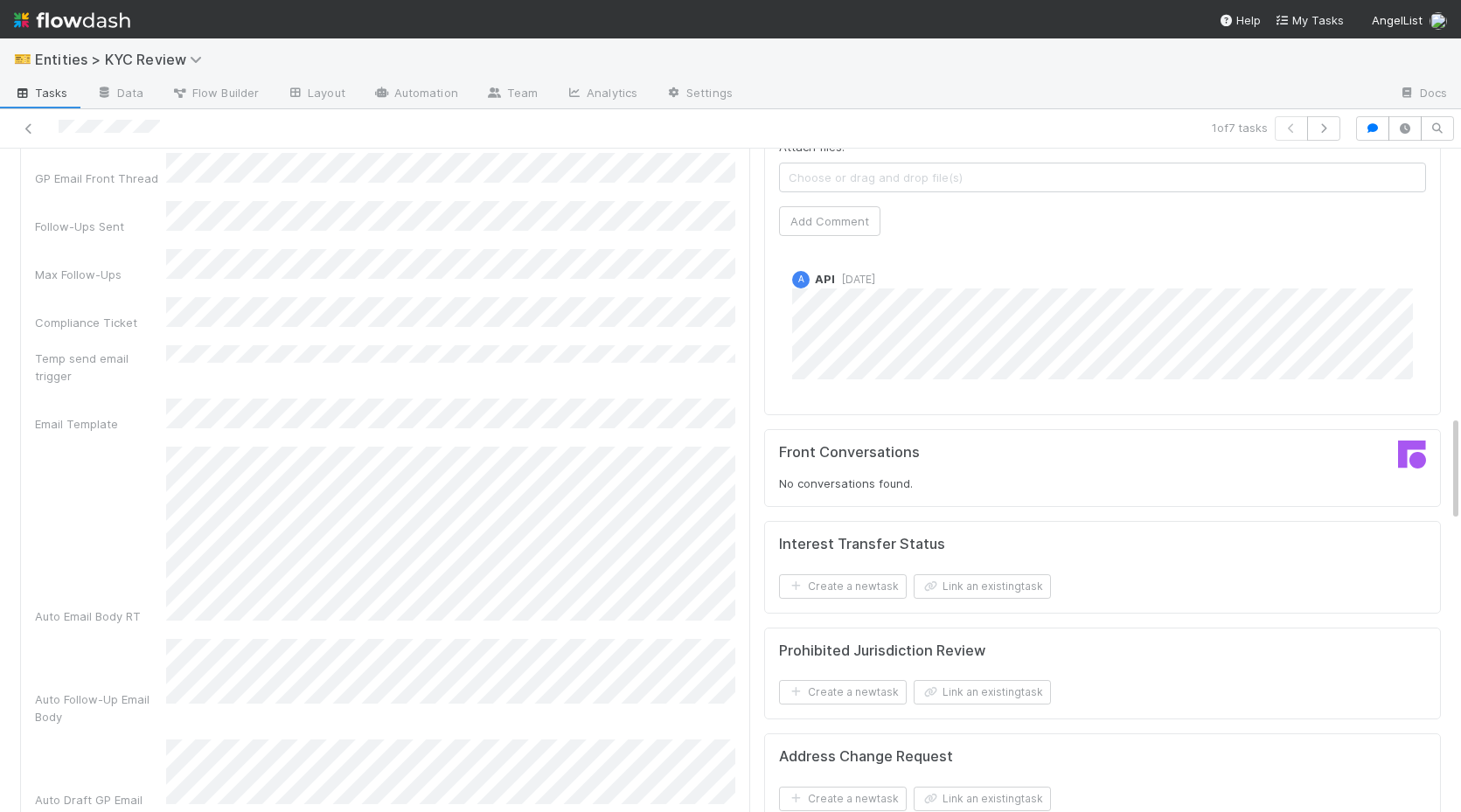
click at [158, 447] on div "Auto Email Body RT" at bounding box center [384, 536] width 700 height 178
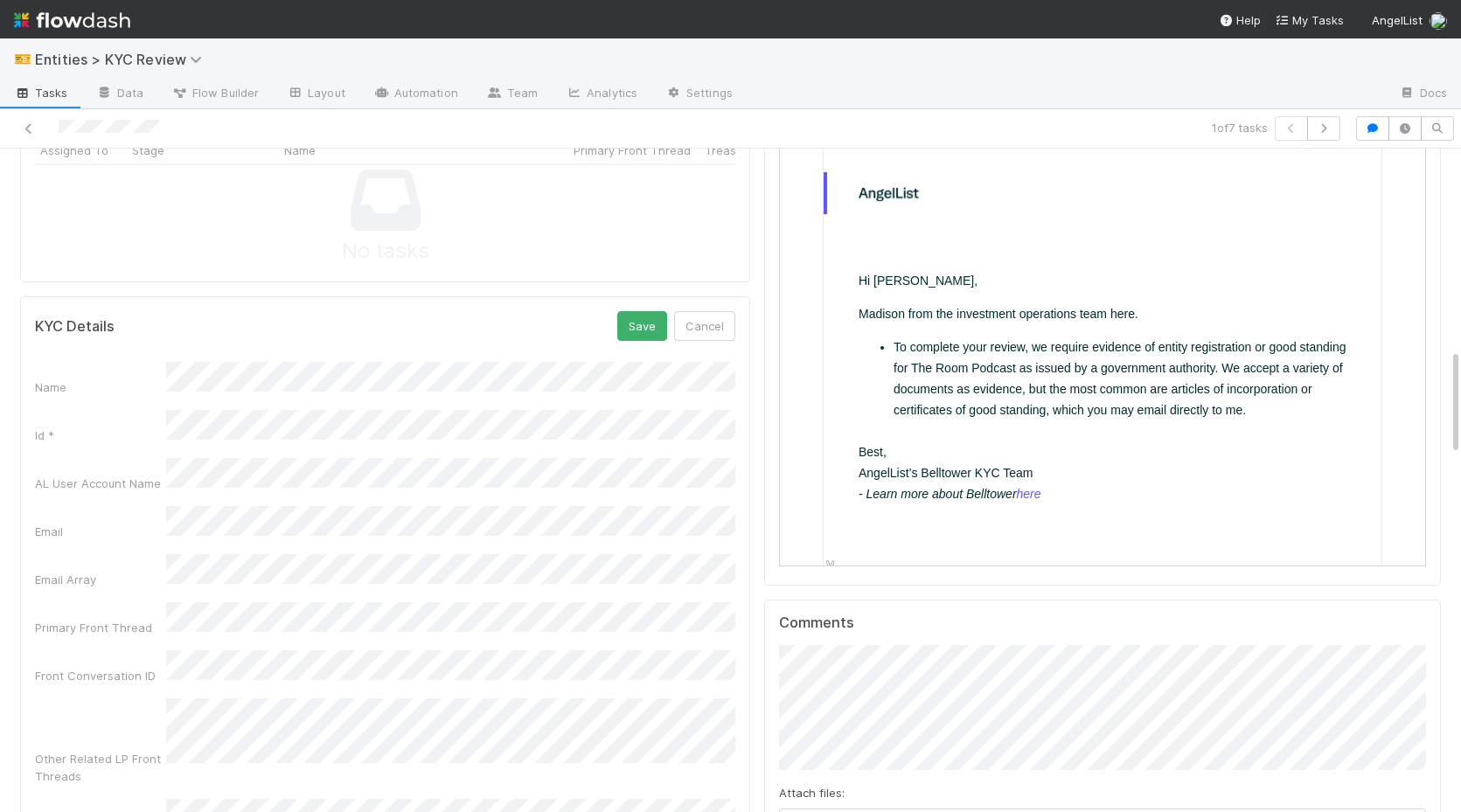
scroll to position [989, 0]
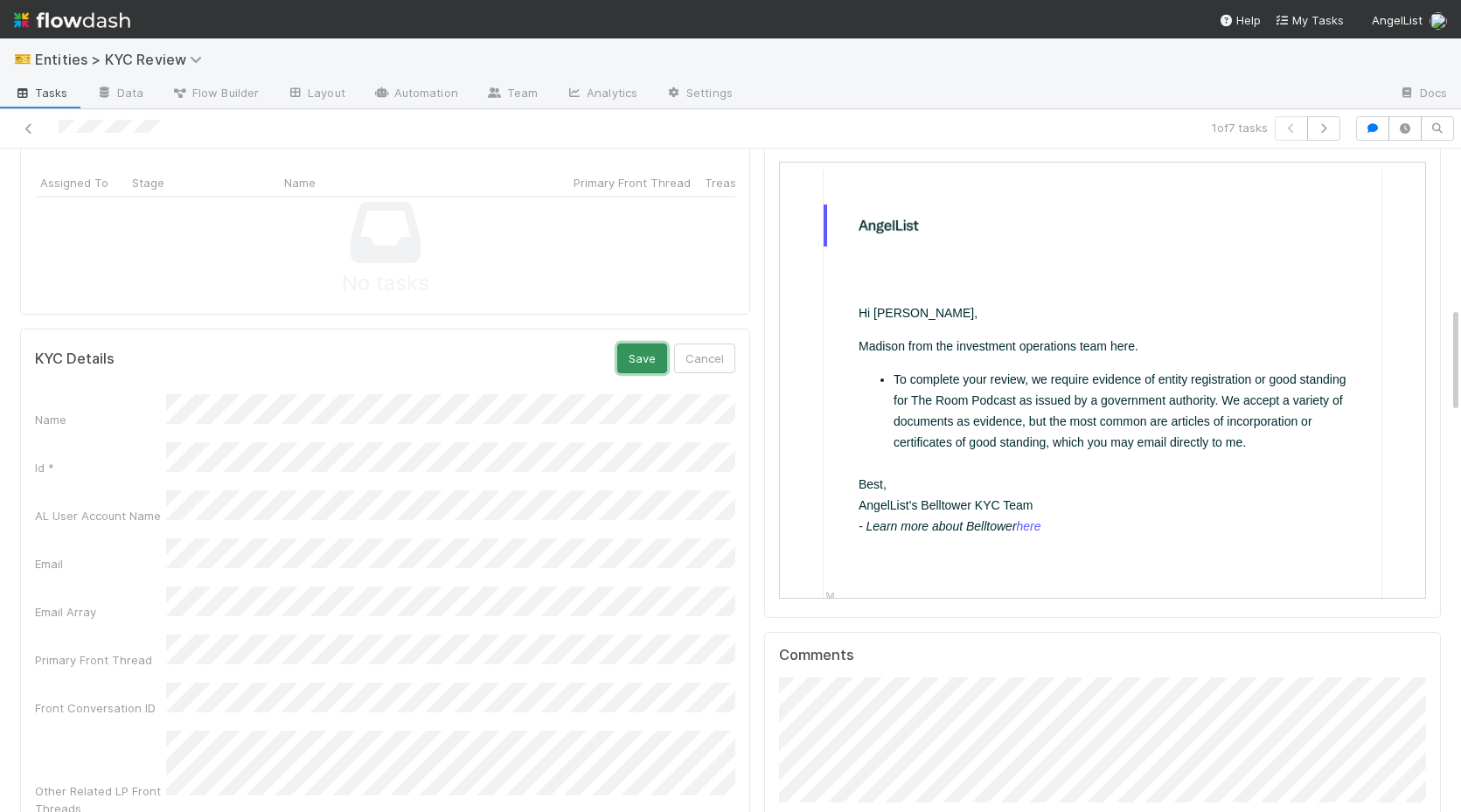
click at [634, 365] on button "Save" at bounding box center [642, 357] width 50 height 29
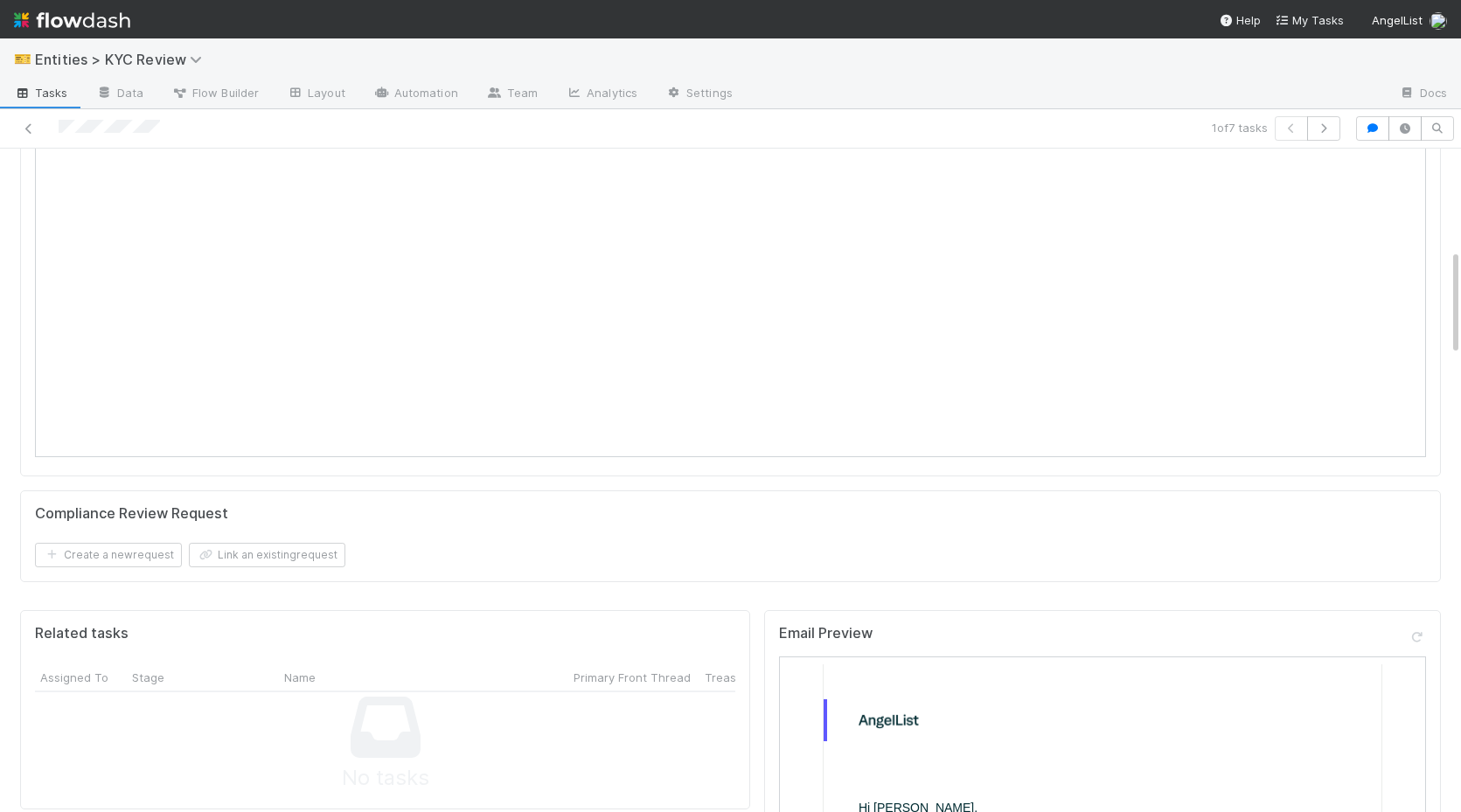
scroll to position [0, 0]
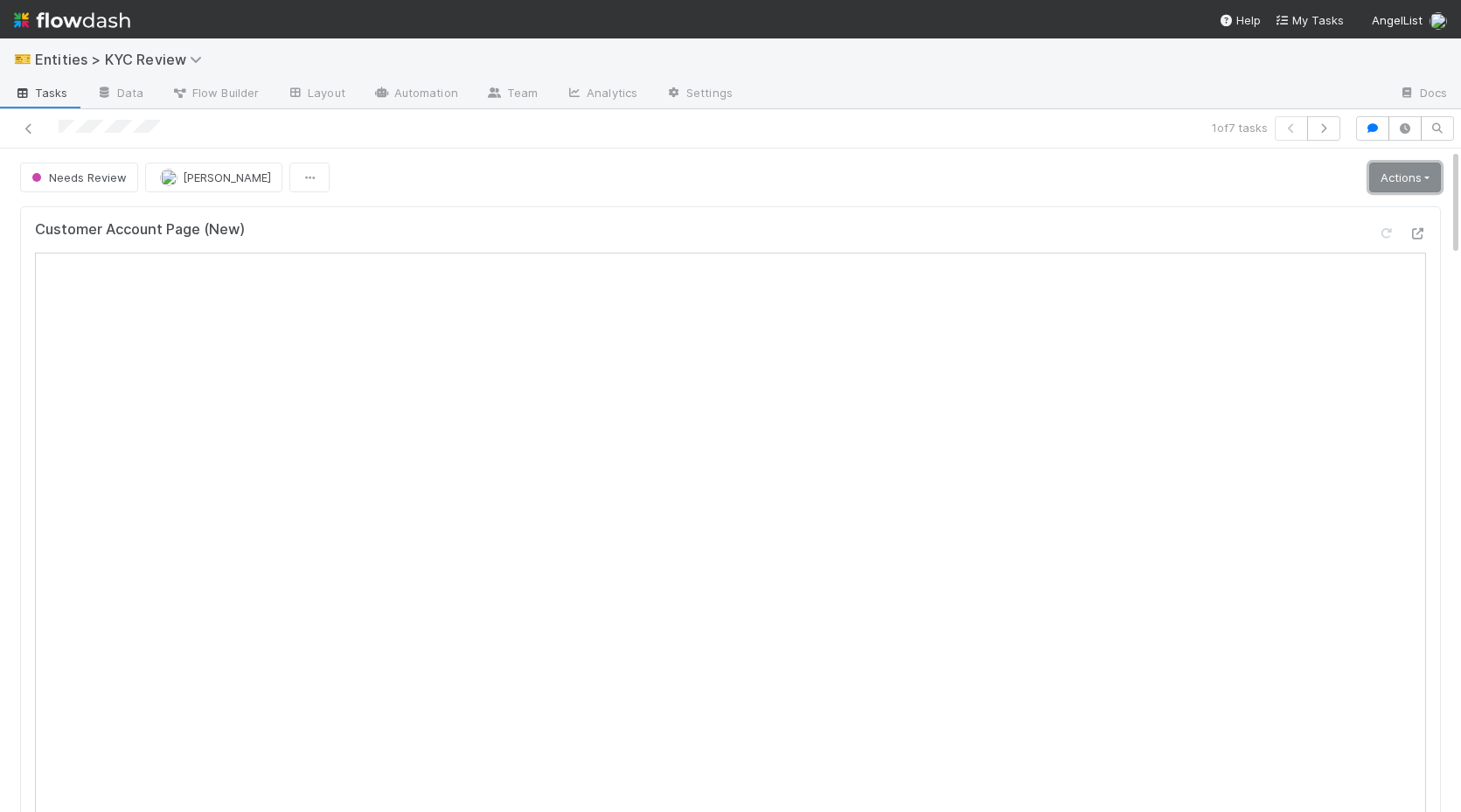
click at [1418, 183] on link "Actions" at bounding box center [1405, 176] width 71 height 29
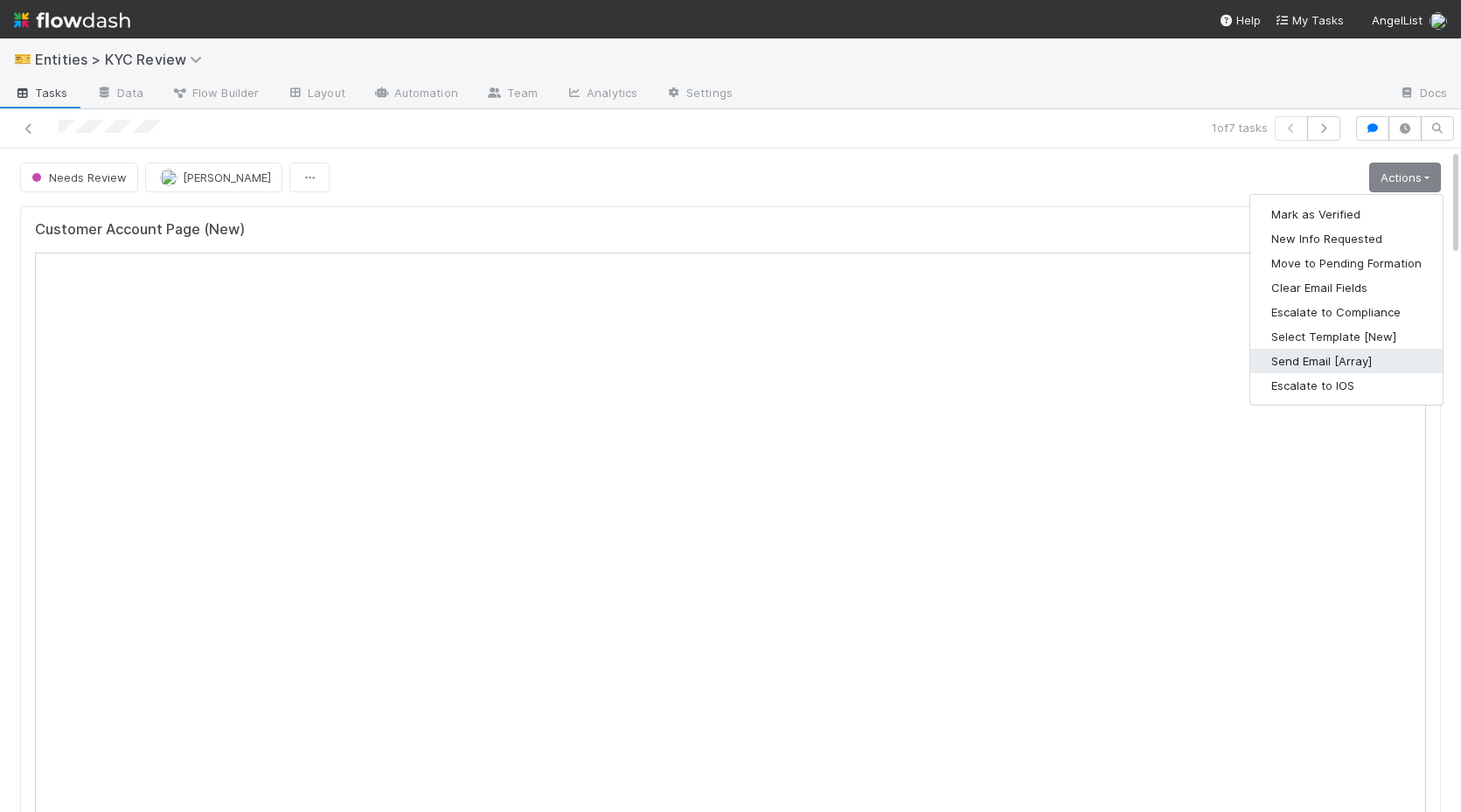
click at [1358, 363] on button "Send Email [Array]" at bounding box center [1346, 360] width 193 height 24
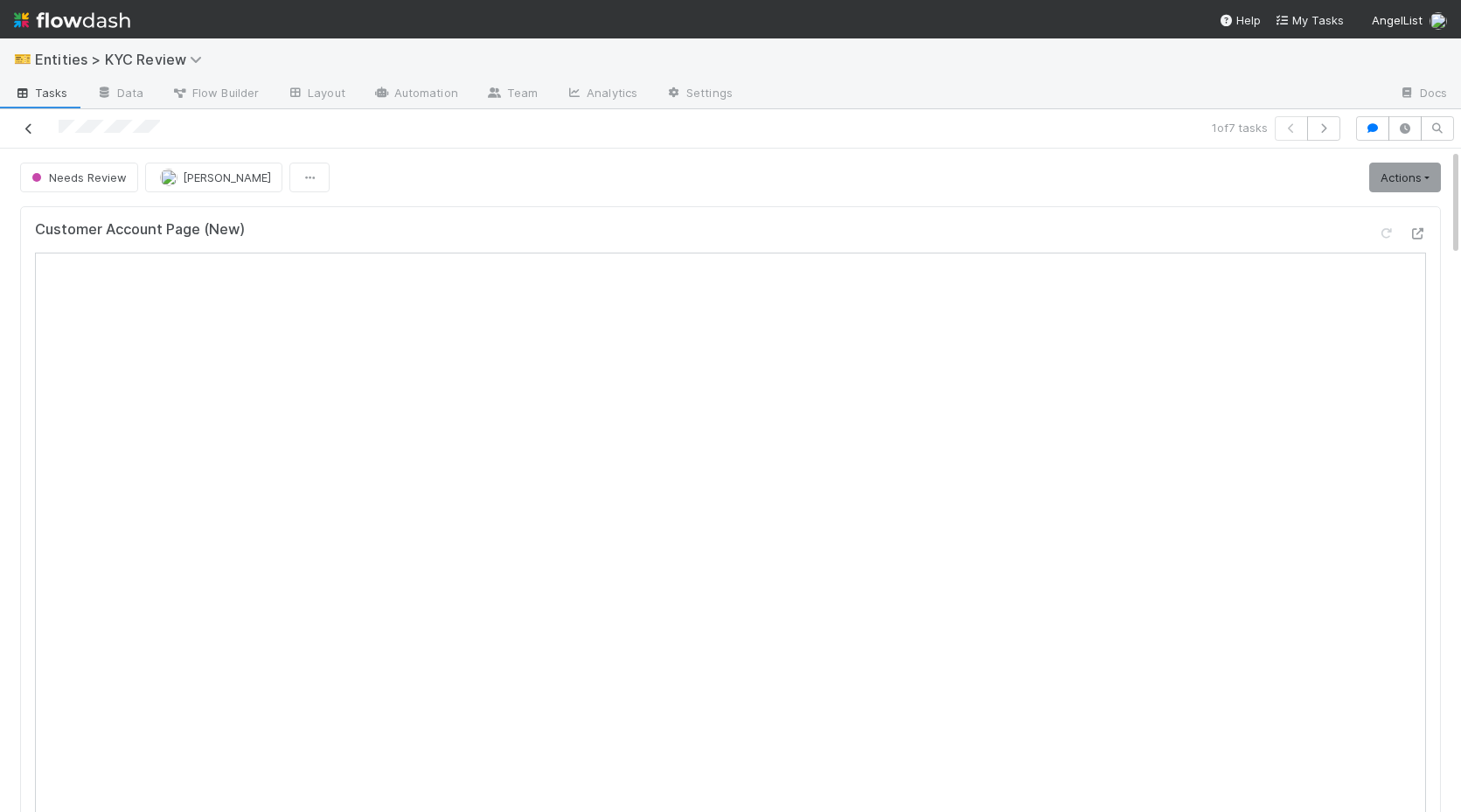
click at [21, 130] on icon at bounding box center [29, 128] width 18 height 12
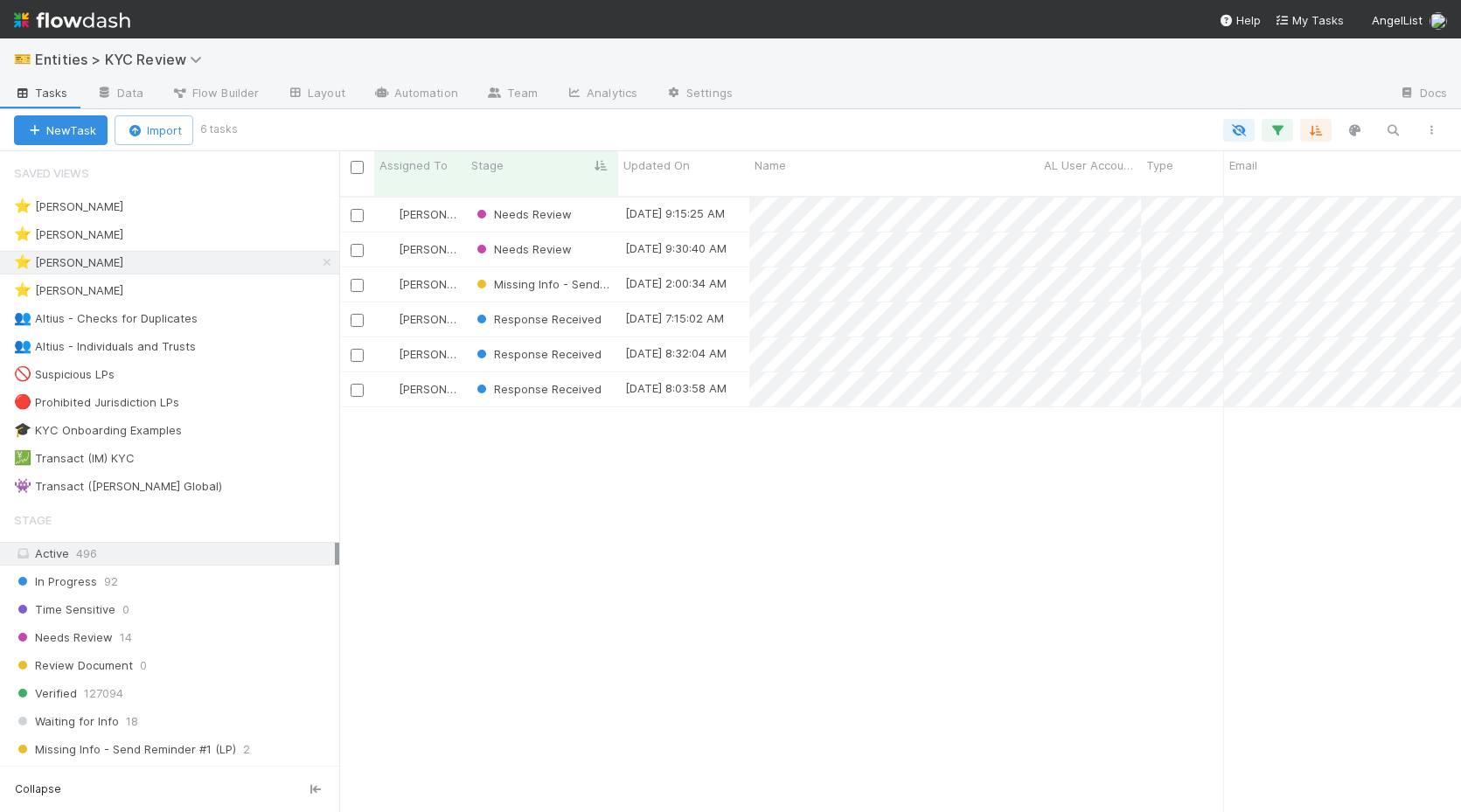
scroll to position [629, 1121]
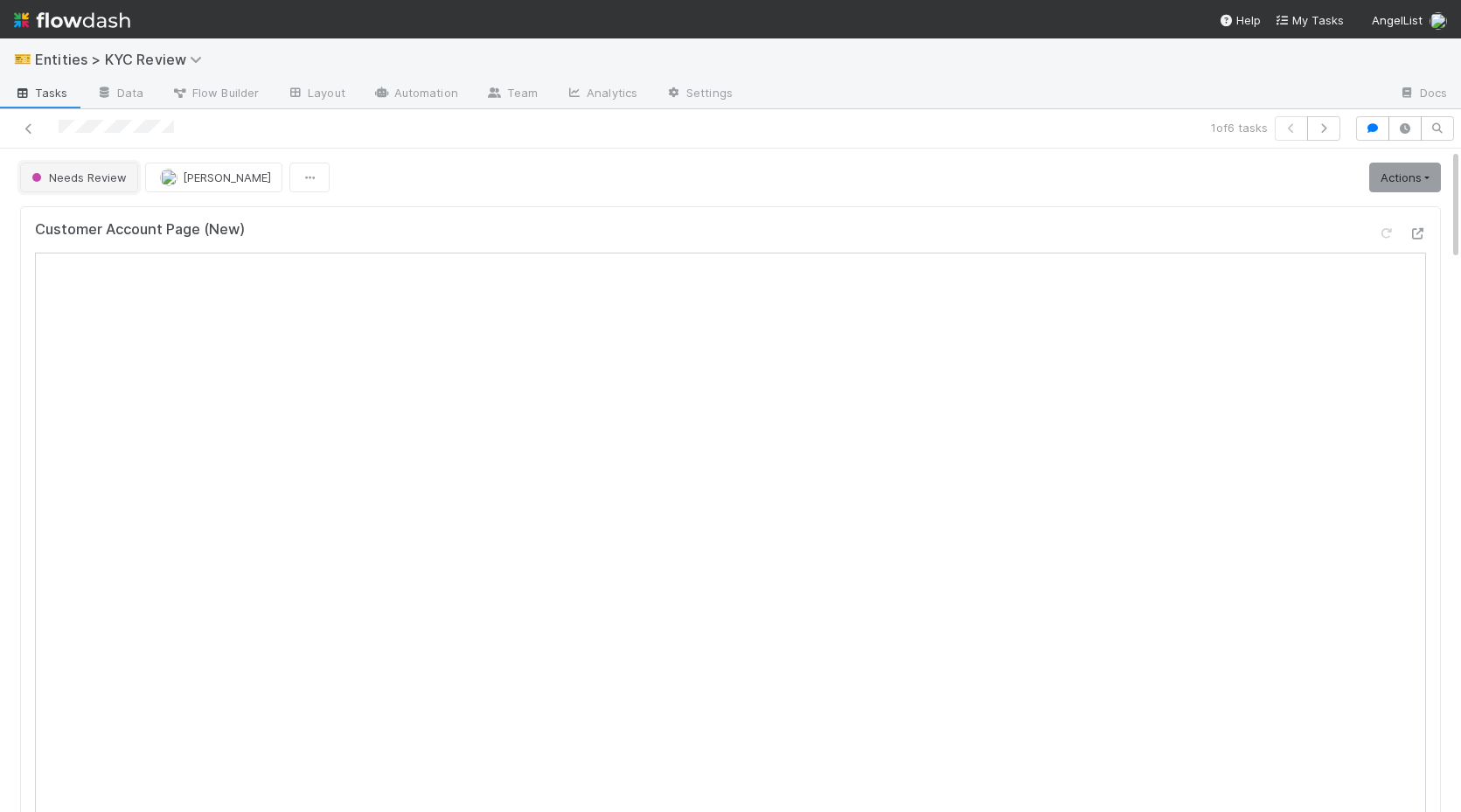
click at [51, 183] on span "Needs Review" at bounding box center [77, 177] width 99 height 14
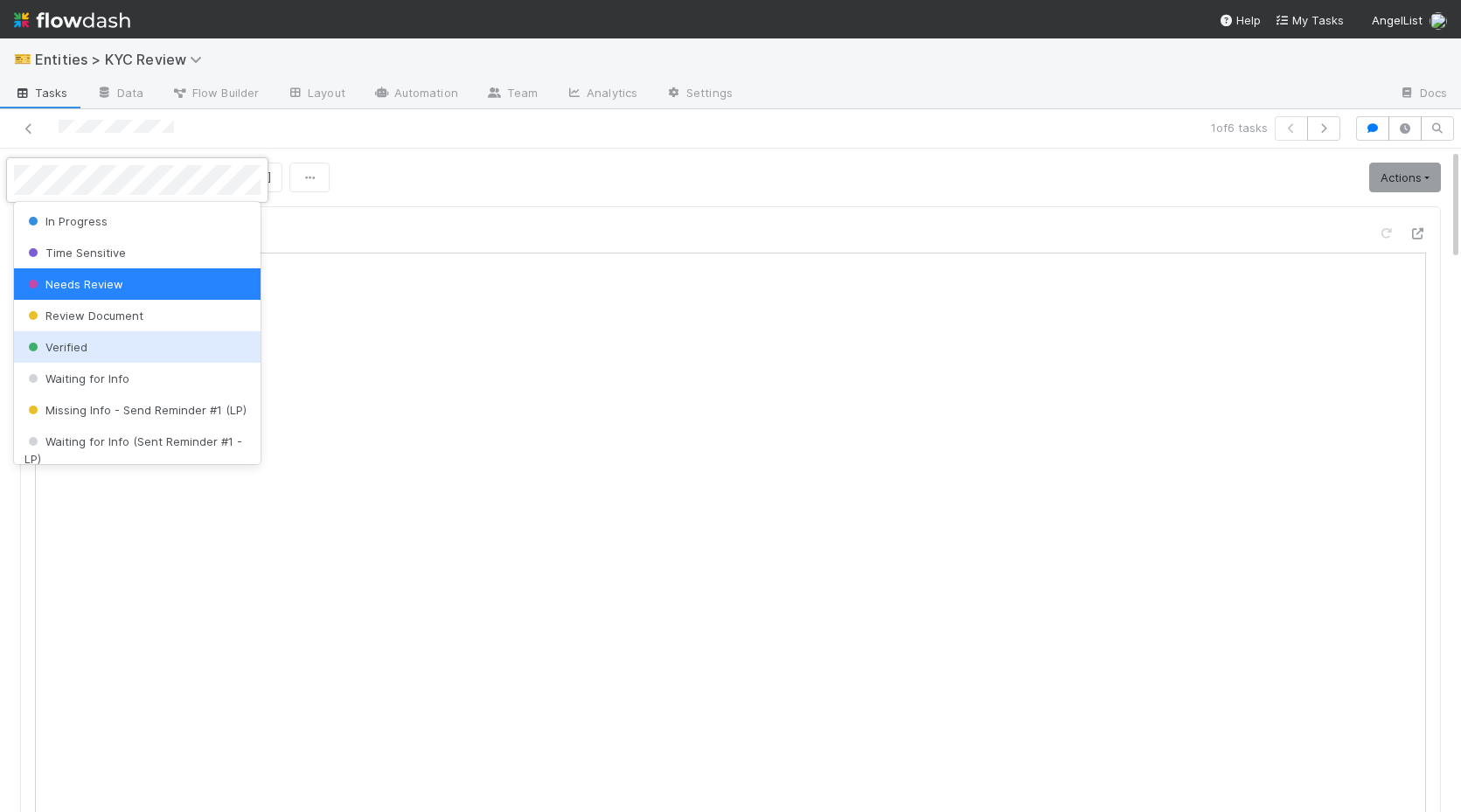
click at [72, 342] on span "Verified" at bounding box center [55, 347] width 63 height 14
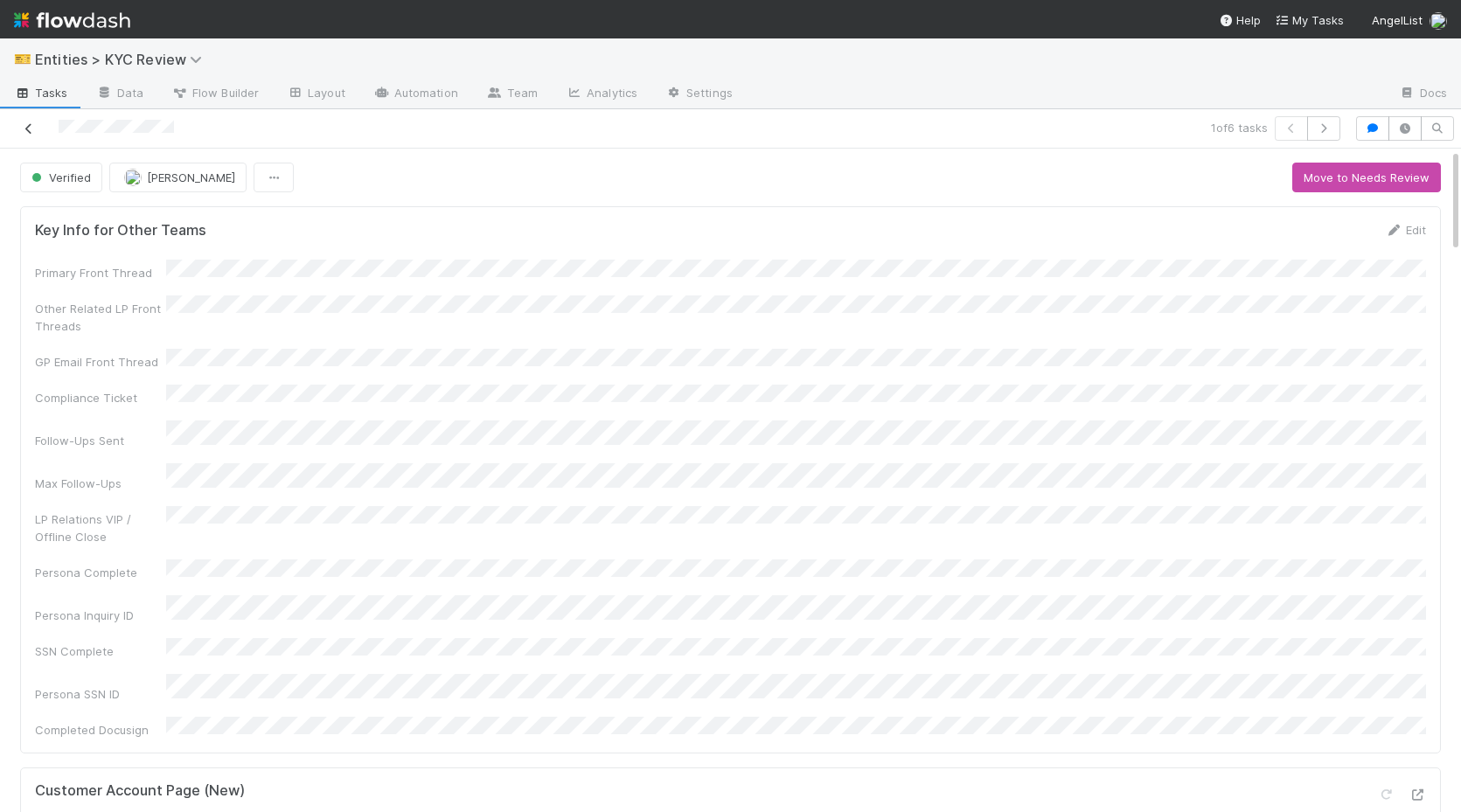
click at [35, 129] on icon at bounding box center [29, 128] width 18 height 12
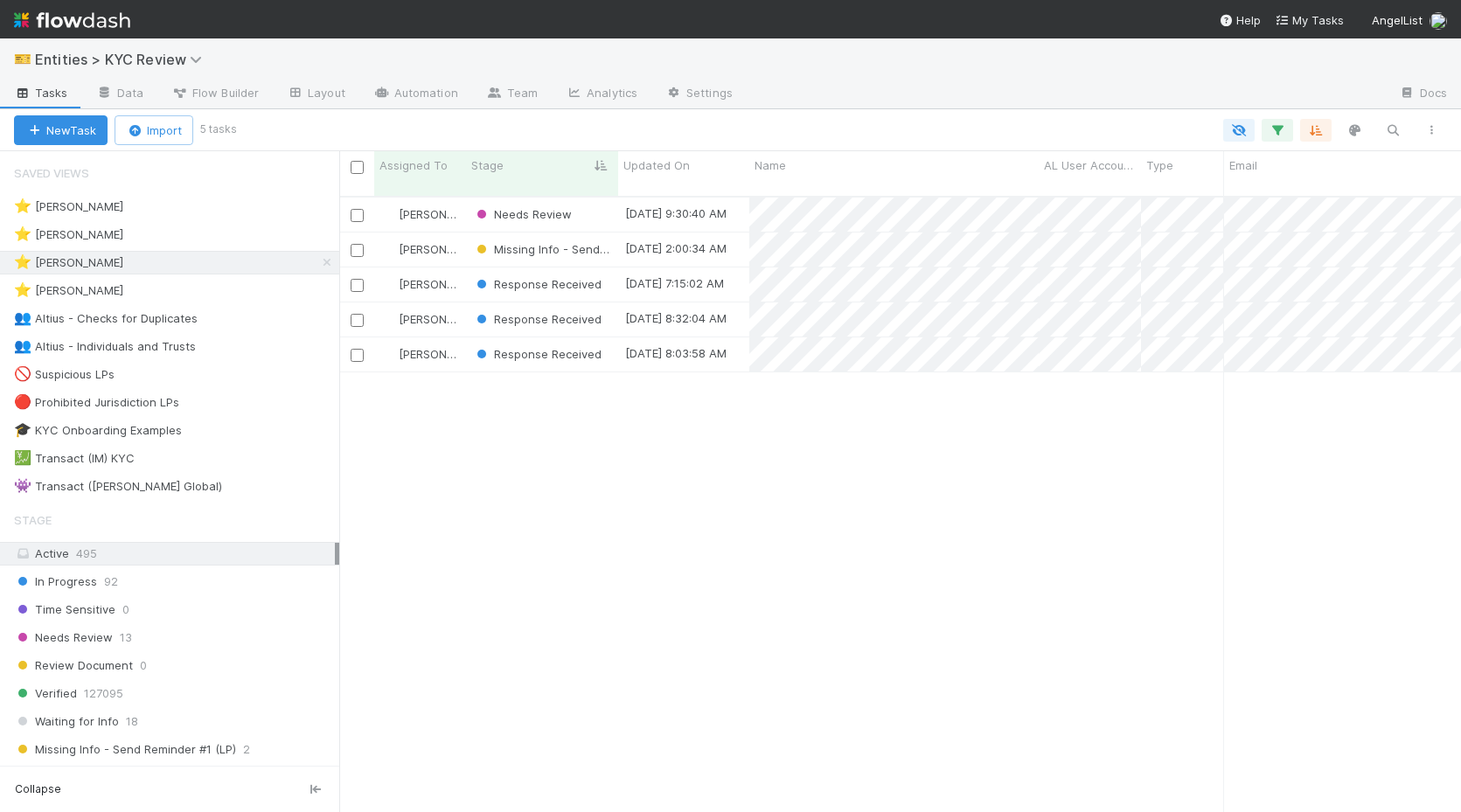
scroll to position [629, 1121]
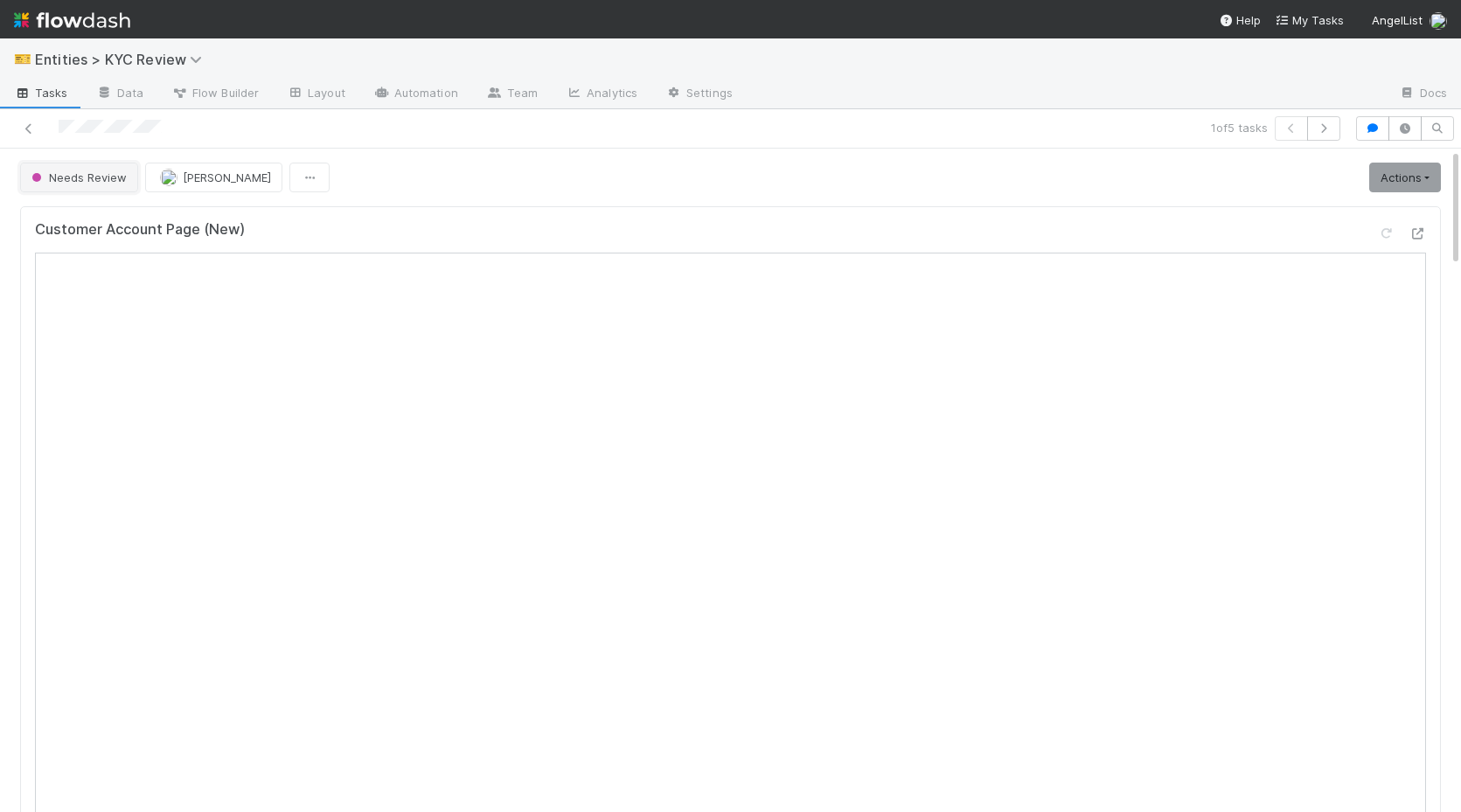
click at [93, 171] on span "Needs Review" at bounding box center [77, 177] width 99 height 14
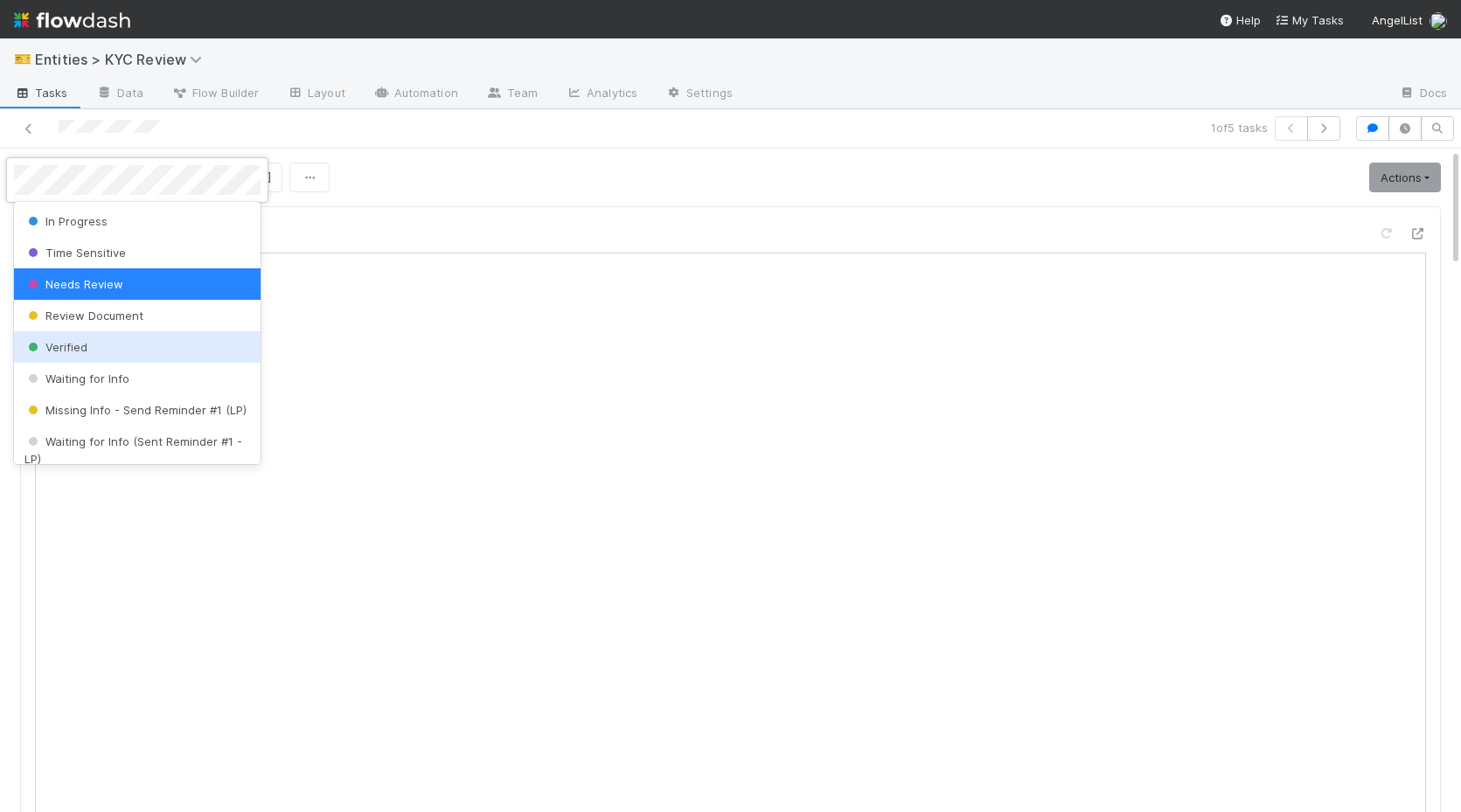
click at [98, 338] on div "Verified" at bounding box center [137, 347] width 247 height 31
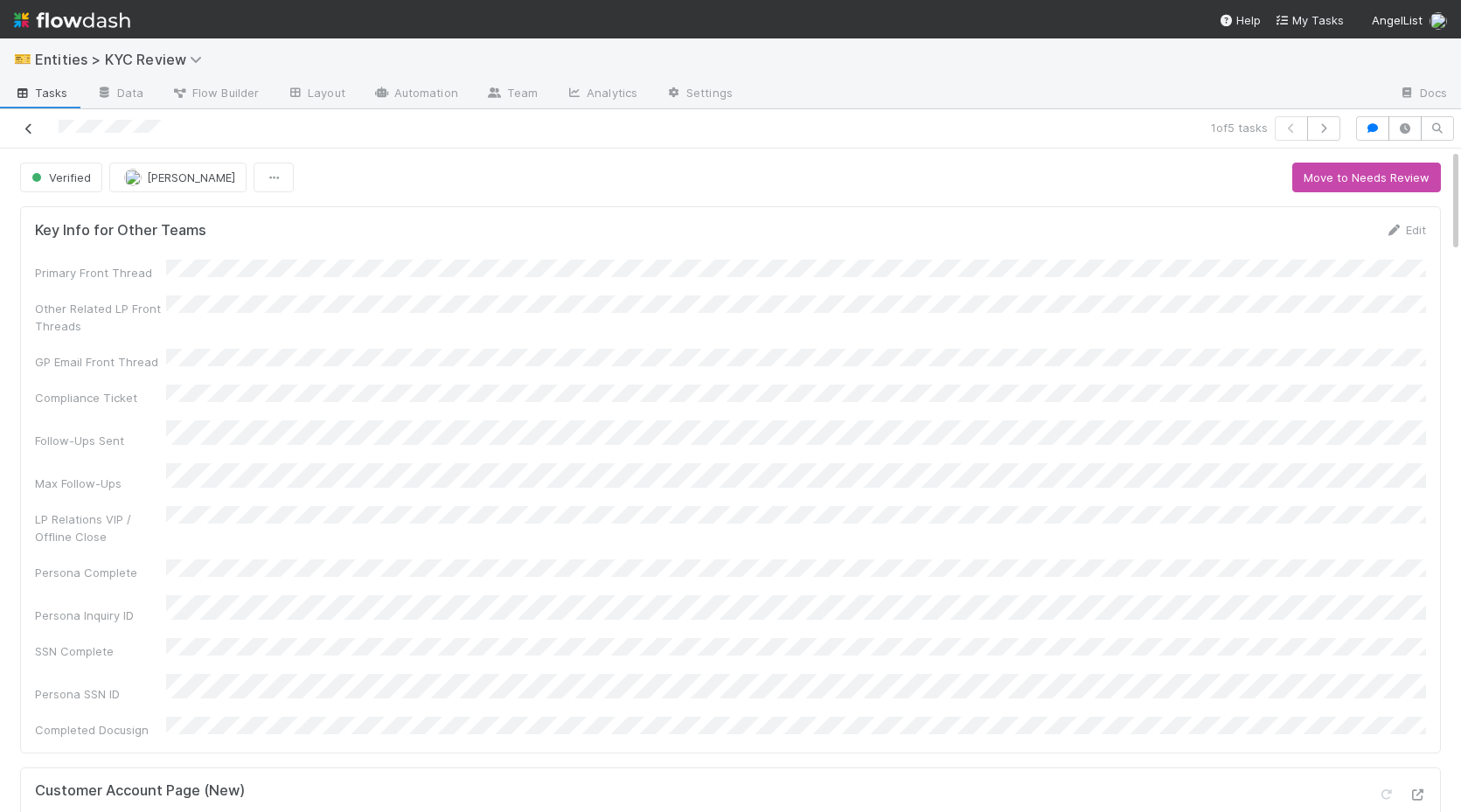
click at [35, 129] on icon at bounding box center [29, 128] width 18 height 12
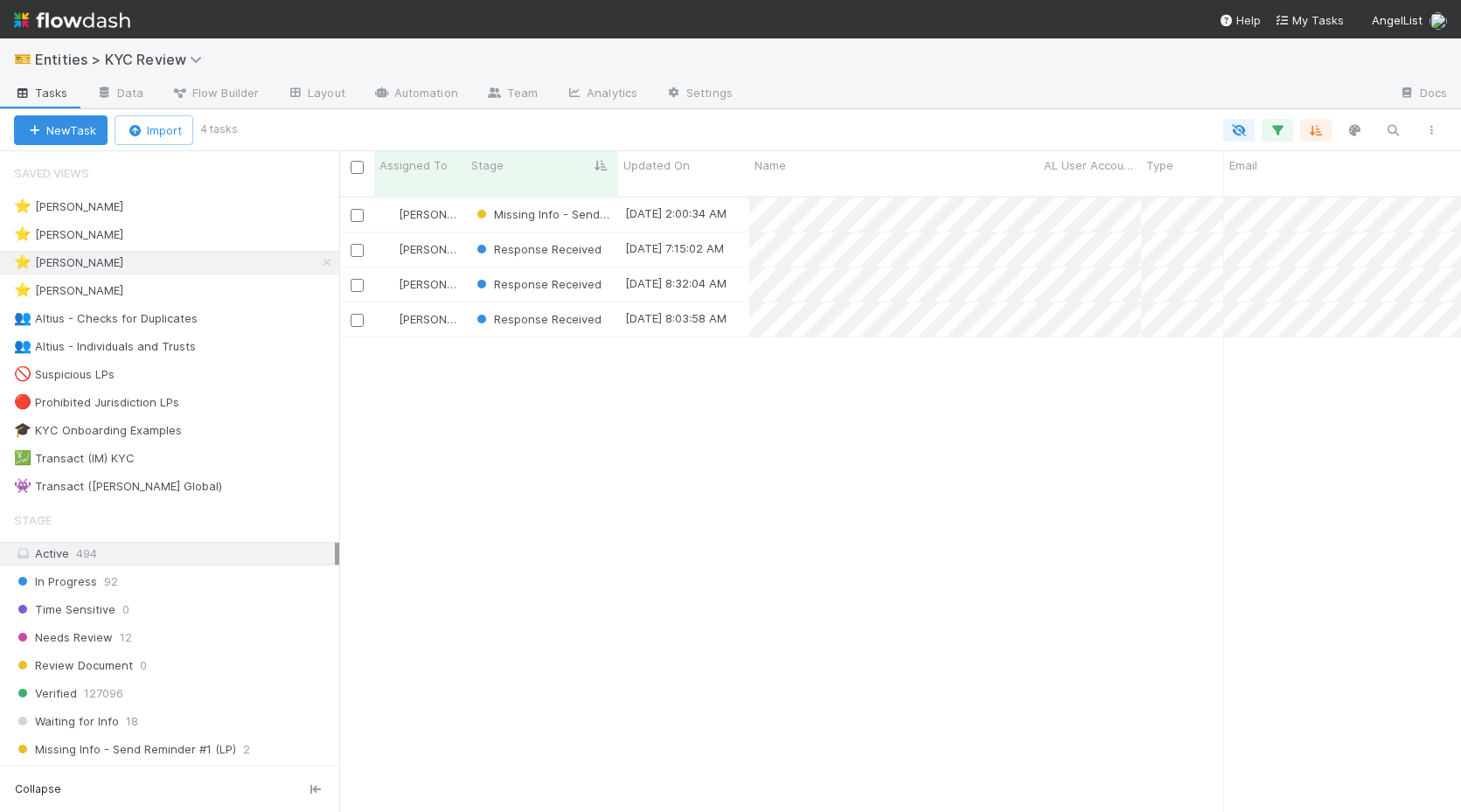
scroll to position [629, 1121]
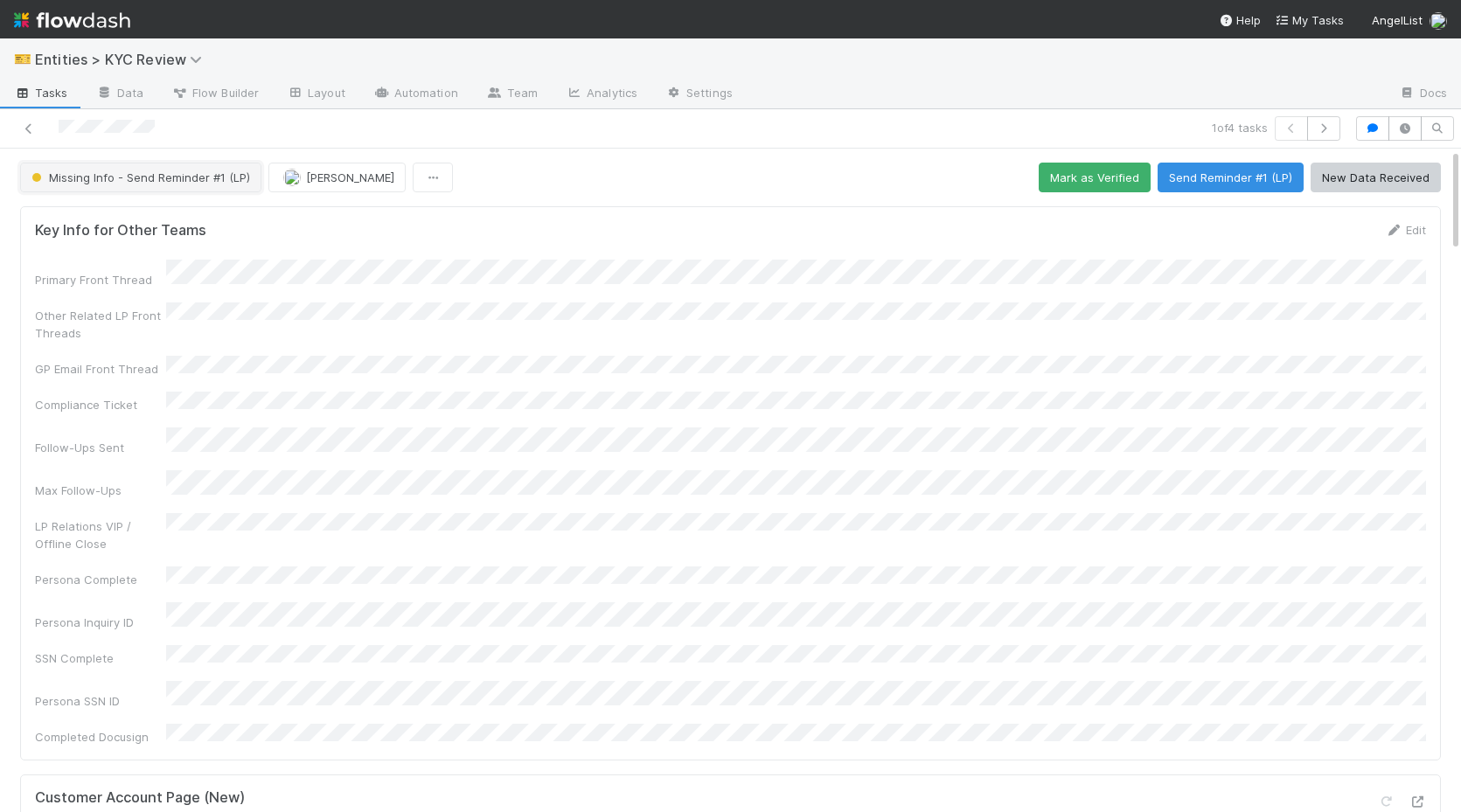
click at [190, 171] on span "Missing Info - Send Reminder #1 (LP)" at bounding box center [138, 177] width 222 height 14
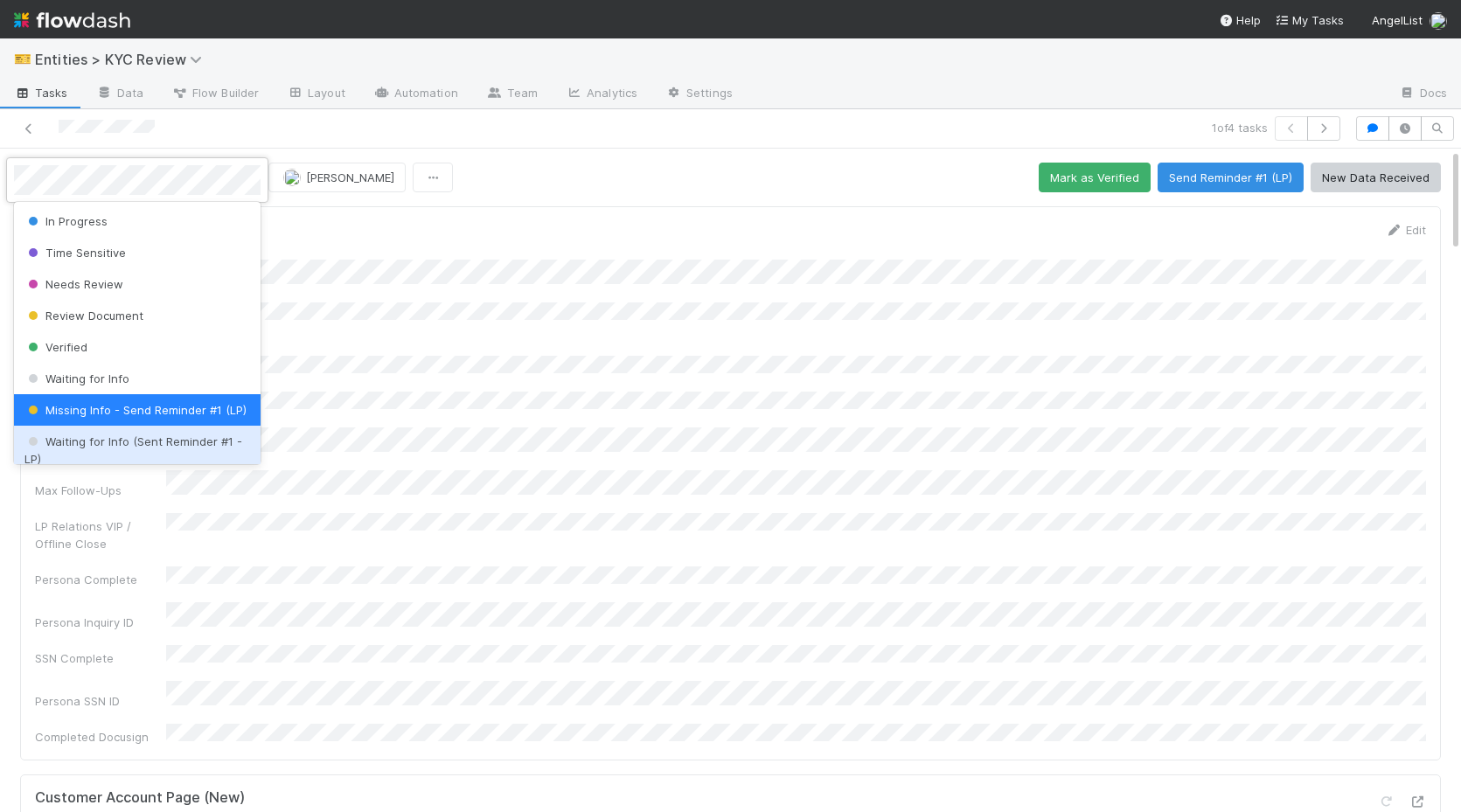
click at [170, 441] on span "Waiting for Info (Sent Reminder #1 - LP)" at bounding box center [133, 449] width 218 height 31
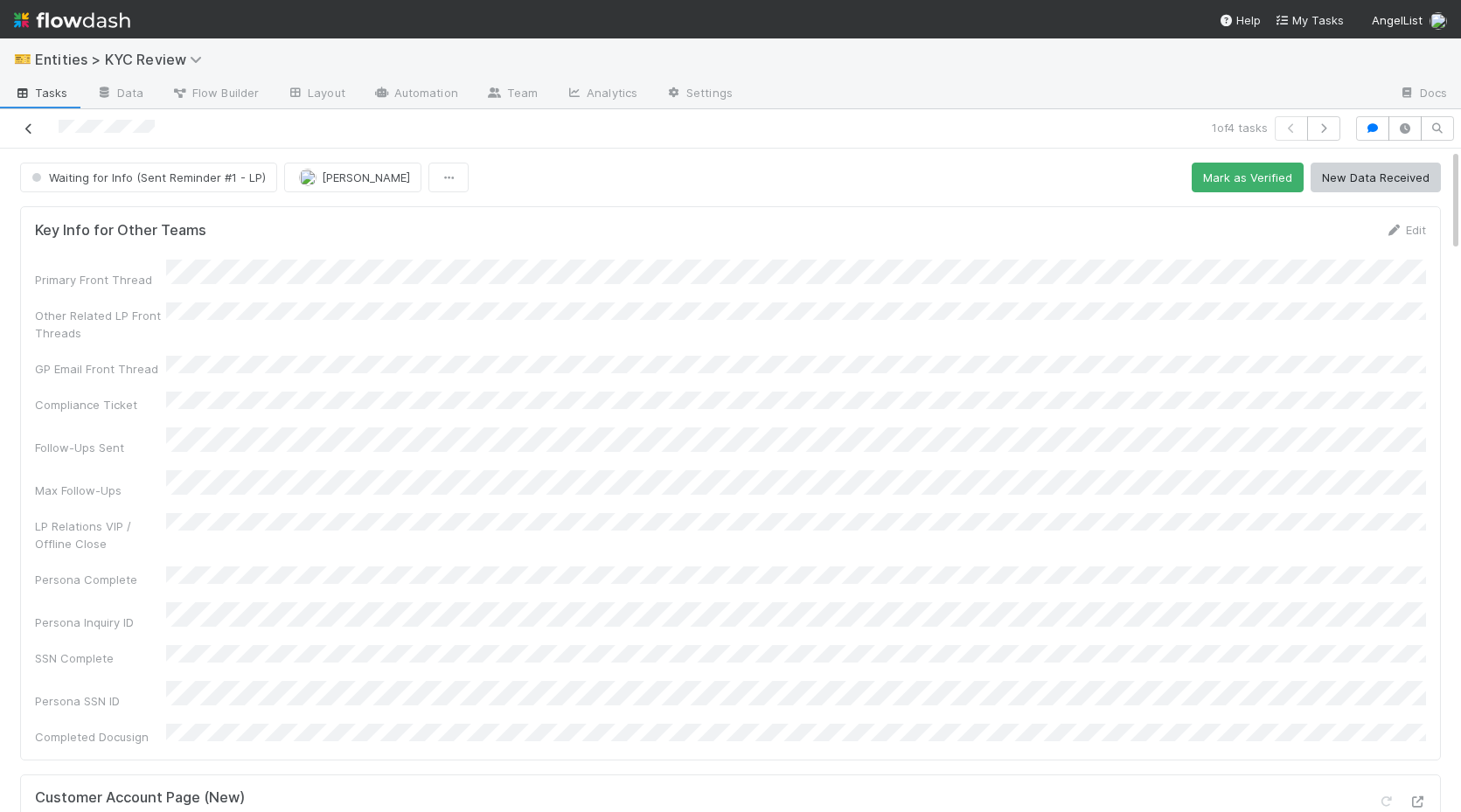
click at [24, 129] on icon at bounding box center [29, 128] width 18 height 12
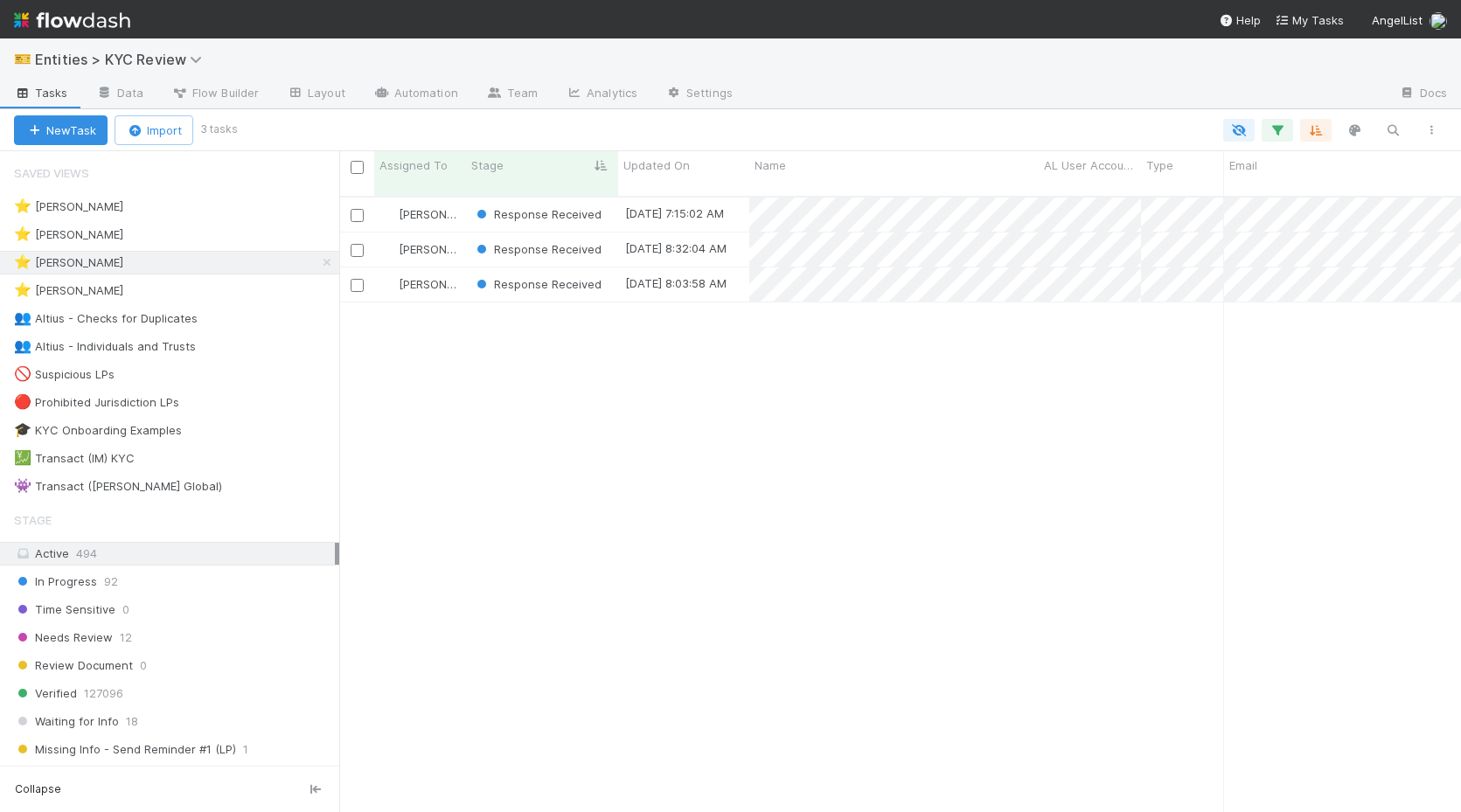
scroll to position [629, 1121]
click at [529, 207] on span "Response Received" at bounding box center [538, 214] width 128 height 14
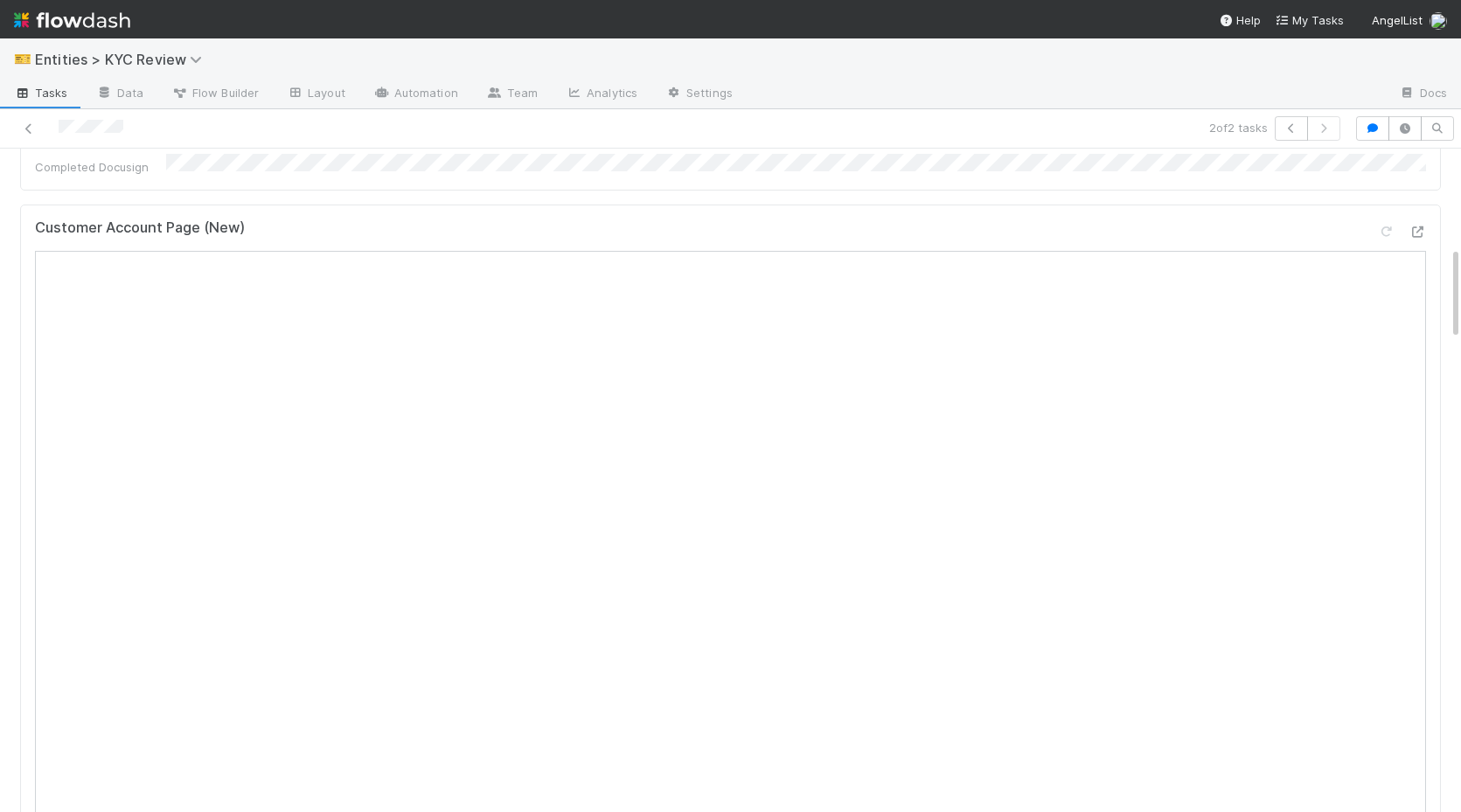
scroll to position [693, 0]
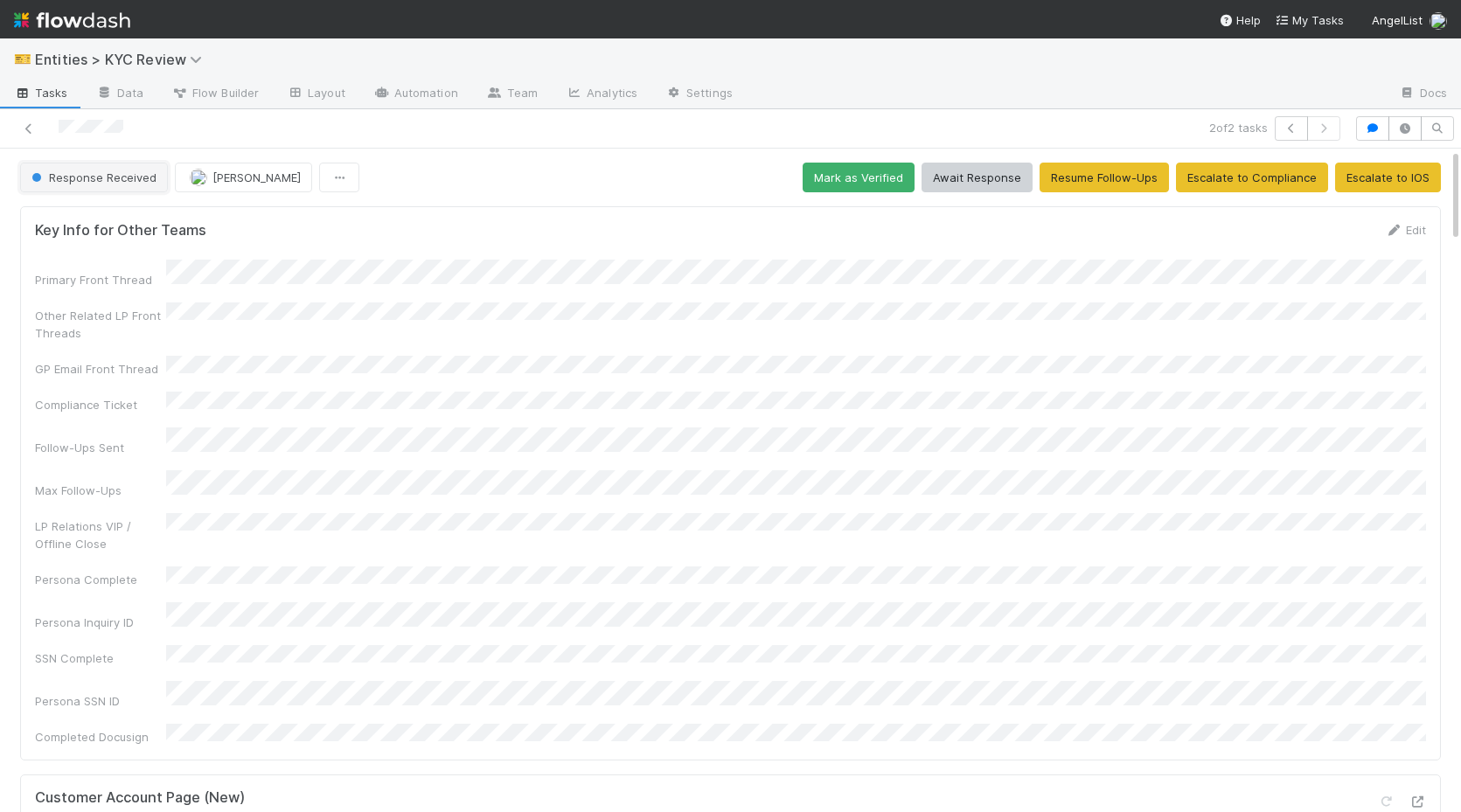
click at [96, 176] on span "Response Received" at bounding box center [92, 177] width 128 height 14
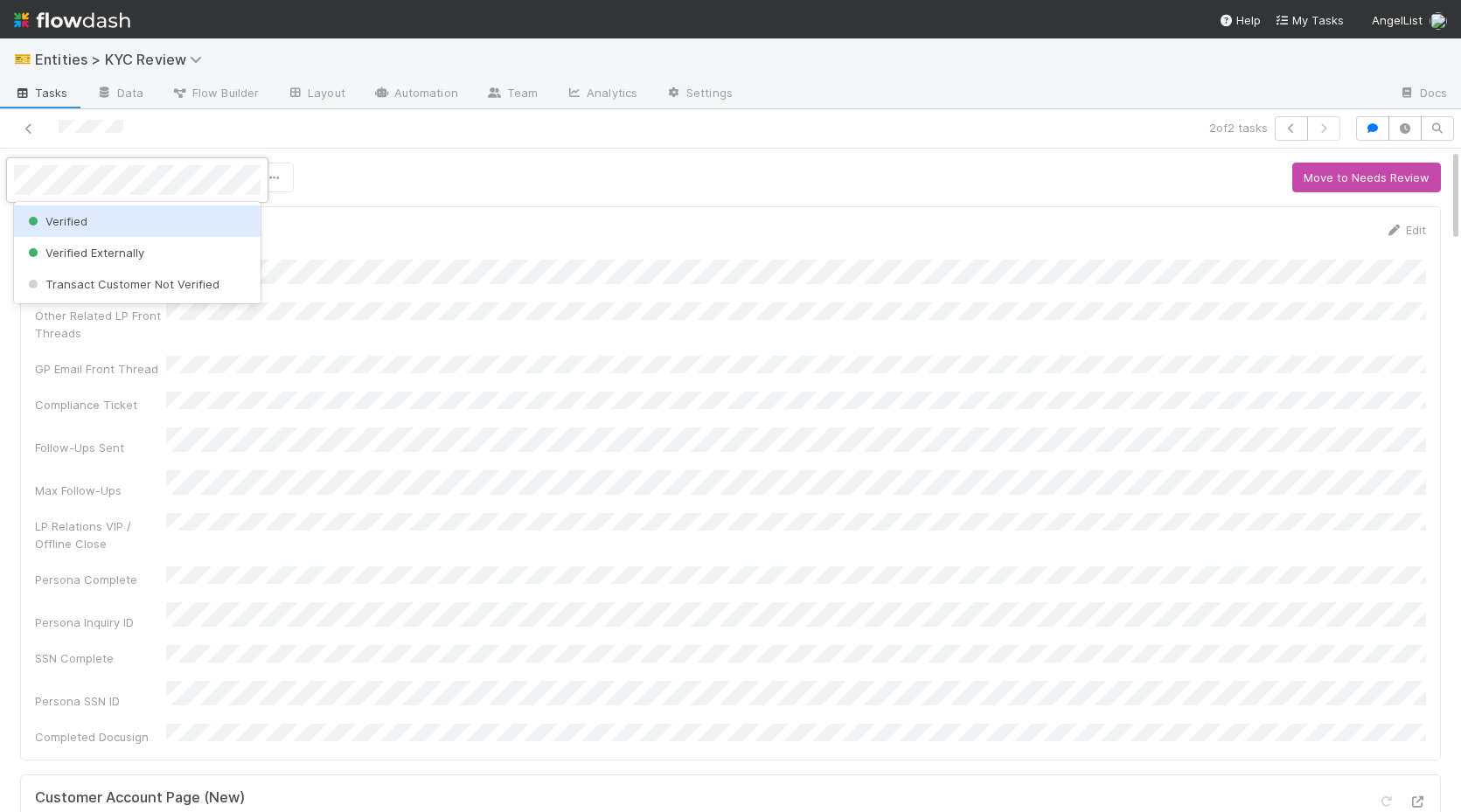
click at [123, 222] on div "Verified" at bounding box center [137, 220] width 247 height 31
click at [31, 128] on div at bounding box center [730, 406] width 1461 height 812
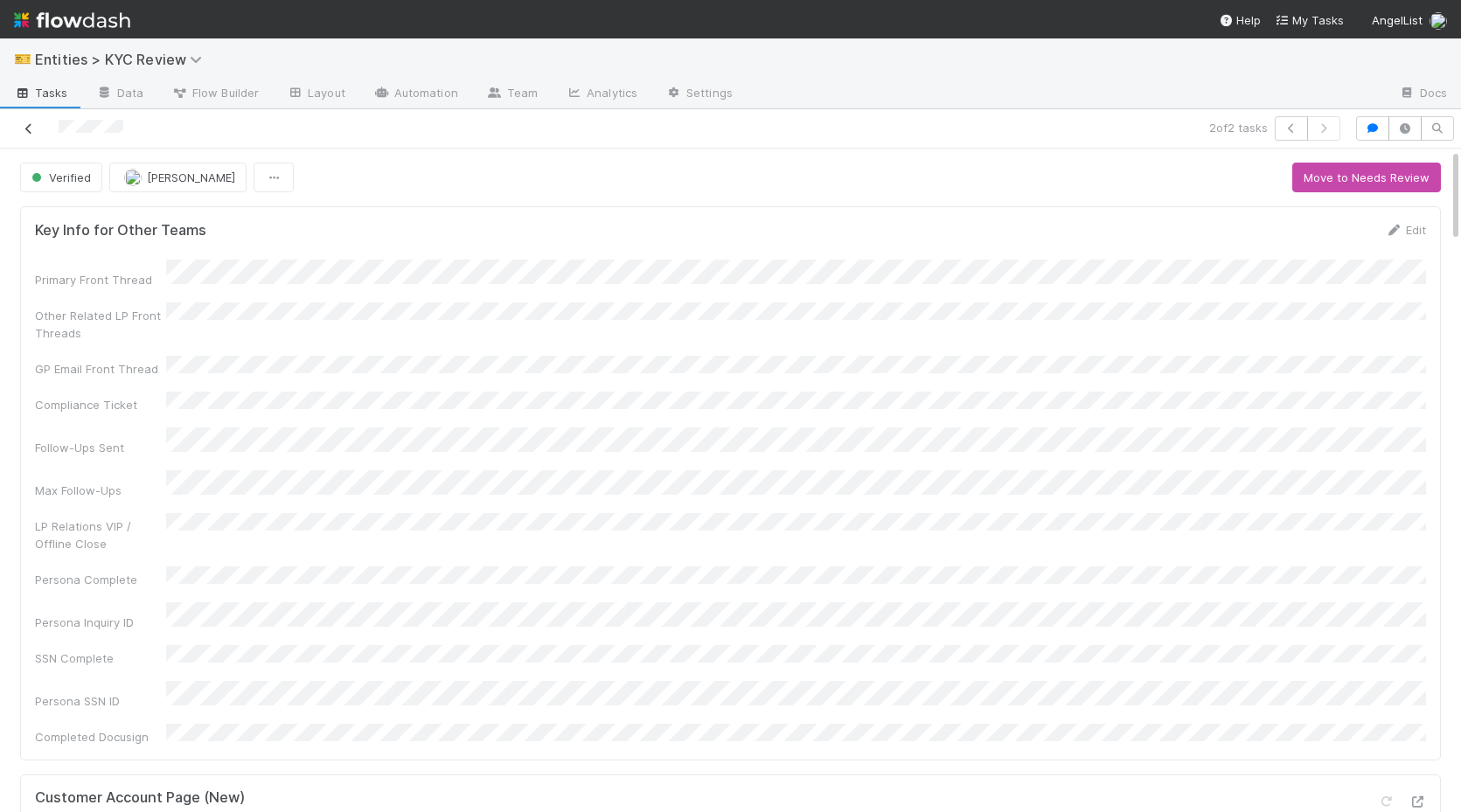
click at [27, 128] on icon at bounding box center [29, 128] width 18 height 12
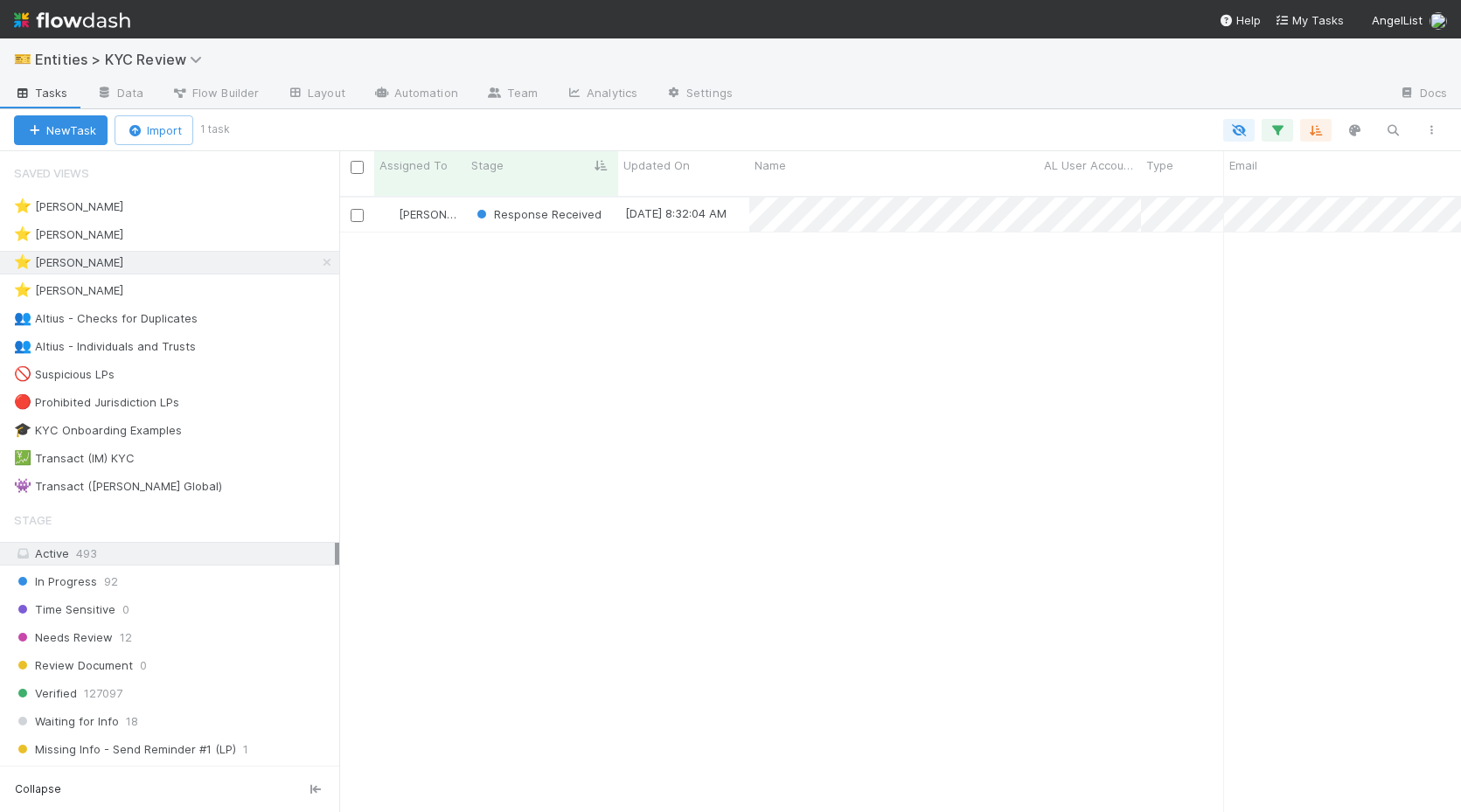
scroll to position [629, 1121]
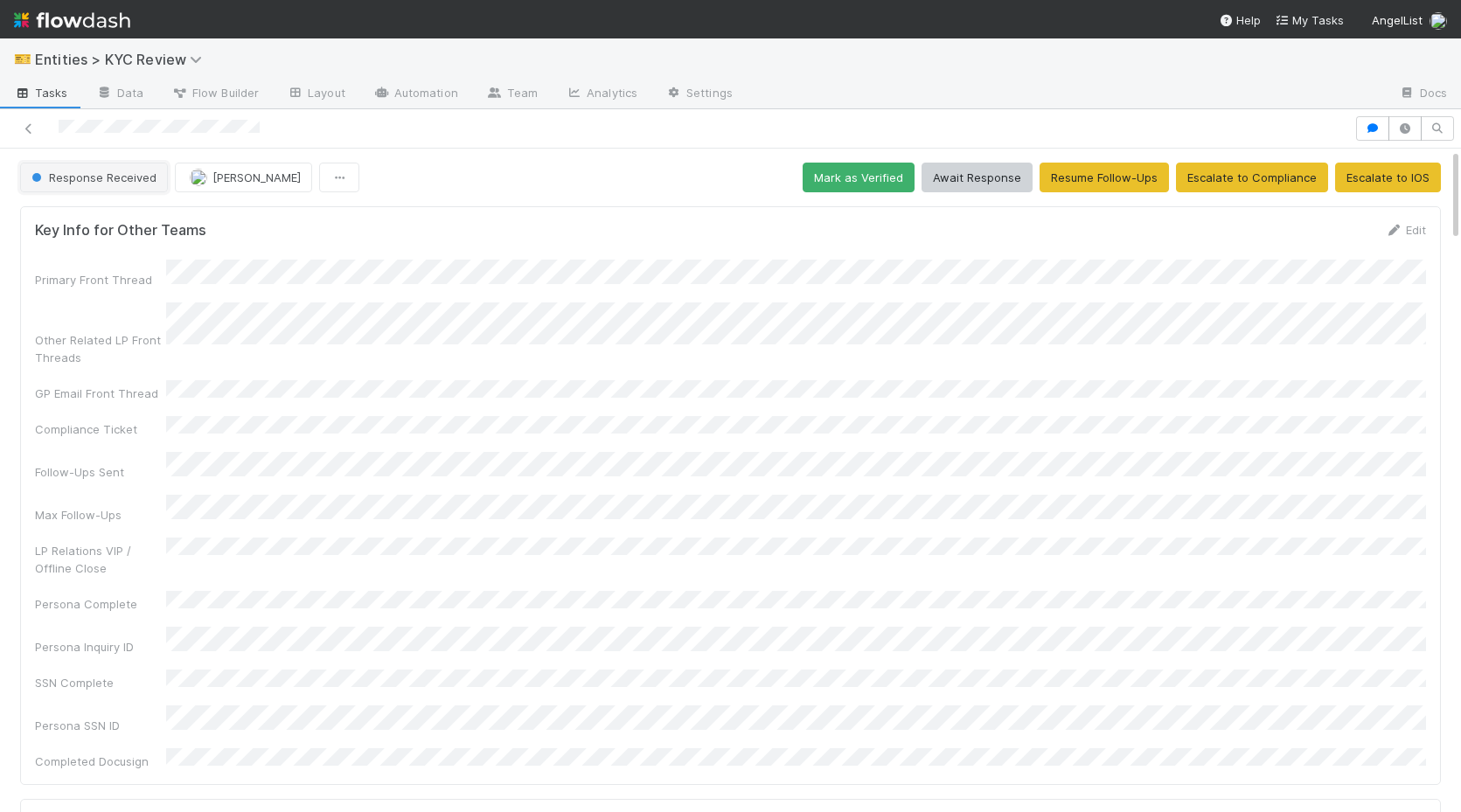
click at [127, 172] on span "Response Received" at bounding box center [92, 177] width 128 height 14
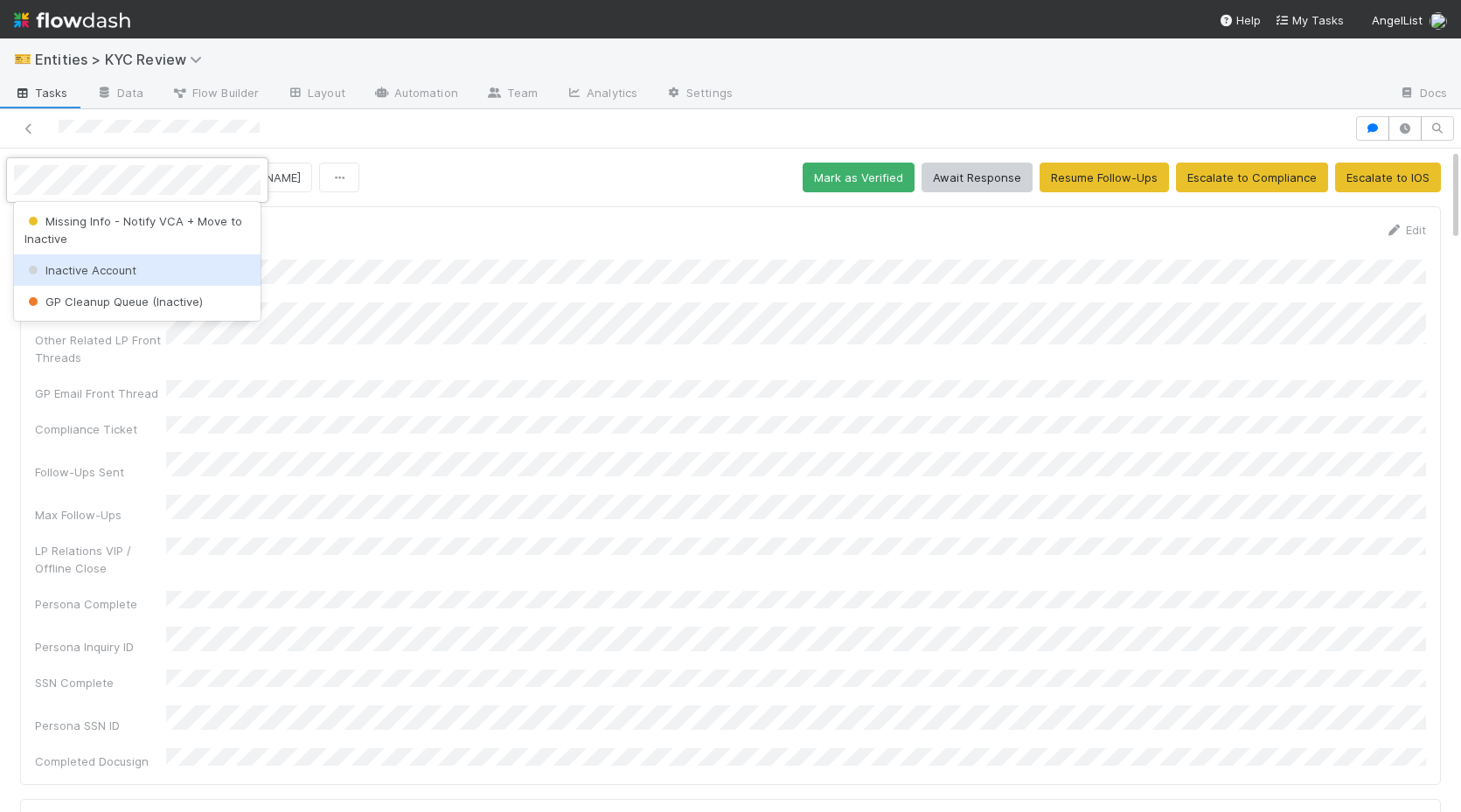
click at [135, 273] on div "Inactive Account" at bounding box center [137, 269] width 247 height 31
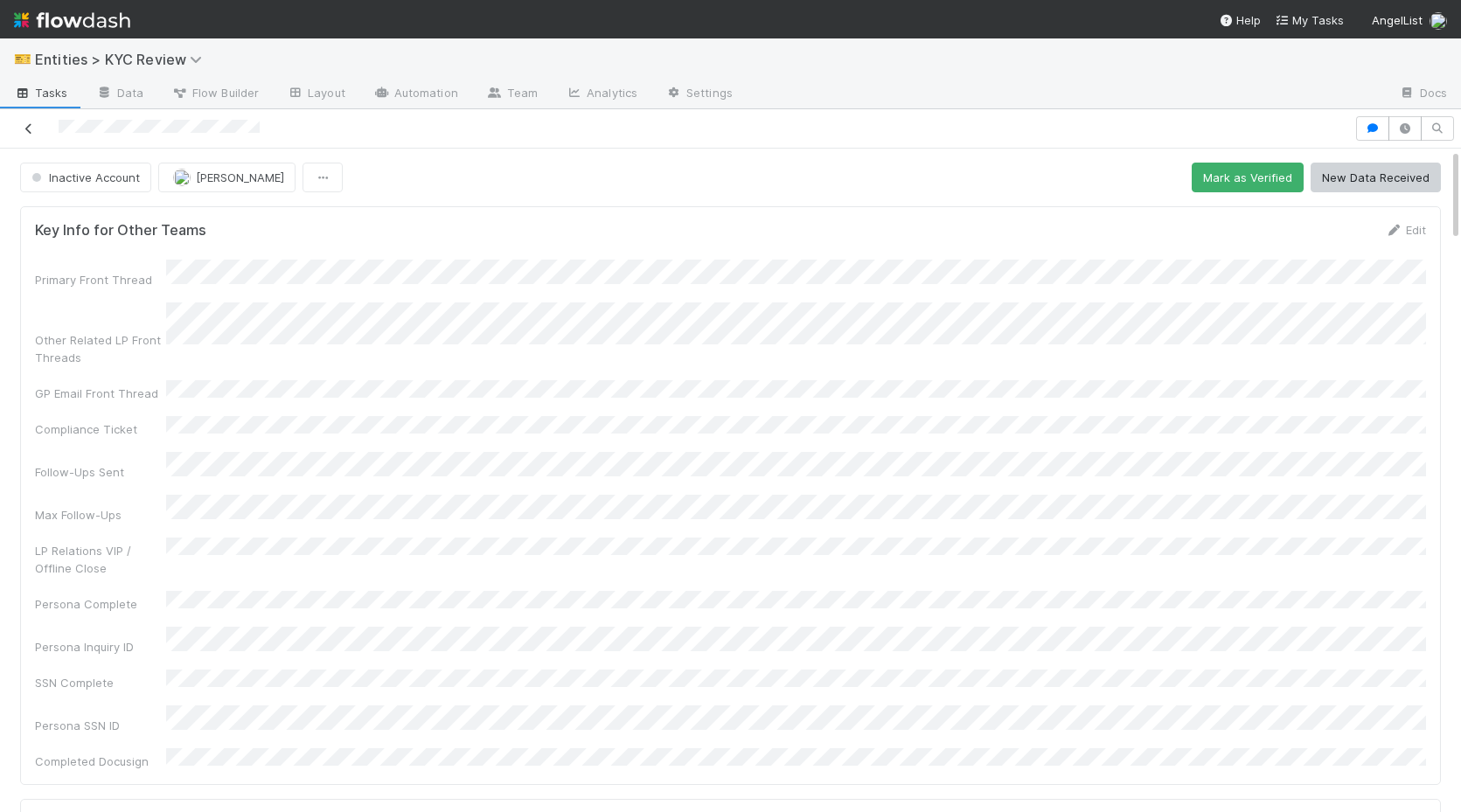
click at [29, 127] on icon at bounding box center [29, 128] width 18 height 12
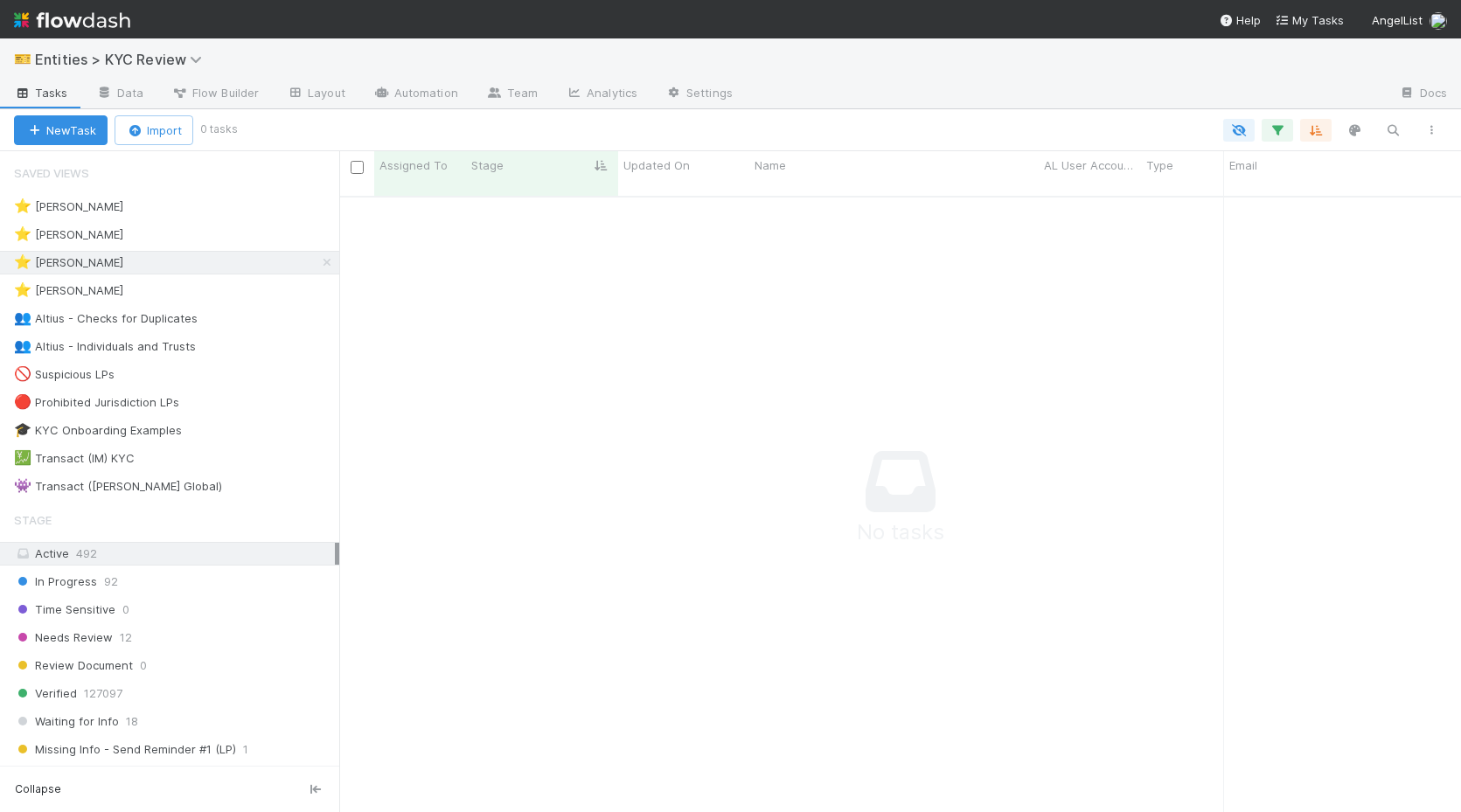
scroll to position [629, 1121]
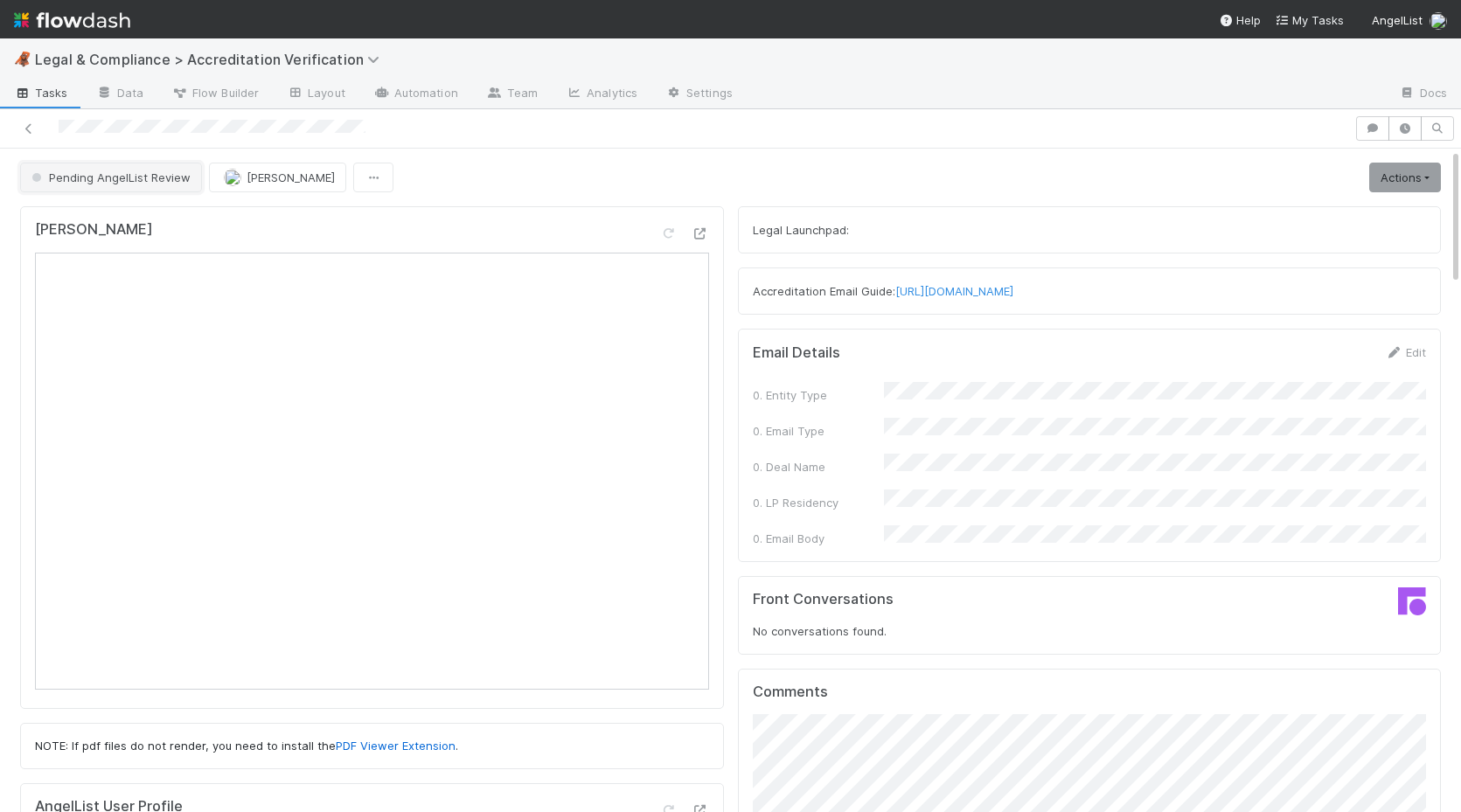
click at [149, 173] on span "Pending AngelList Review" at bounding box center [109, 177] width 162 height 14
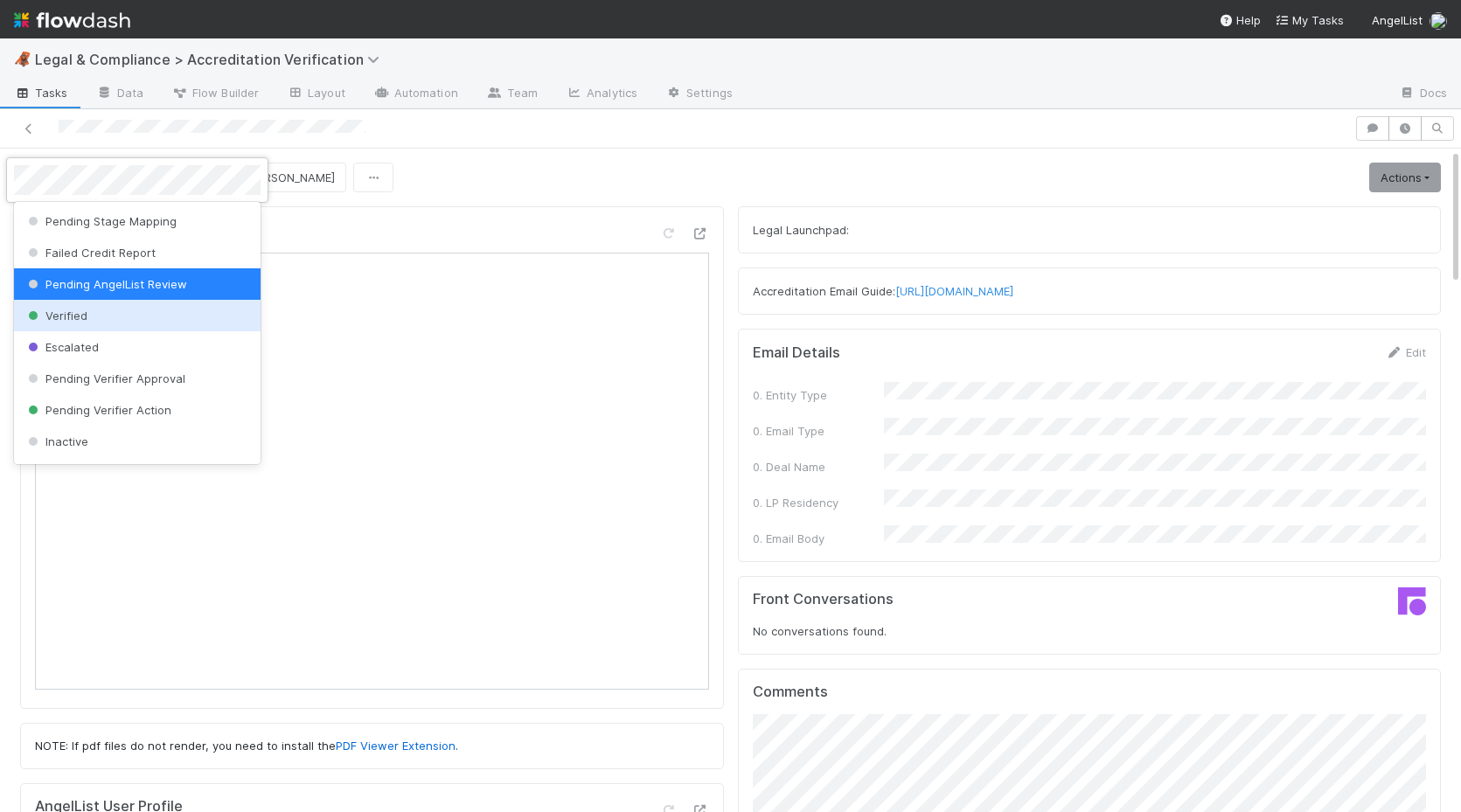
click at [167, 321] on div "Verified" at bounding box center [137, 315] width 247 height 31
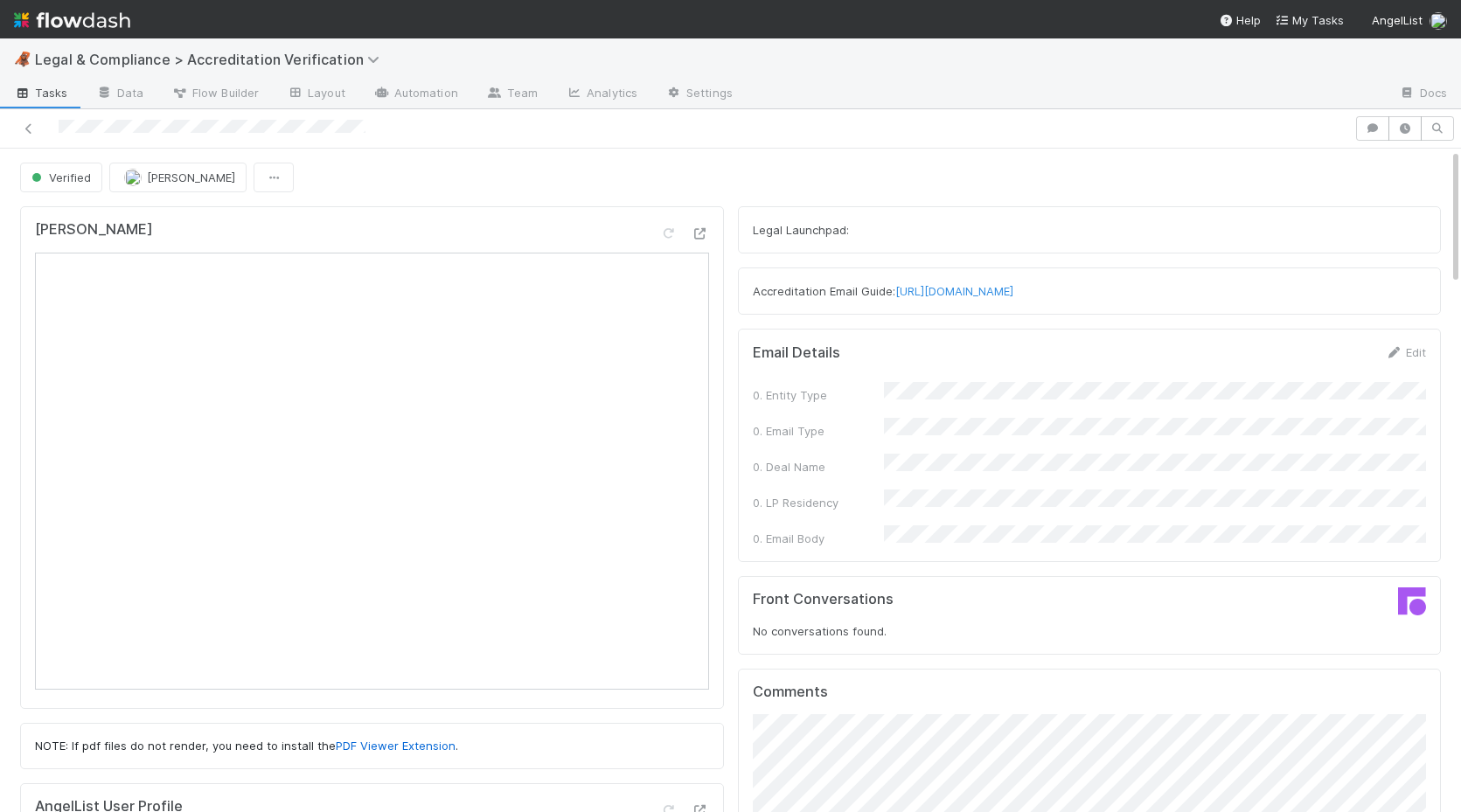
click at [35, 142] on div at bounding box center [730, 129] width 1461 height 39
click at [32, 135] on link at bounding box center [29, 128] width 18 height 18
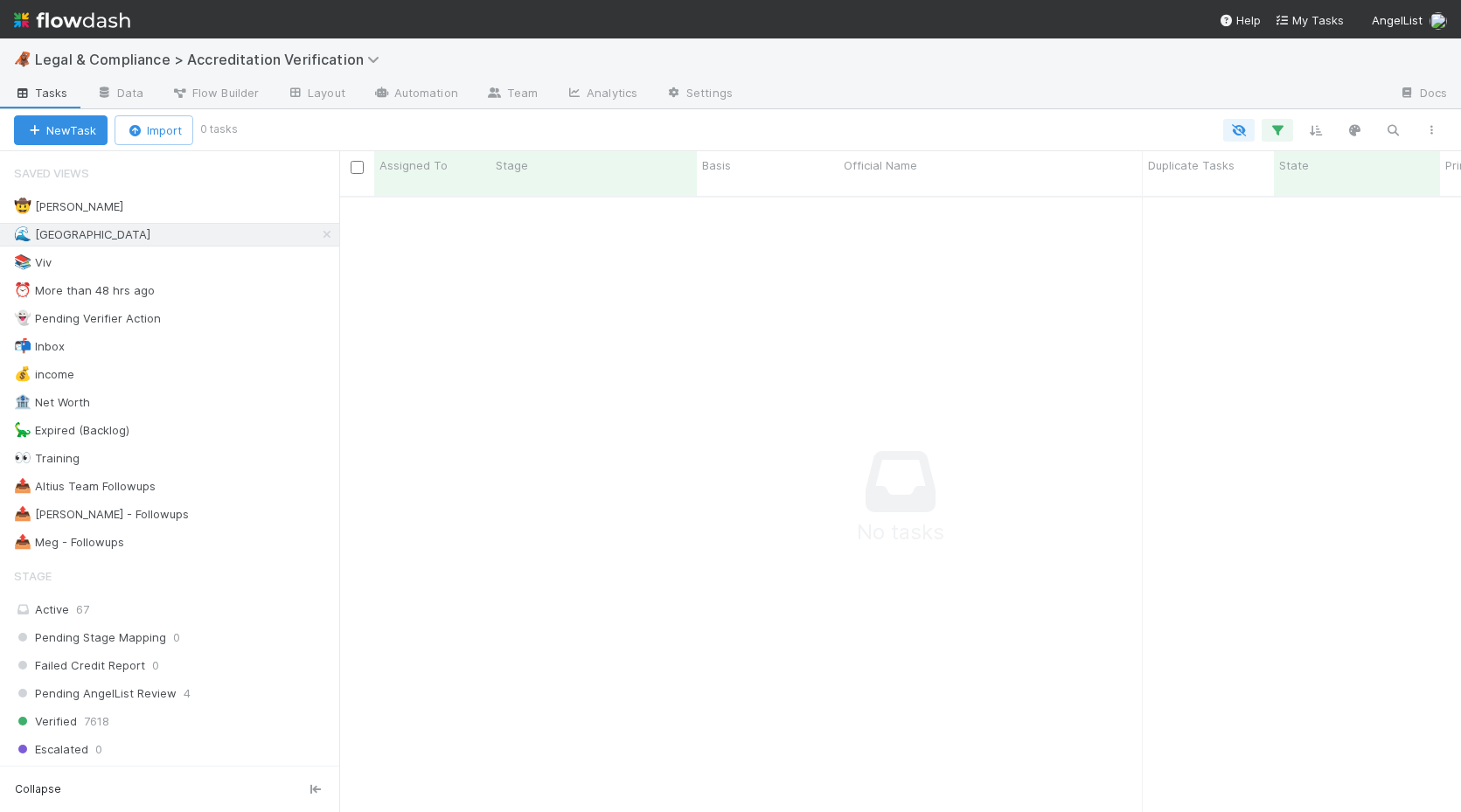
scroll to position [629, 1121]
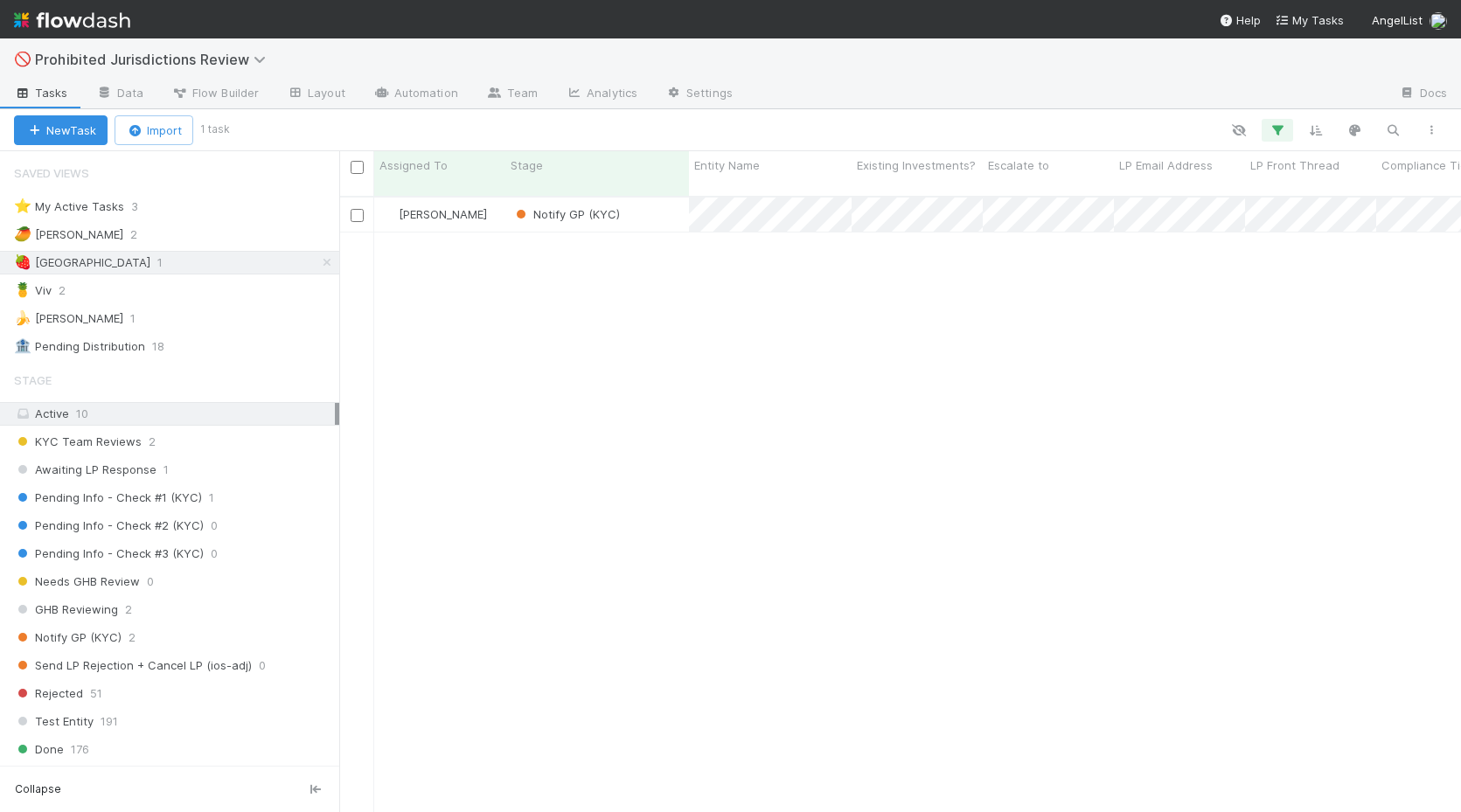
scroll to position [629, 1121]
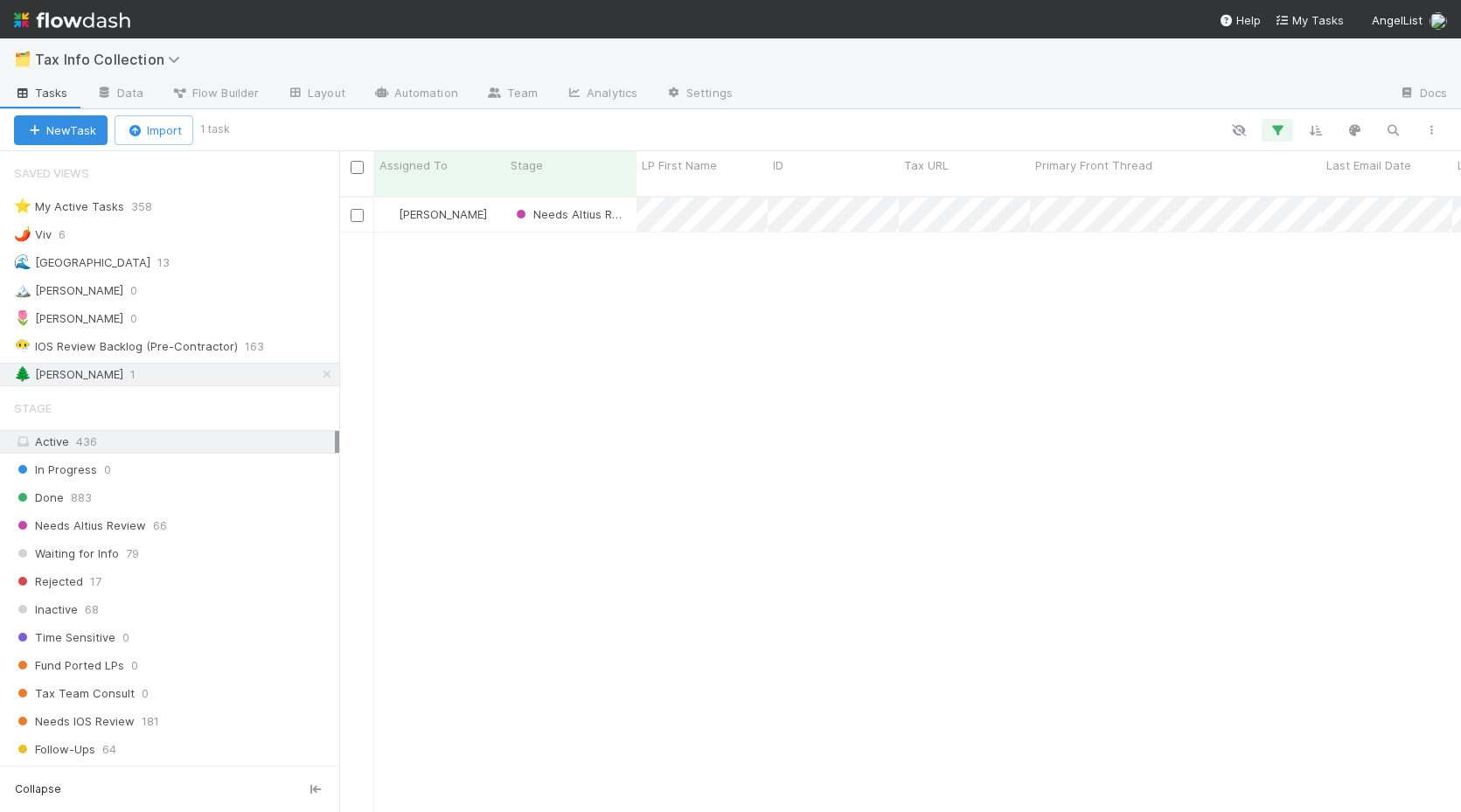
scroll to position [629, 1121]
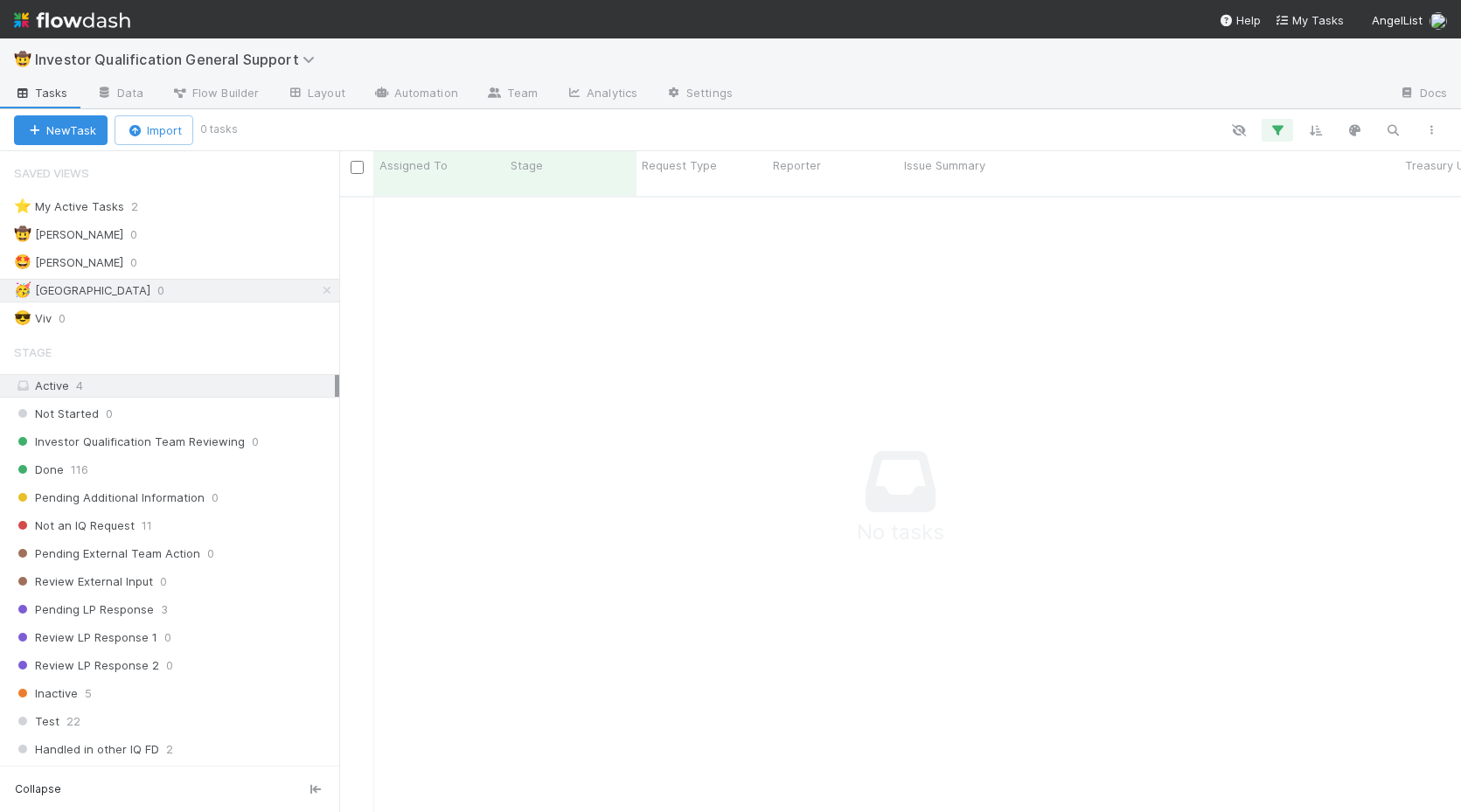
scroll to position [629, 1121]
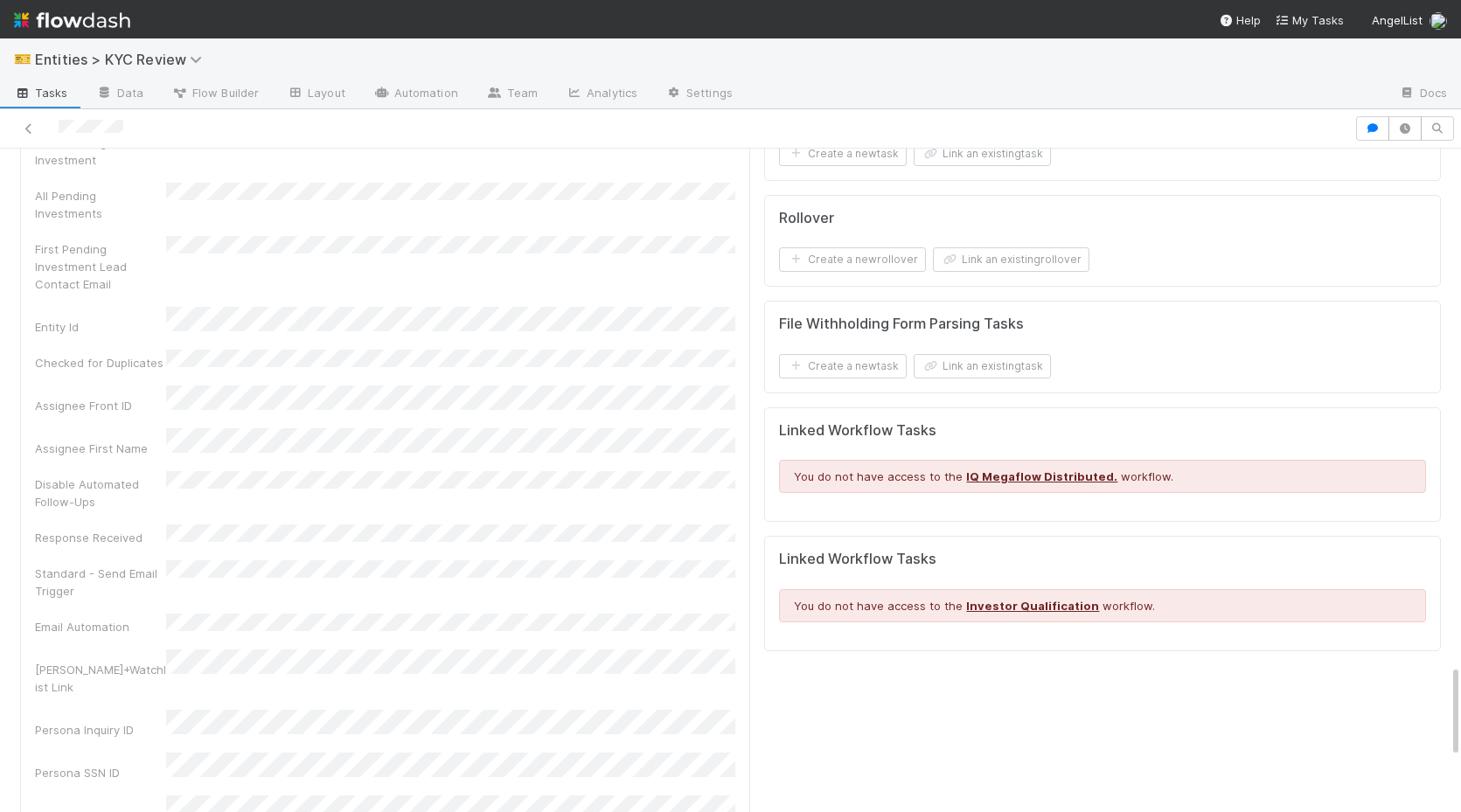
scroll to position [3650, 0]
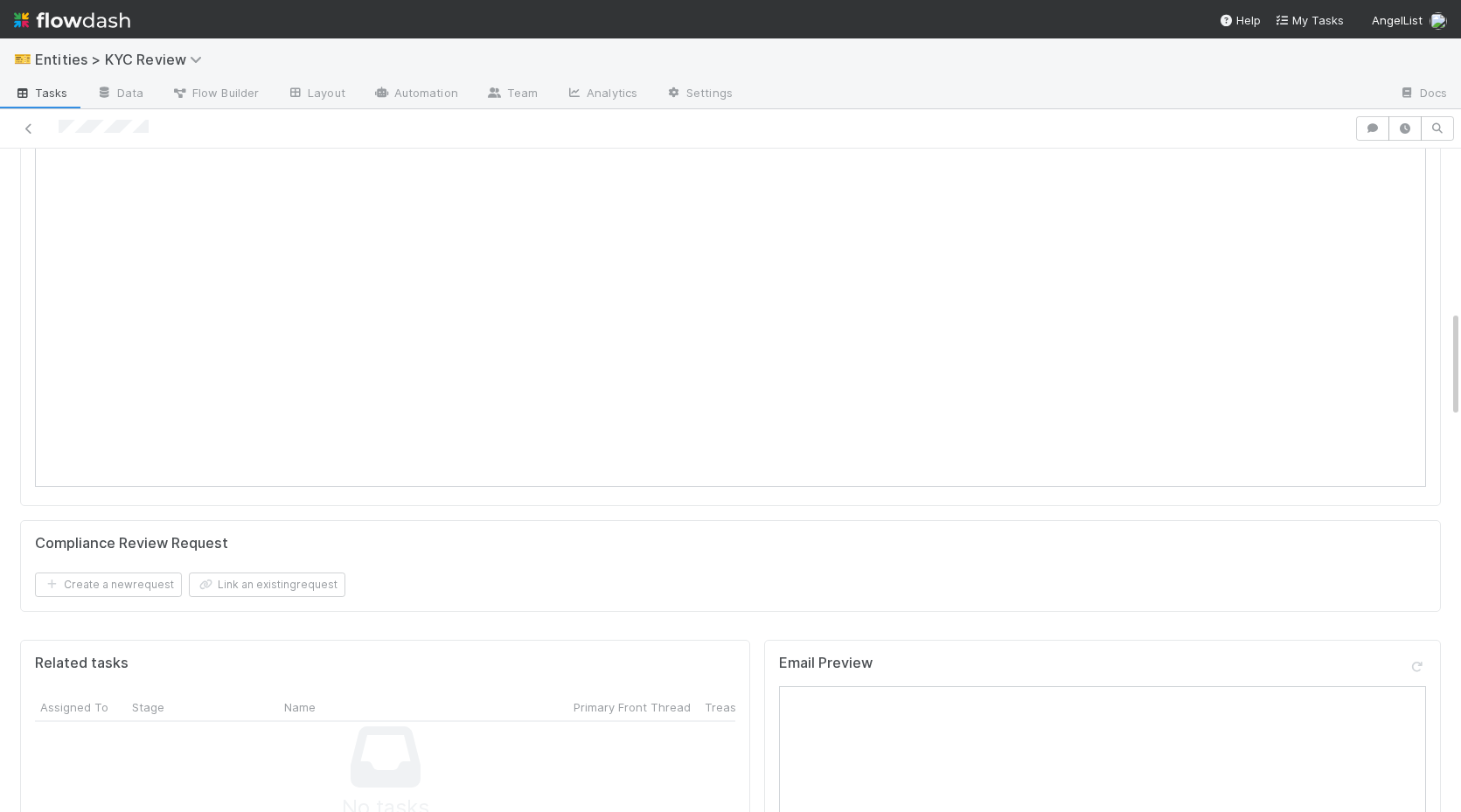
scroll to position [683, 0]
